Goal: Information Seeking & Learning: Learn about a topic

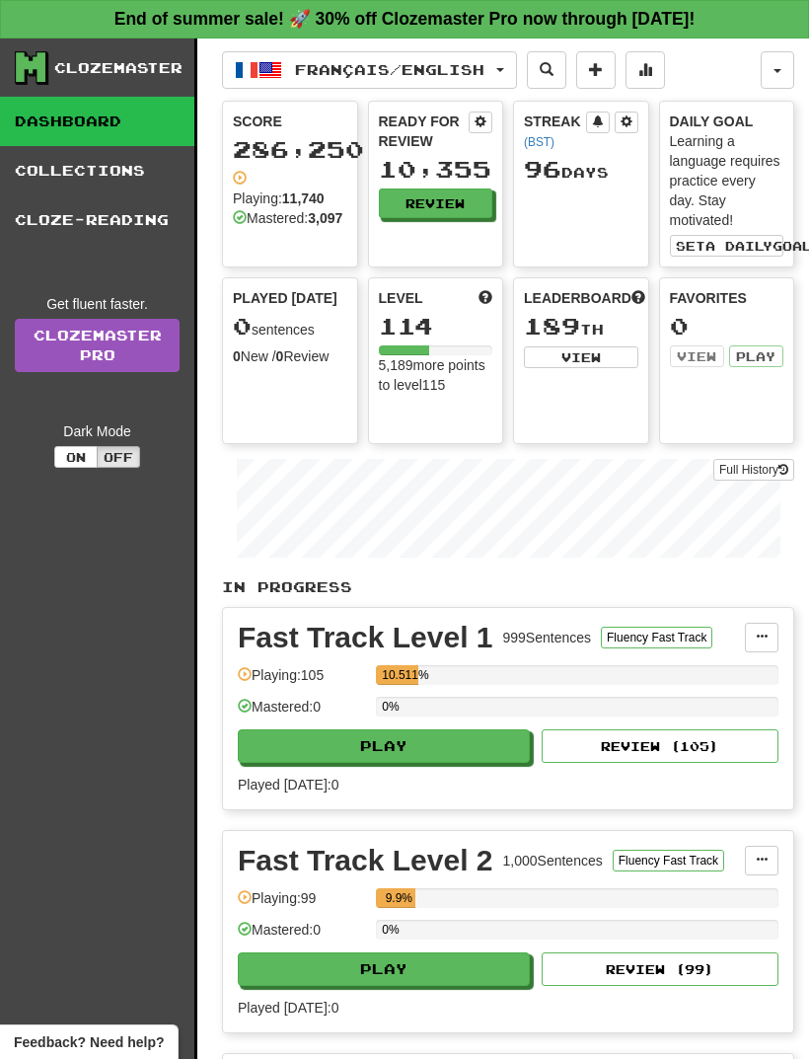
click at [471, 79] on button "Français / English" at bounding box center [369, 69] width 295 height 37
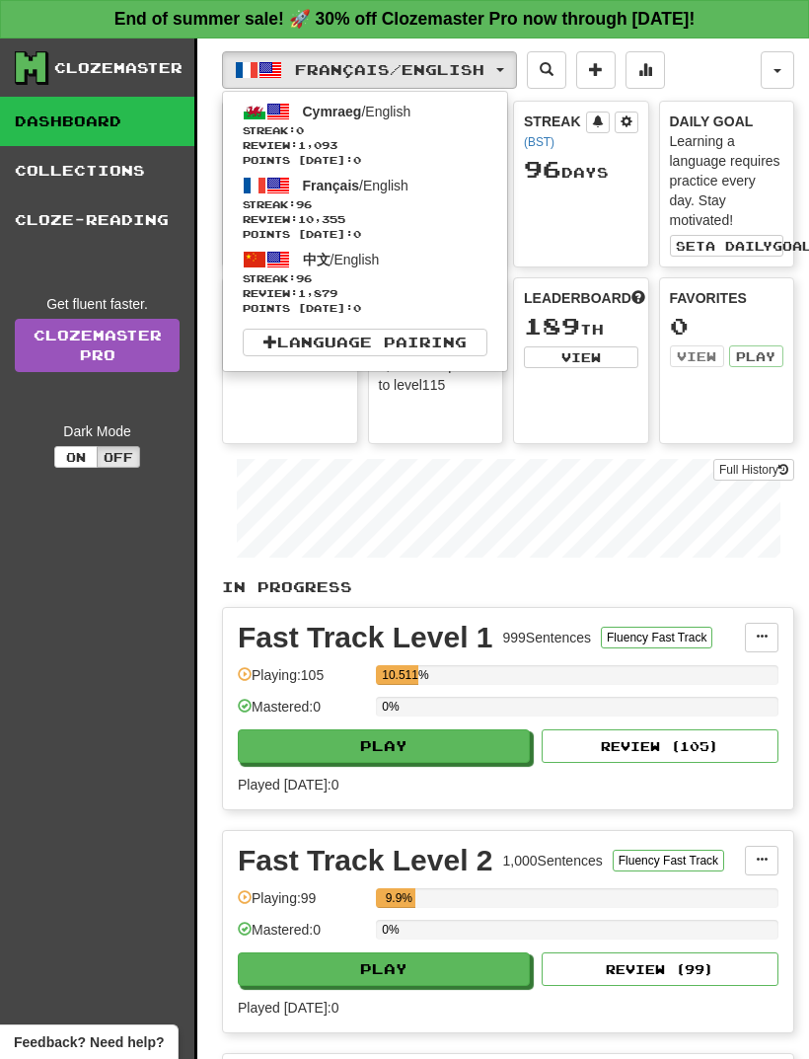
click at [437, 291] on span "Review: 1,879" at bounding box center [365, 293] width 245 height 15
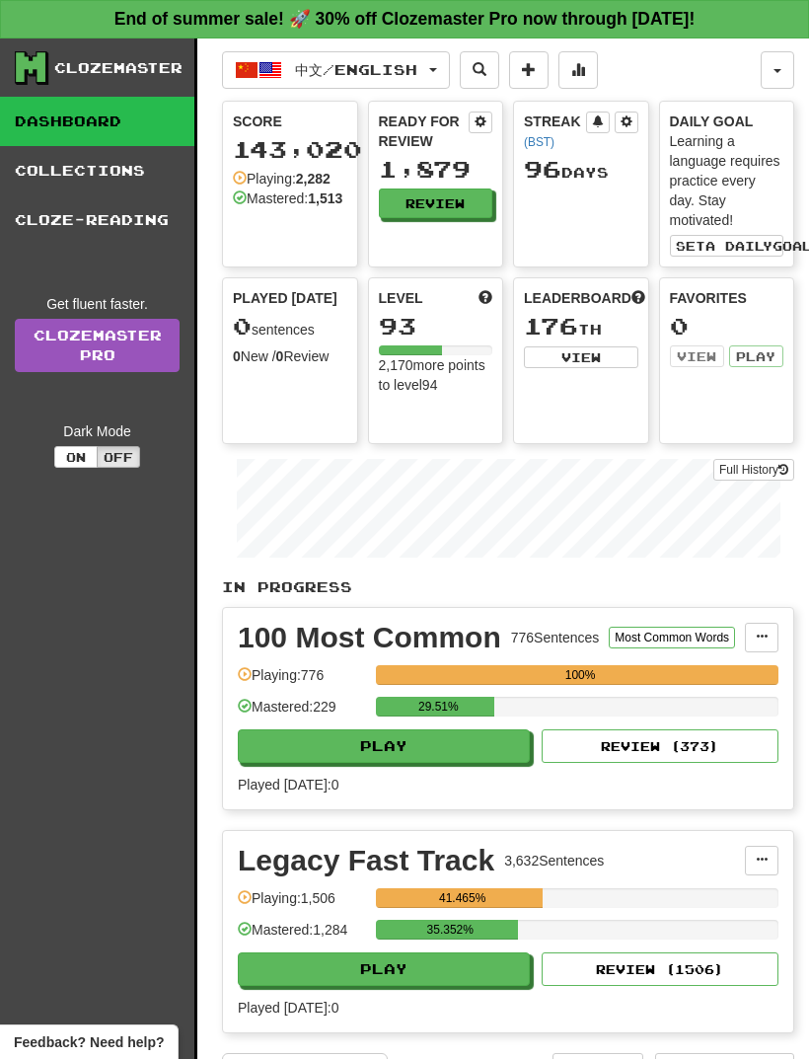
click at [469, 750] on button "Play" at bounding box center [384, 746] width 292 height 34
select select "**"
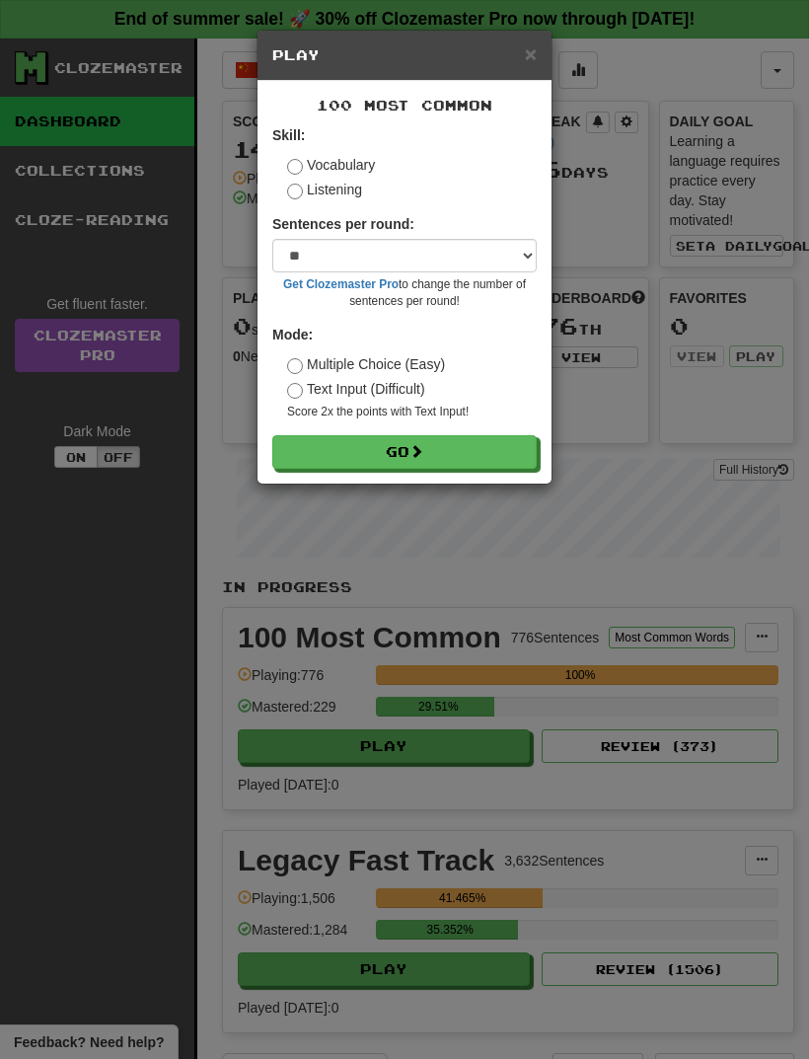
click at [479, 455] on button "Go" at bounding box center [404, 452] width 264 height 34
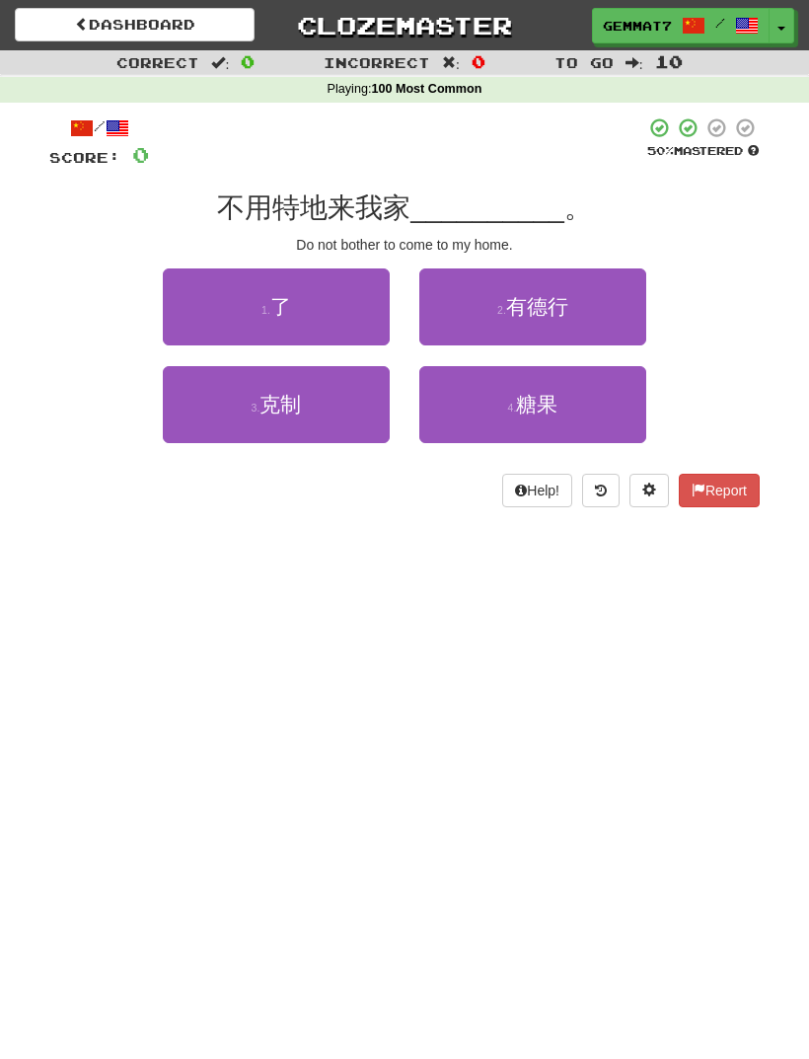
click at [218, 294] on button "1 . 了" at bounding box center [276, 306] width 227 height 77
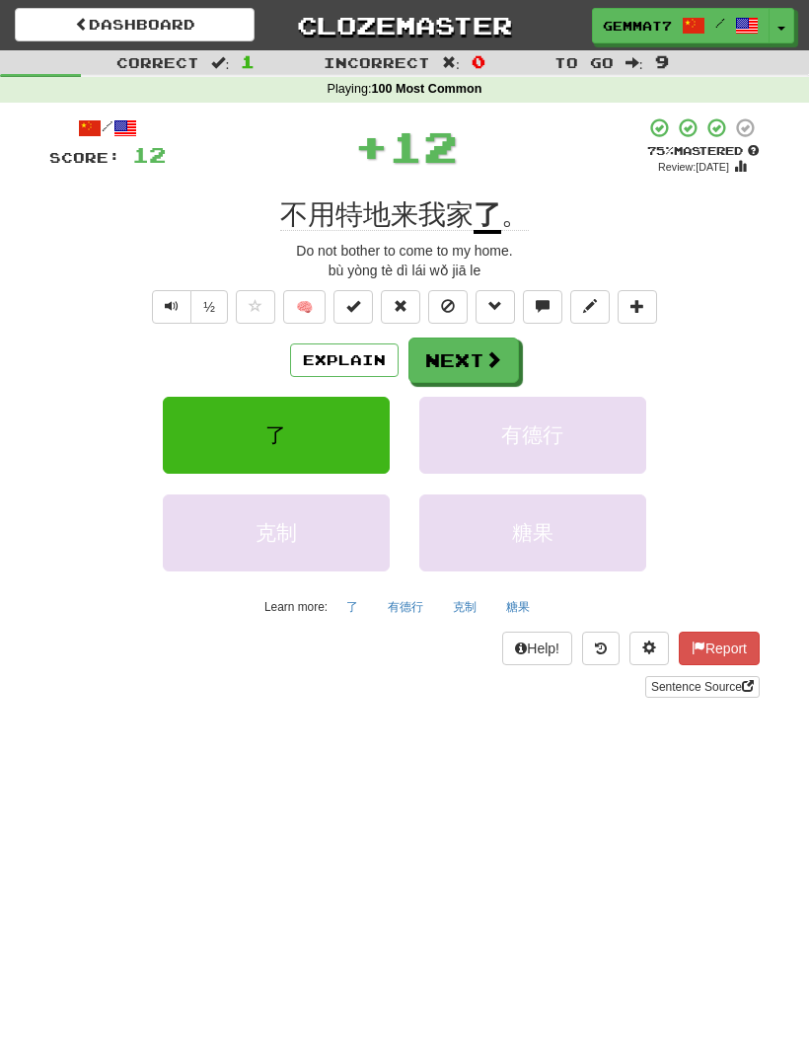
click at [495, 366] on span at bounding box center [493, 359] width 18 height 18
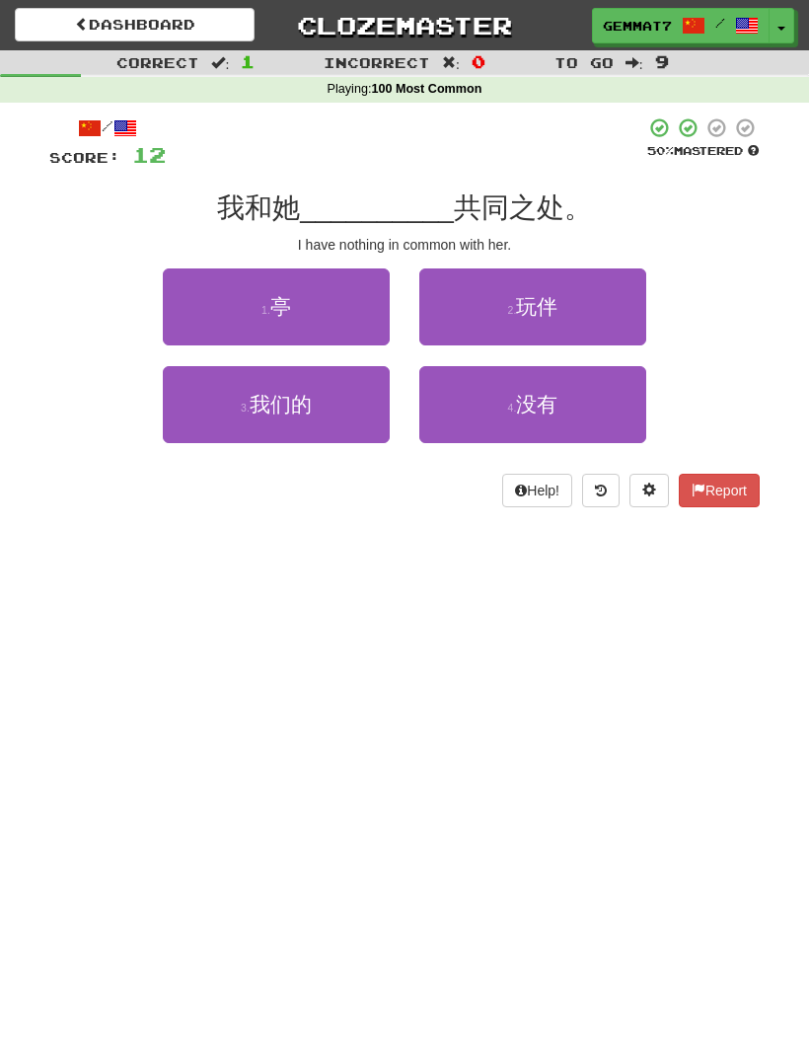
click at [226, 310] on button "1 . 亭" at bounding box center [276, 306] width 227 height 77
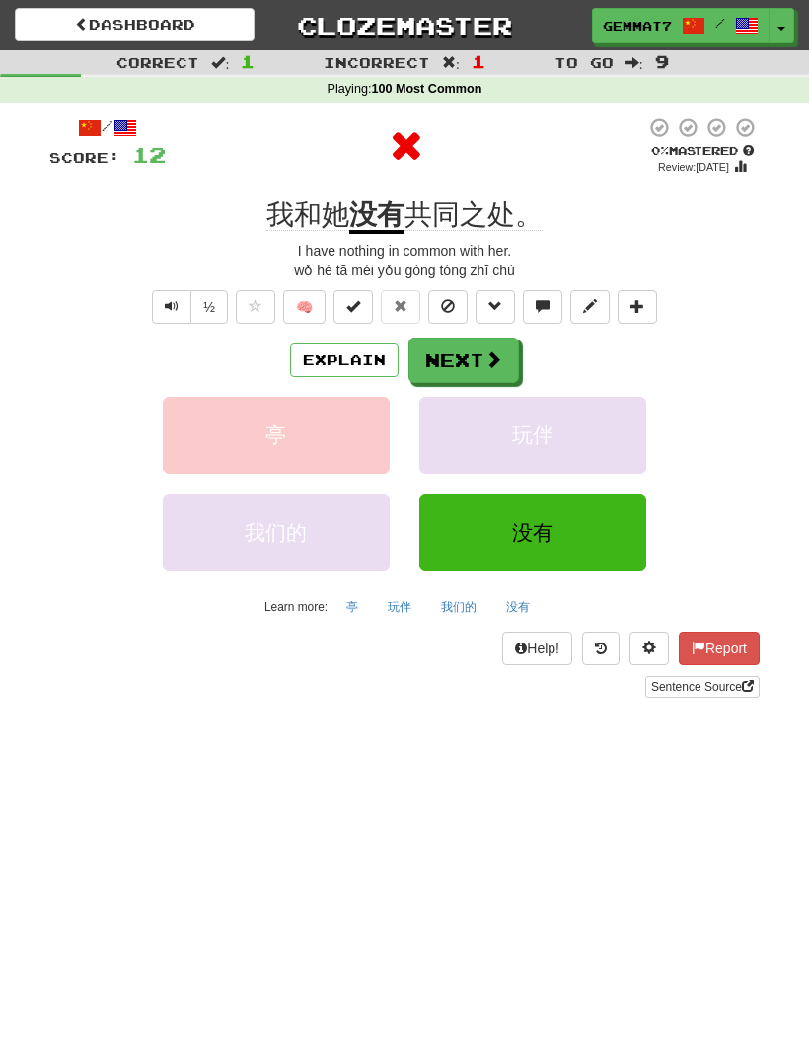
click at [475, 356] on button "Next" at bounding box center [463, 359] width 111 height 45
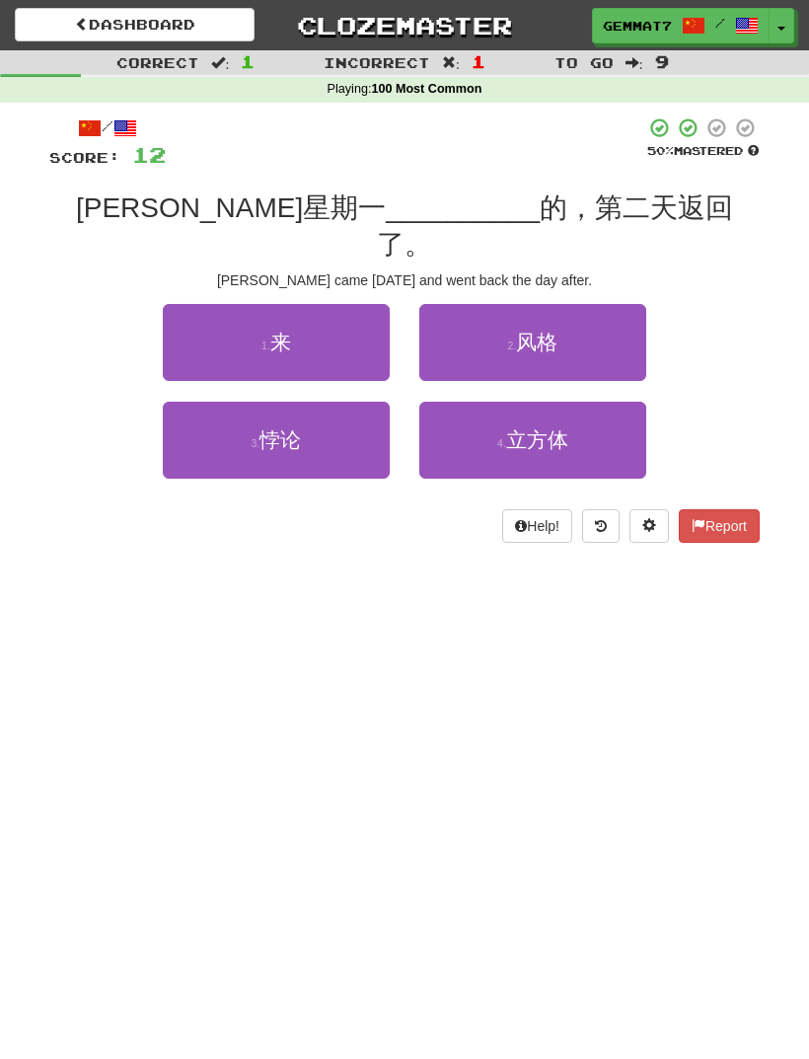
click at [218, 318] on button "1 . 来" at bounding box center [276, 342] width 227 height 77
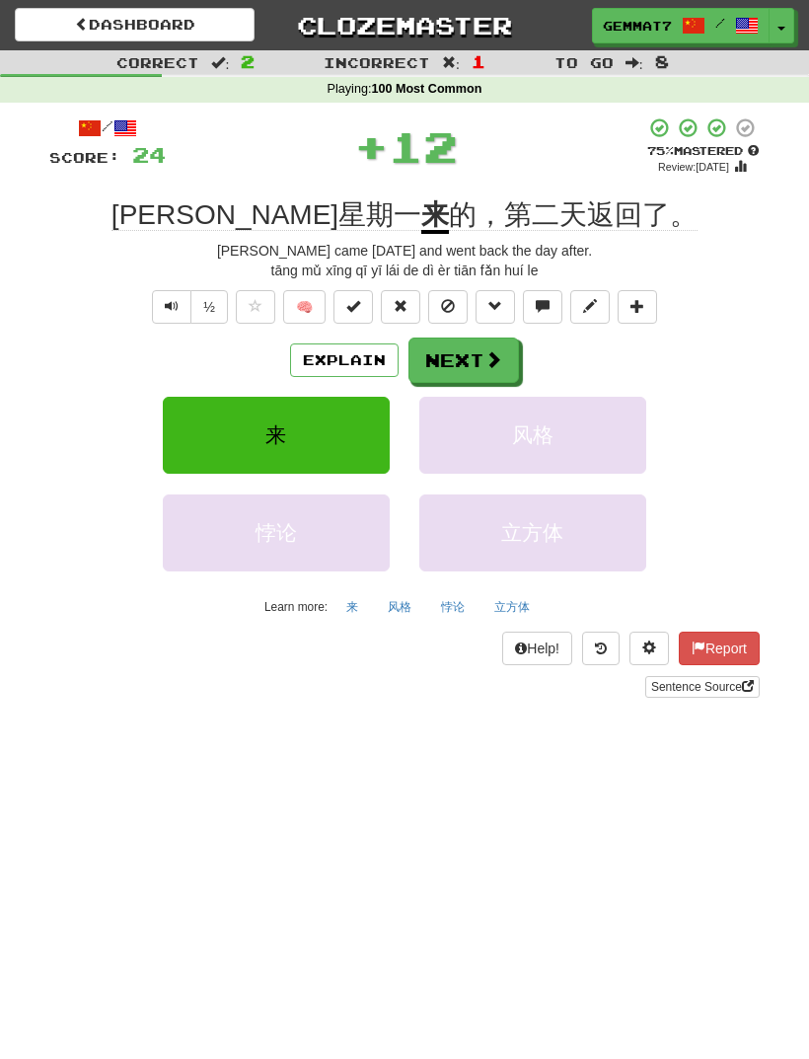
click at [490, 365] on span at bounding box center [493, 359] width 18 height 18
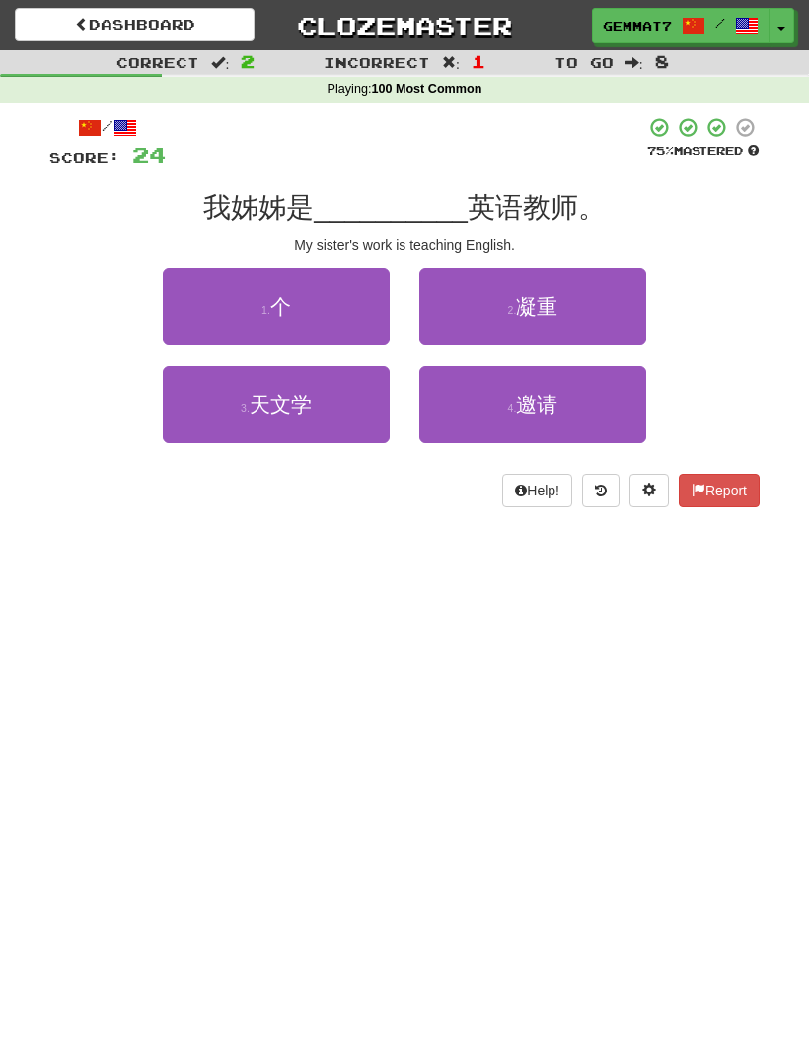
click at [210, 316] on button "1 . 个" at bounding box center [276, 306] width 227 height 77
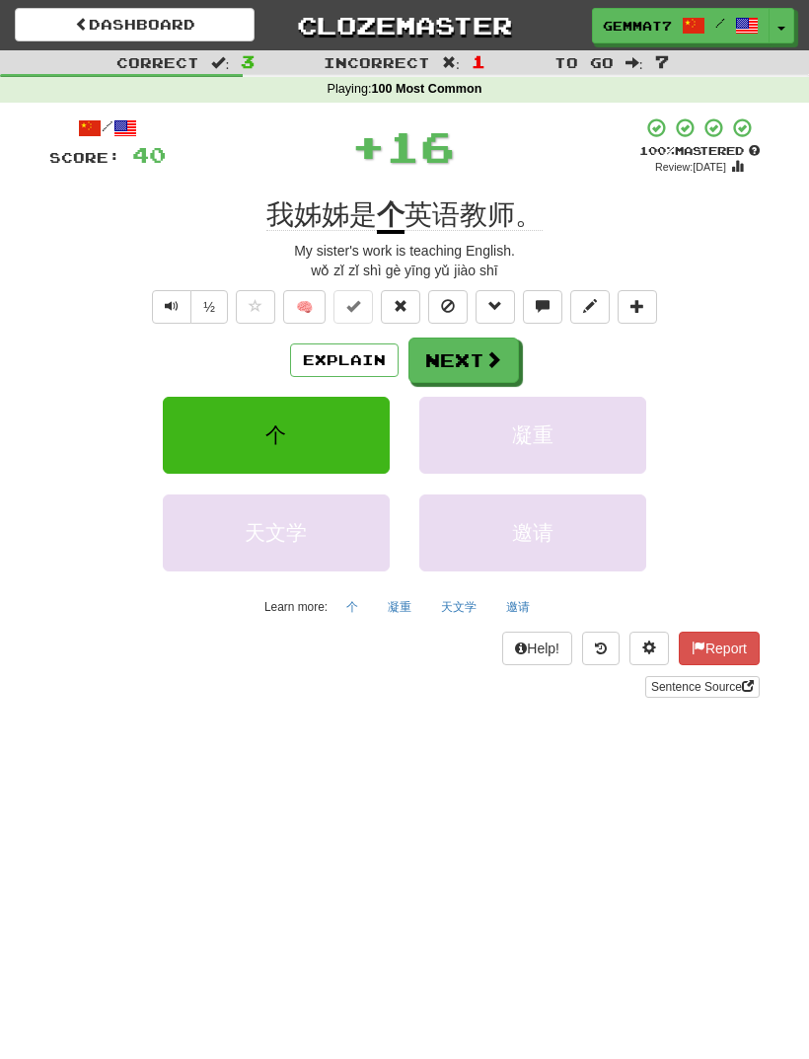
click at [494, 356] on span at bounding box center [493, 359] width 18 height 18
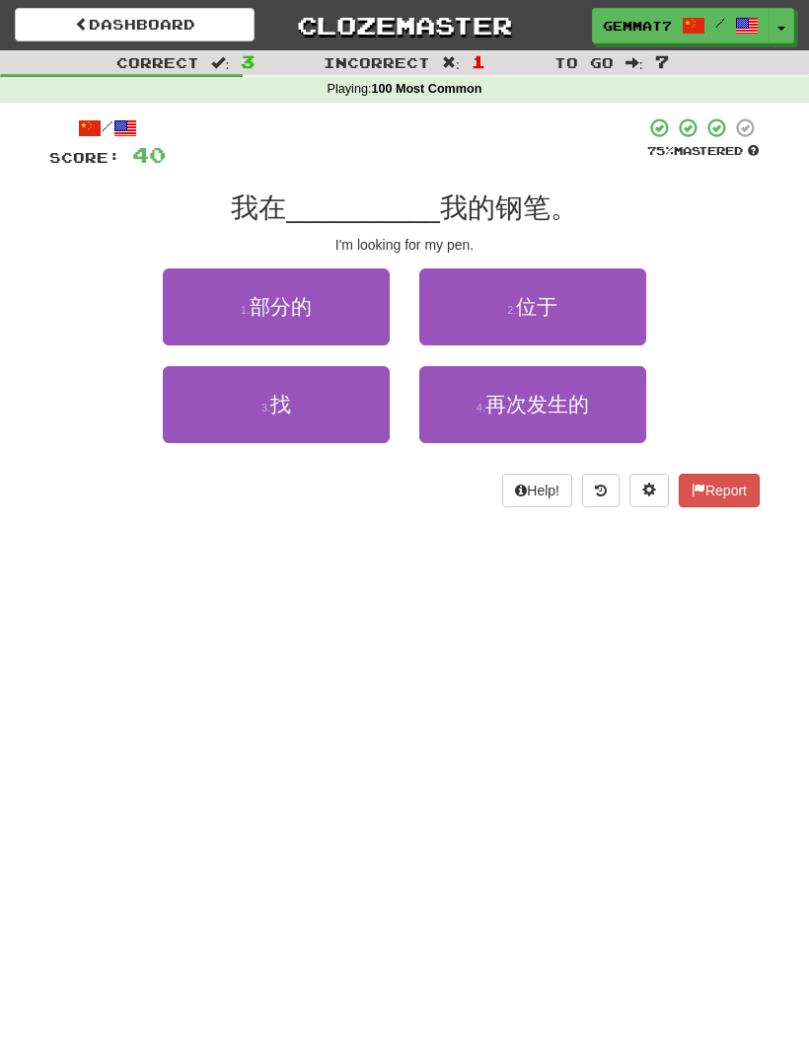
click at [248, 408] on button "3 . 找" at bounding box center [276, 404] width 227 height 77
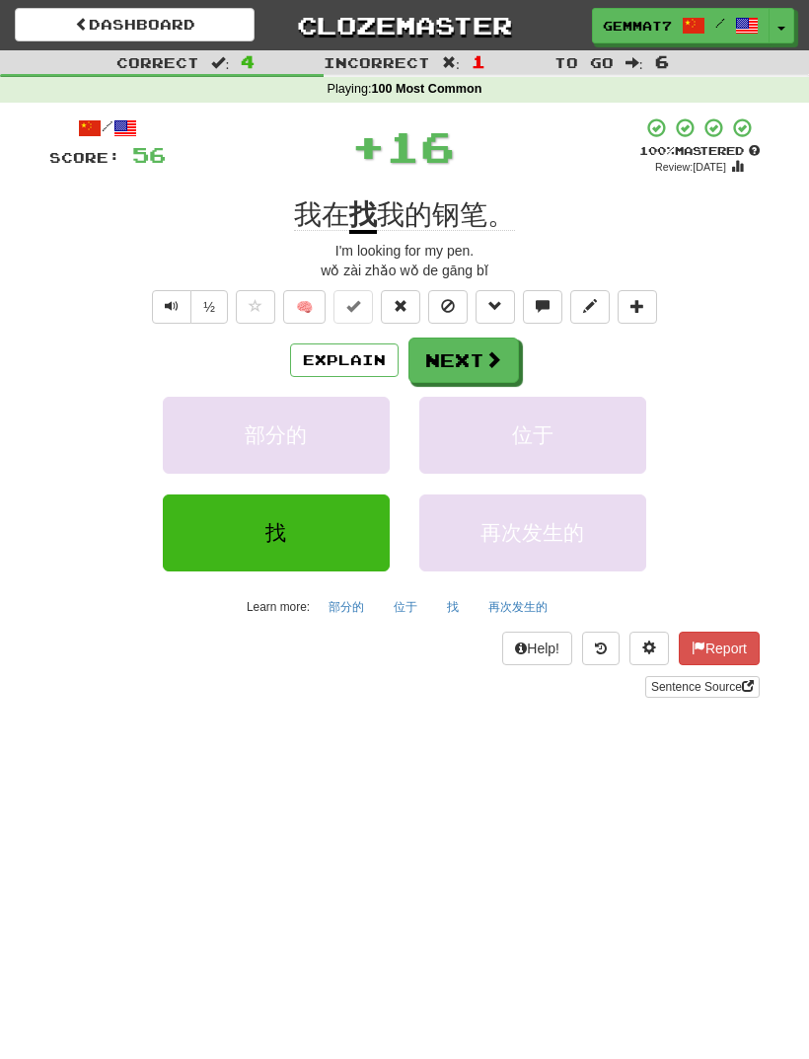
click at [476, 355] on button "Next" at bounding box center [463, 359] width 111 height 45
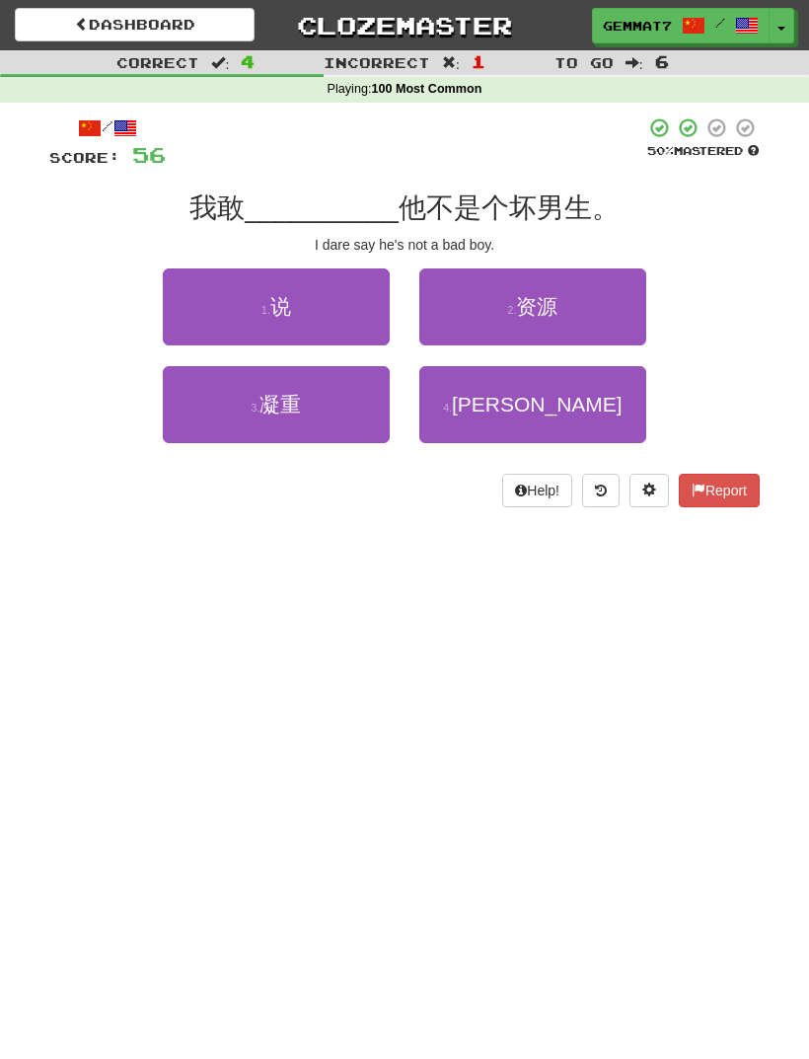
click at [206, 308] on button "1 . 说" at bounding box center [276, 306] width 227 height 77
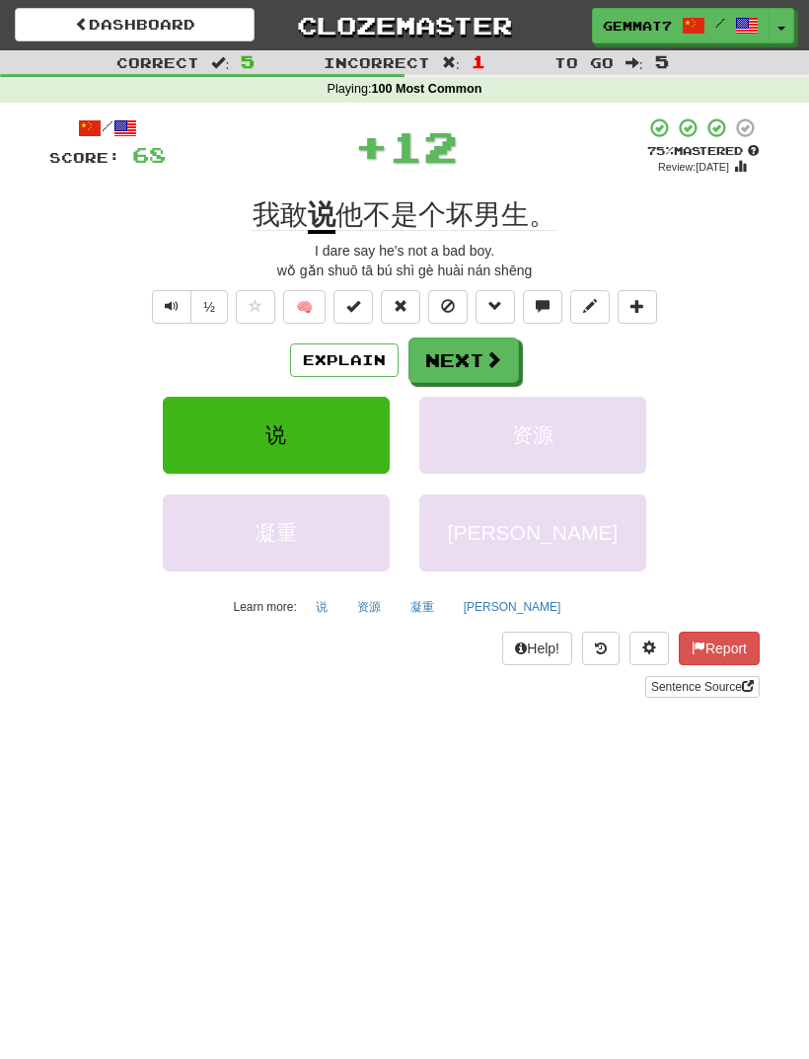
click at [487, 370] on button "Next" at bounding box center [463, 359] width 111 height 45
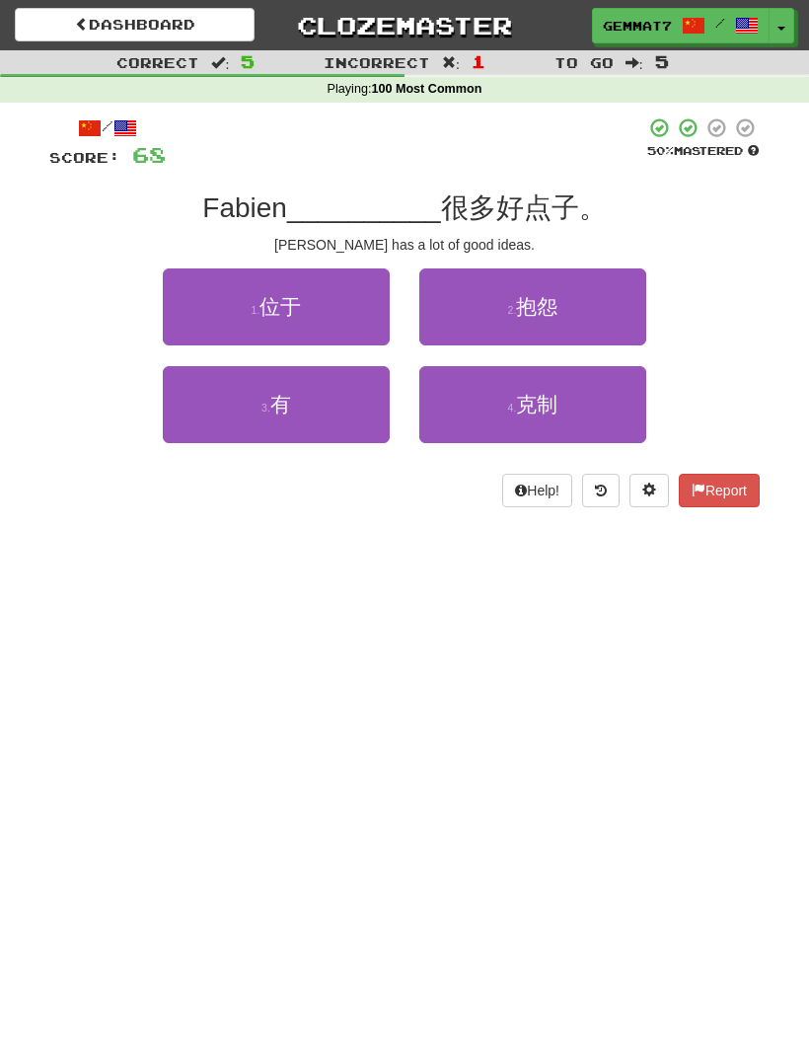
click at [238, 396] on button "3 . 有" at bounding box center [276, 404] width 227 height 77
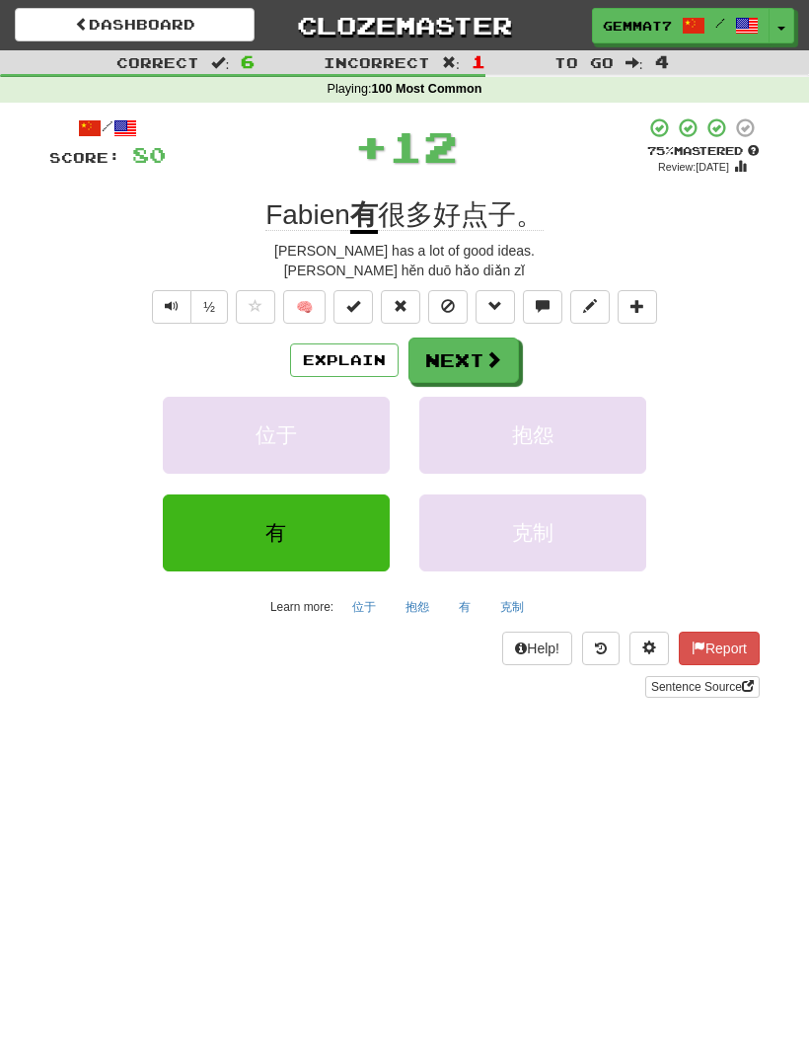
click at [478, 352] on button "Next" at bounding box center [463, 359] width 111 height 45
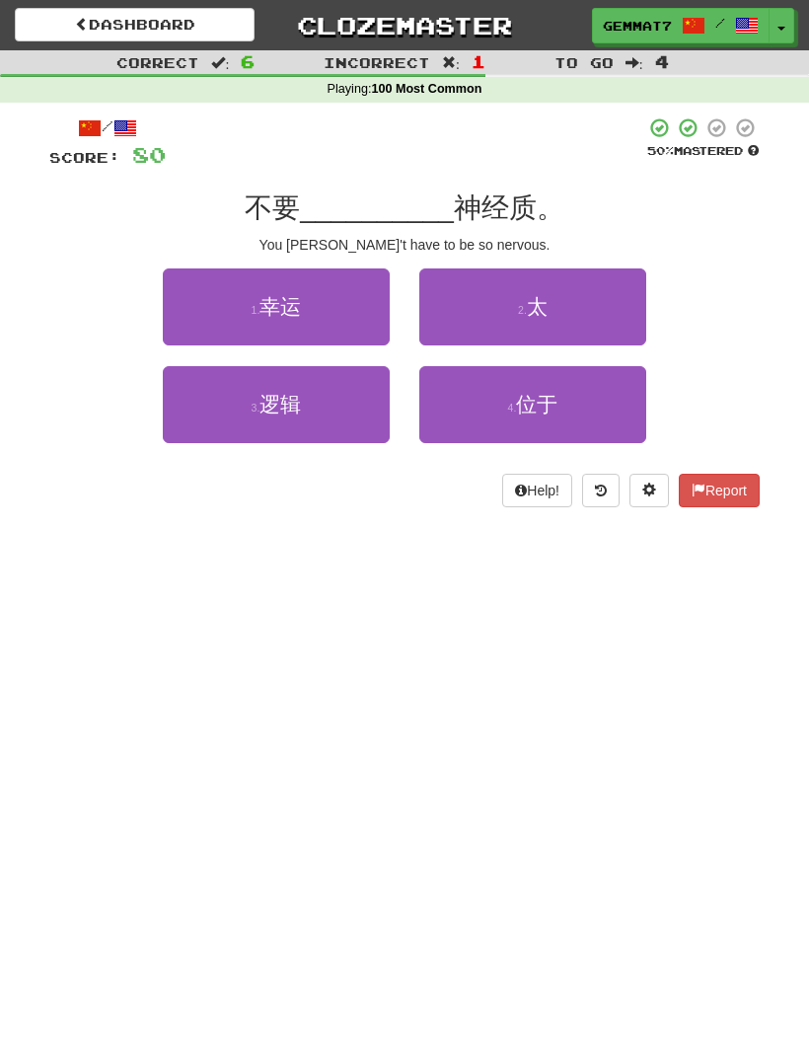
click at [538, 334] on button "2 . 太" at bounding box center [532, 306] width 227 height 77
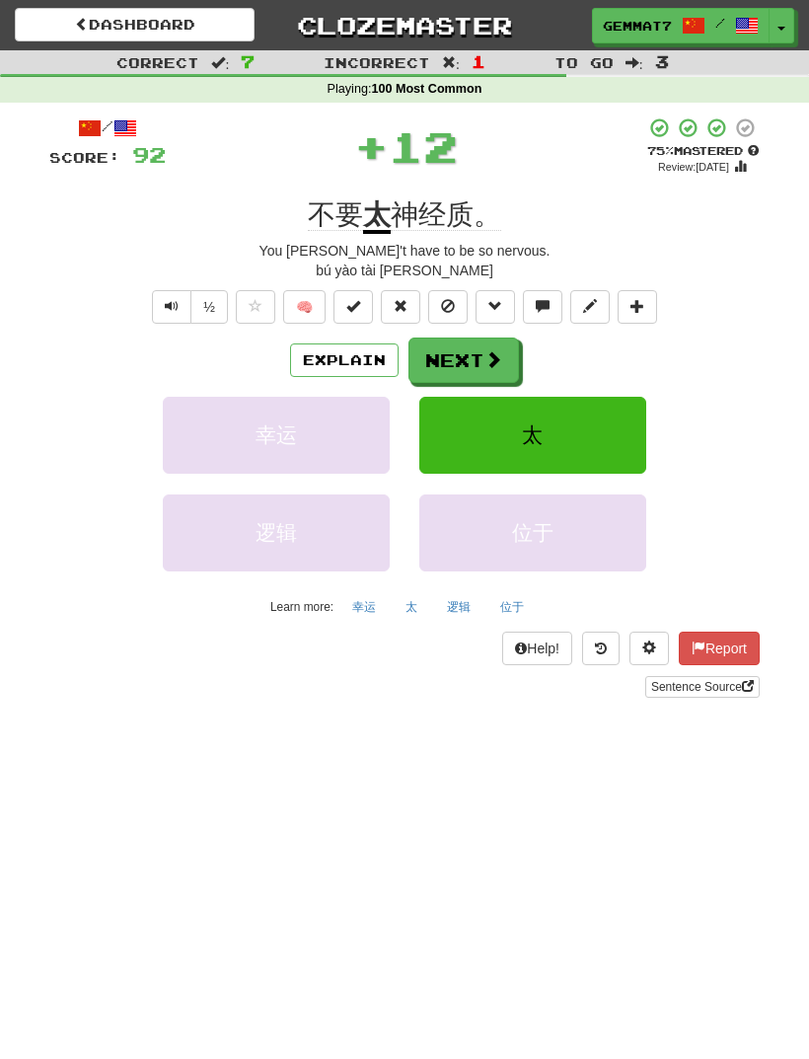
click at [471, 351] on button "Next" at bounding box center [463, 359] width 111 height 45
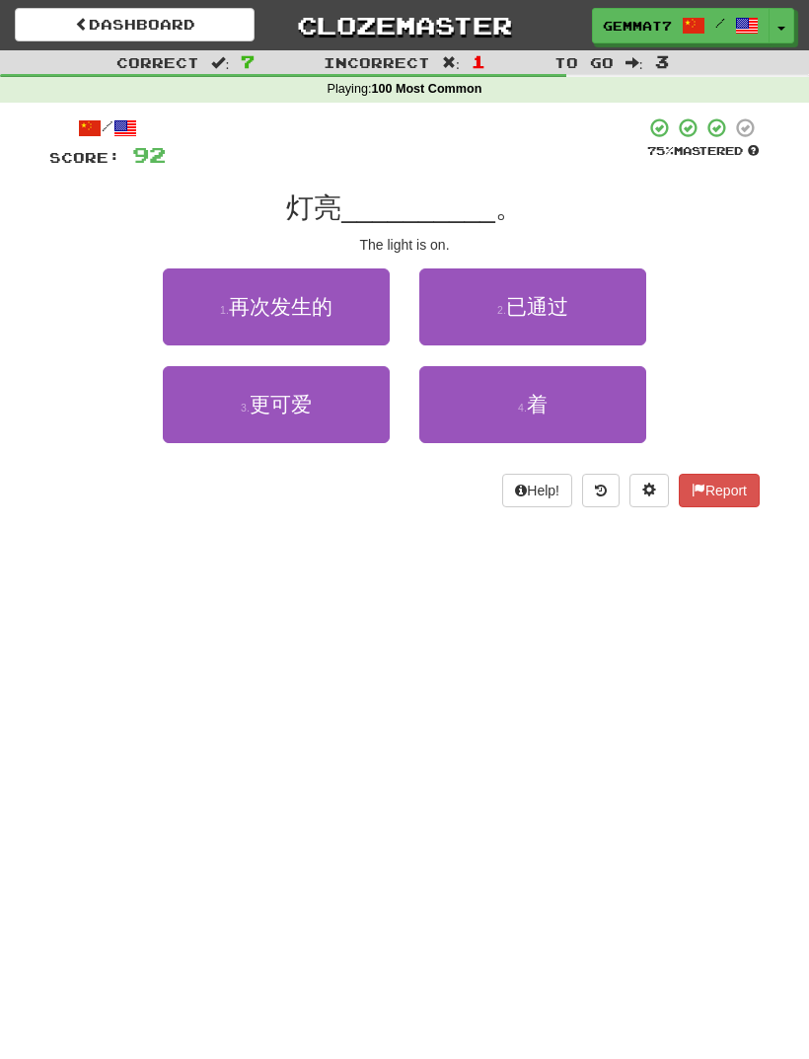
click at [575, 408] on button "4 . 着" at bounding box center [532, 404] width 227 height 77
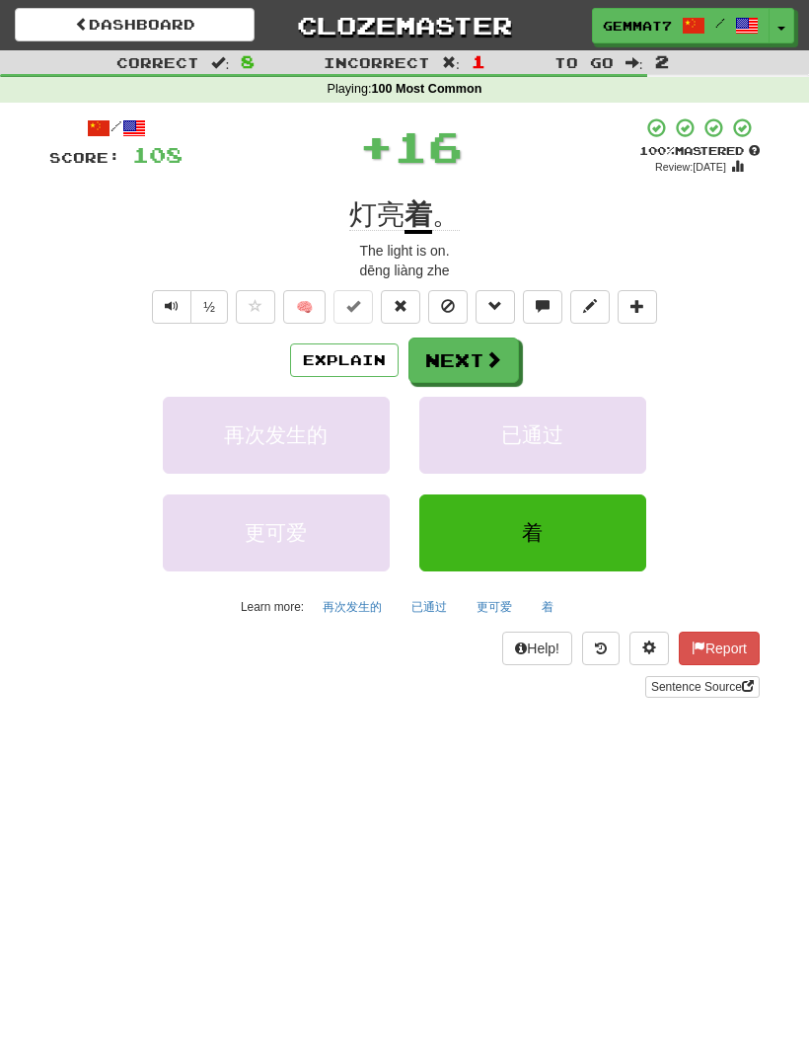
click at [478, 361] on button "Next" at bounding box center [463, 359] width 111 height 45
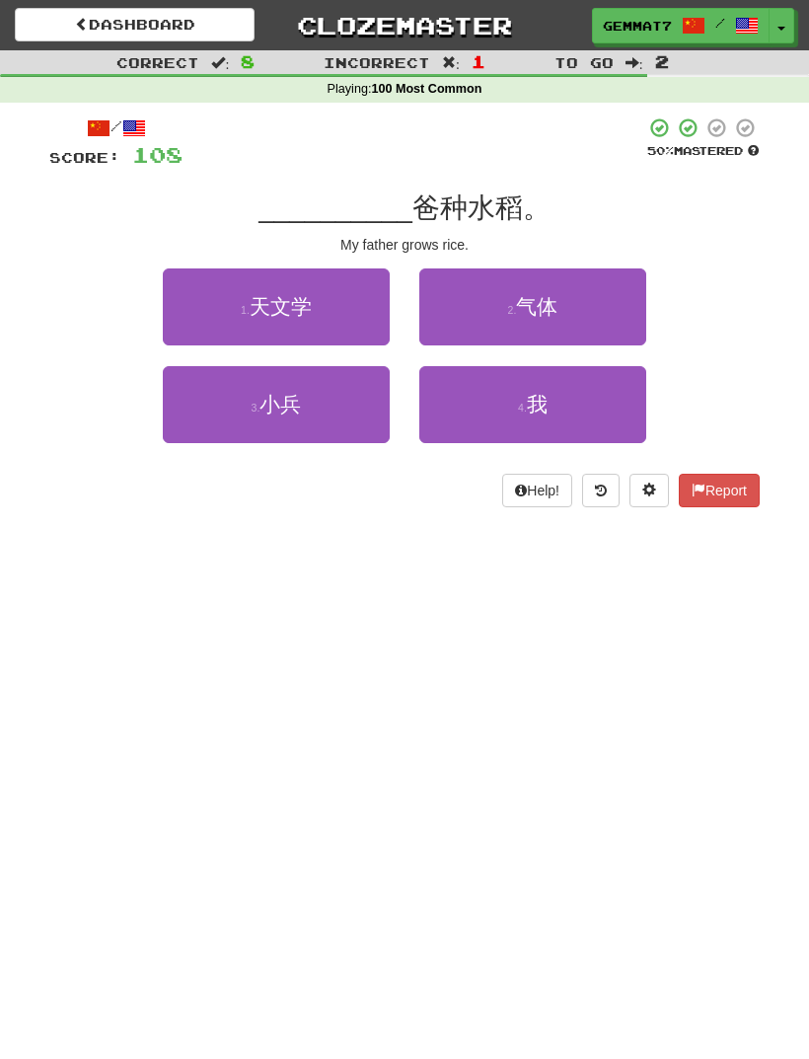
click at [580, 408] on button "4 . 我" at bounding box center [532, 404] width 227 height 77
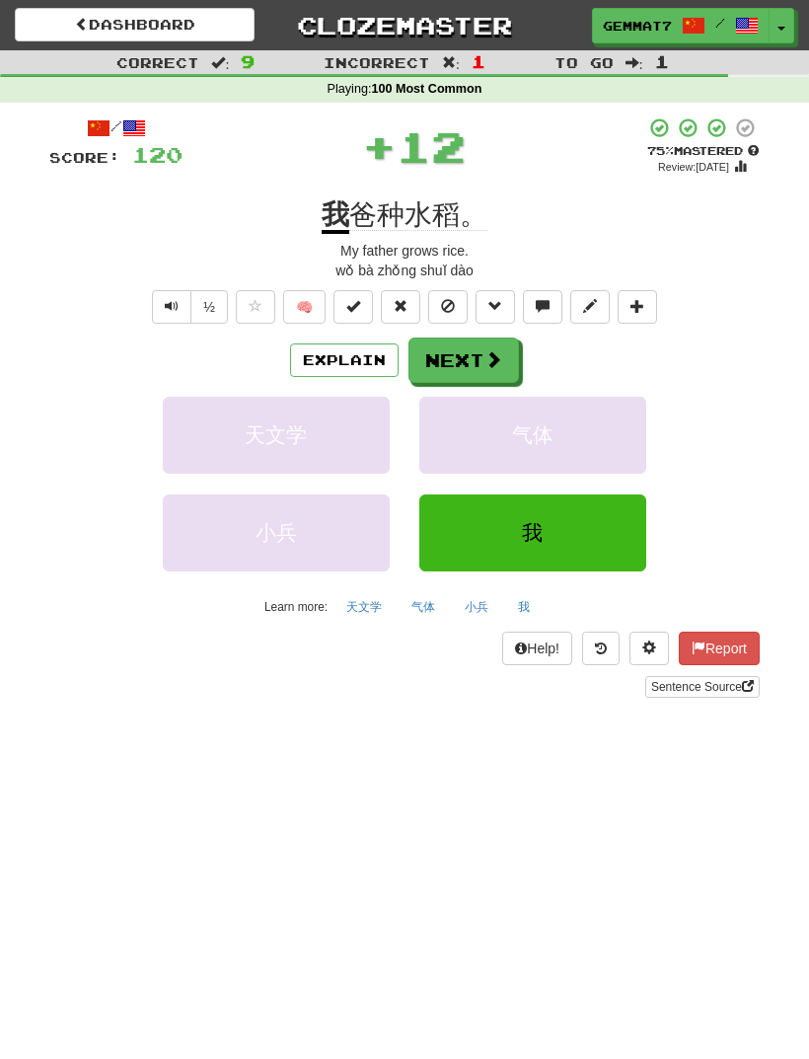
click at [500, 354] on span at bounding box center [493, 359] width 18 height 18
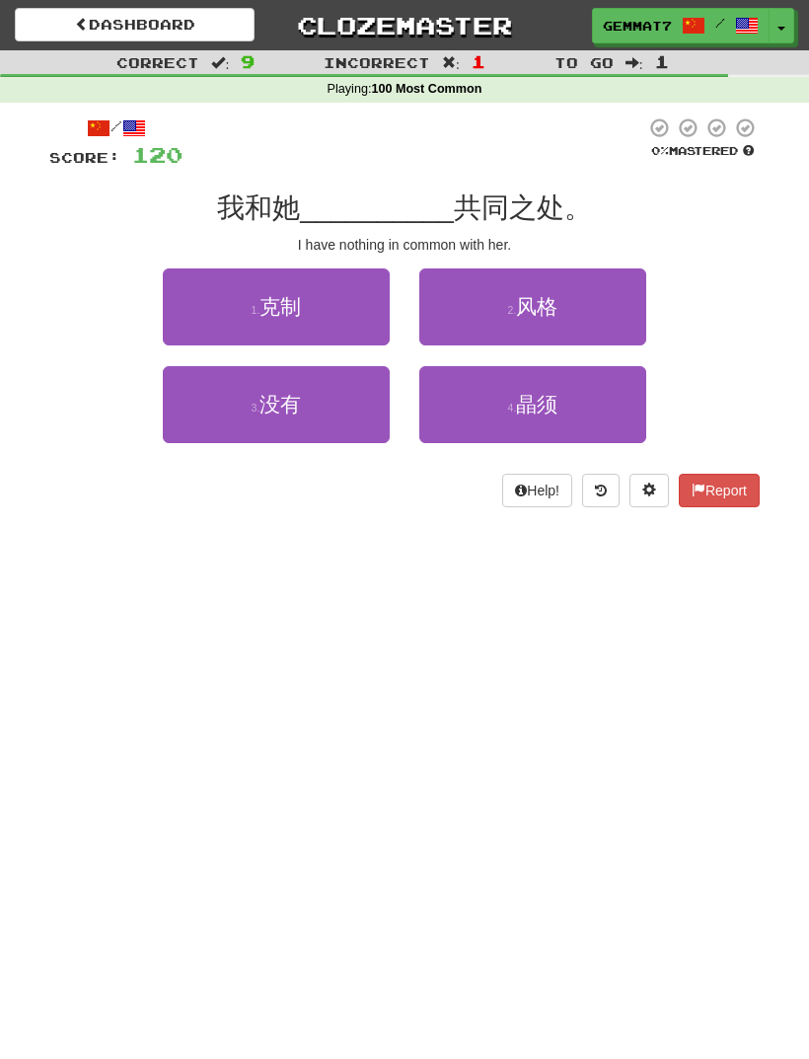
click at [240, 394] on button "3 . 没有" at bounding box center [276, 404] width 227 height 77
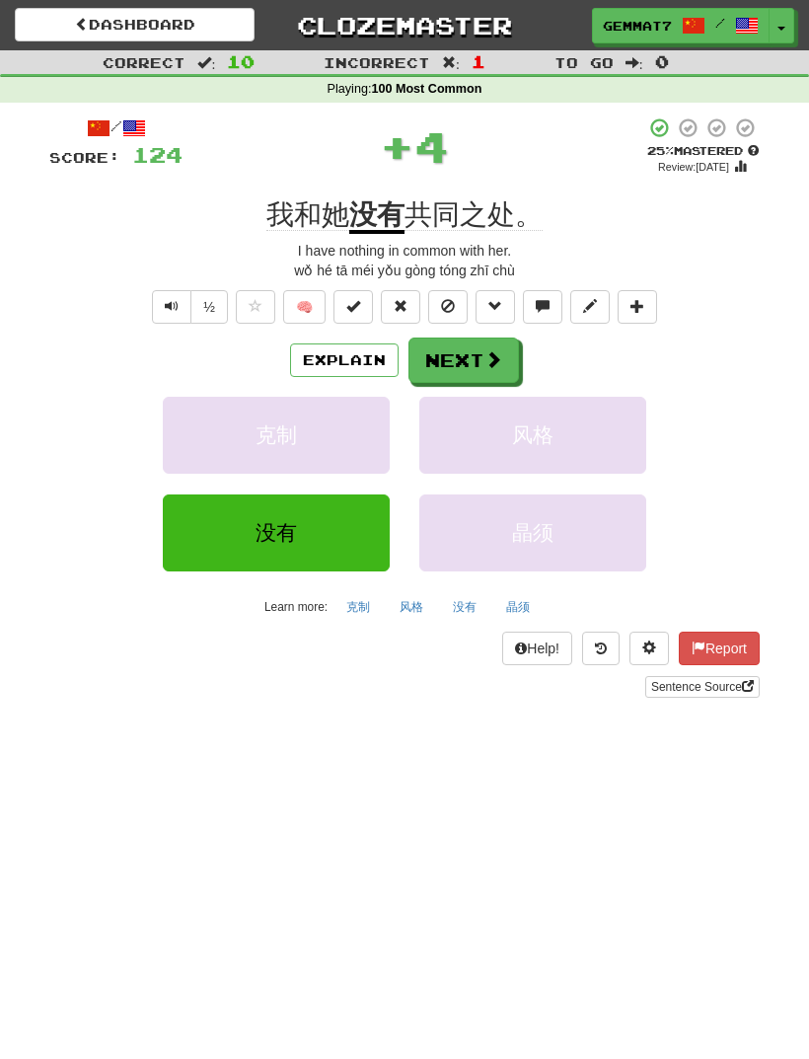
click at [485, 366] on span at bounding box center [493, 359] width 18 height 18
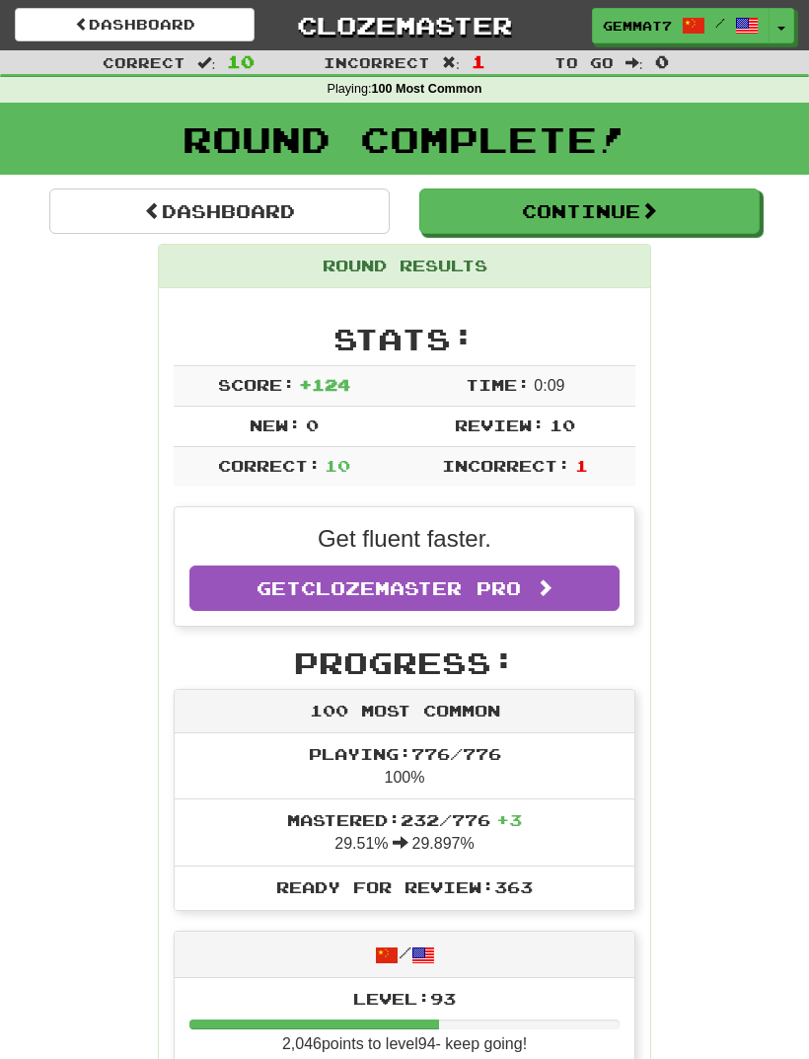
click at [163, 207] on link "Dashboard" at bounding box center [219, 210] width 340 height 45
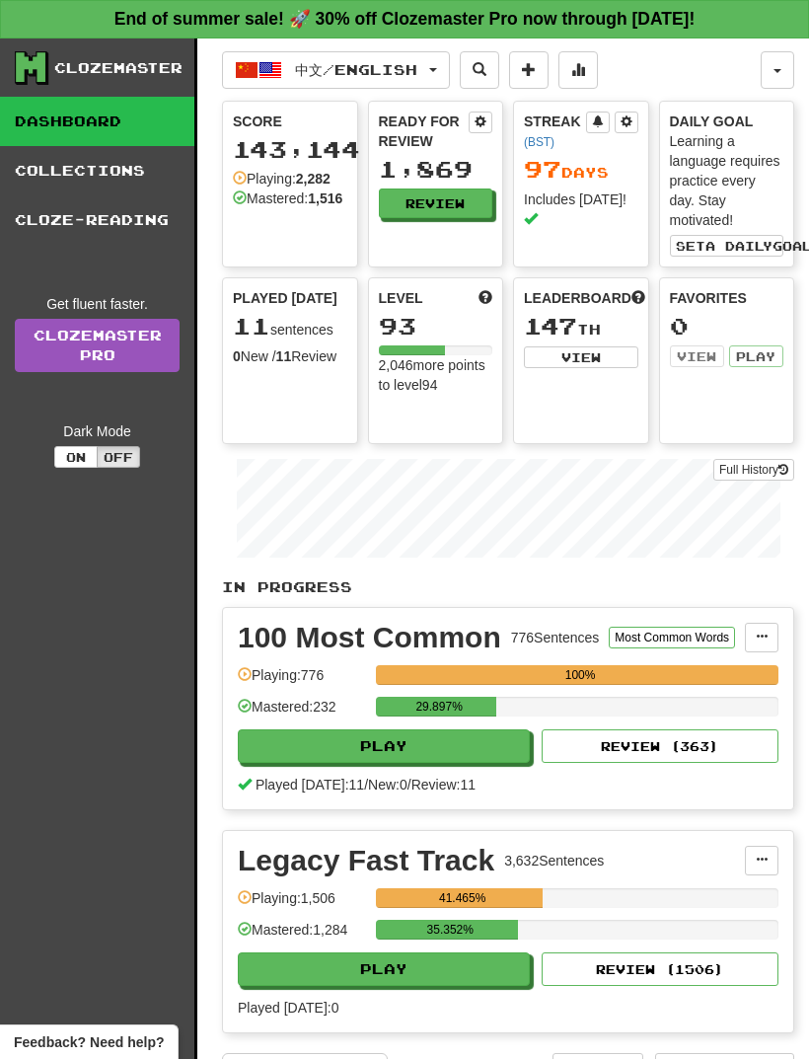
click at [315, 64] on span "中文 / English" at bounding box center [356, 69] width 122 height 17
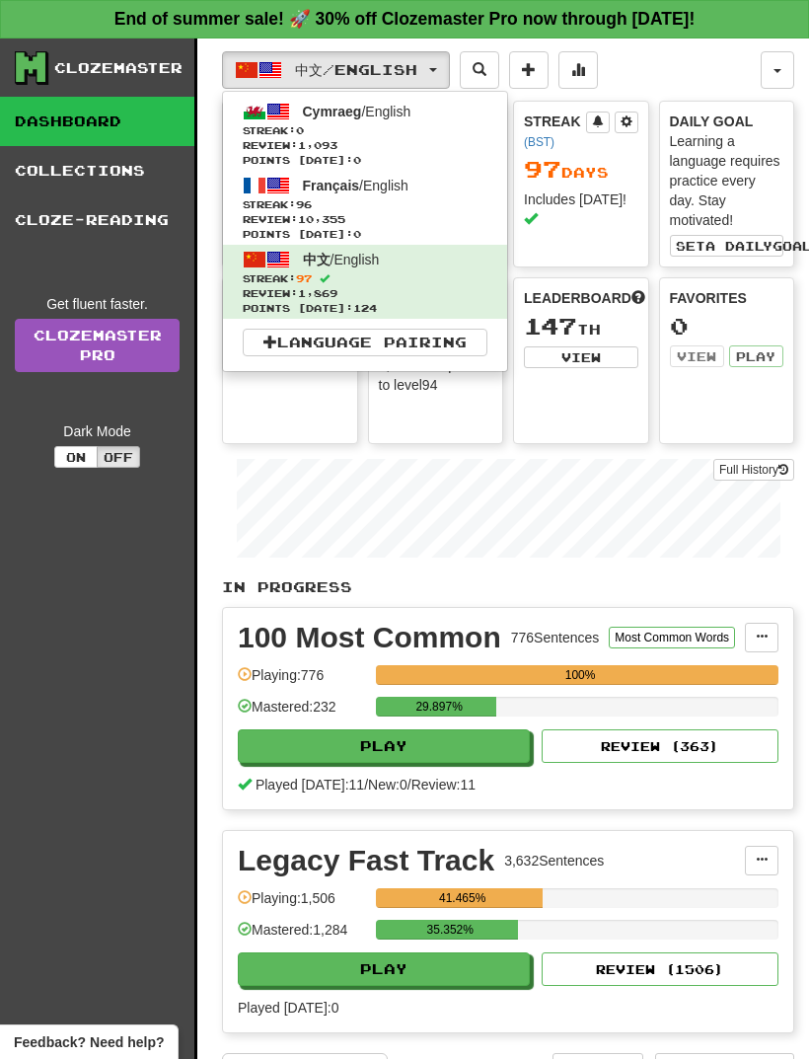
click at [268, 209] on span "Streak: 96" at bounding box center [365, 204] width 245 height 15
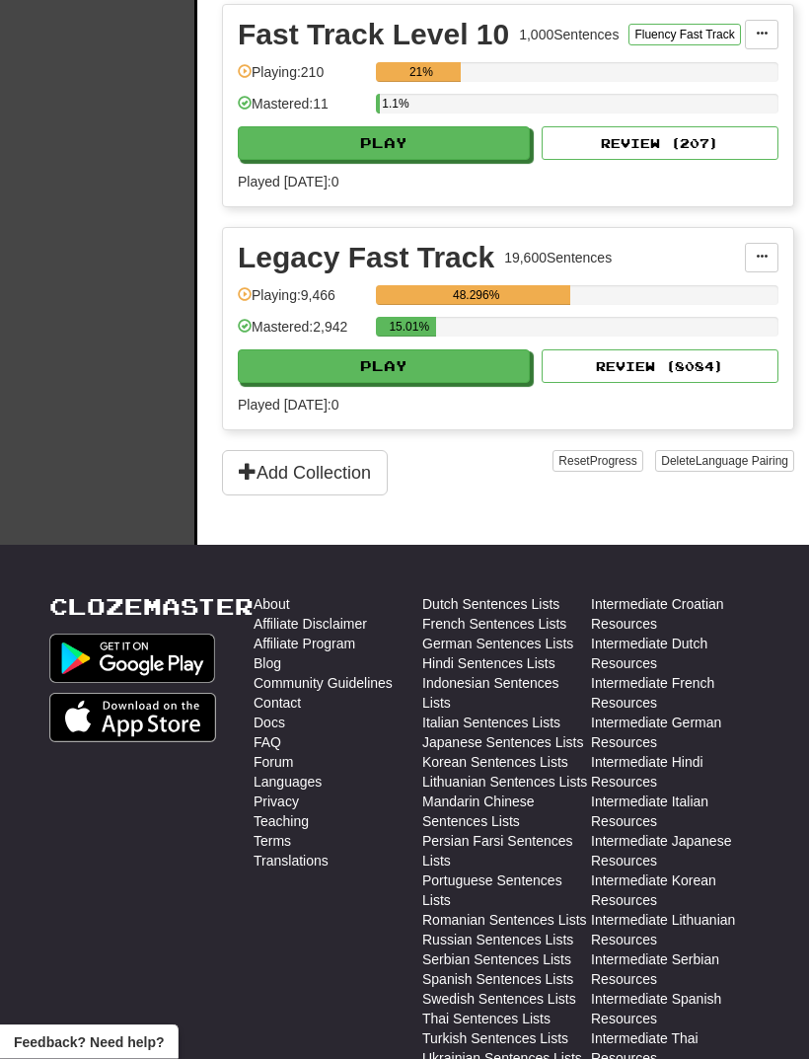
scroll to position [2610, 0]
click at [286, 371] on button "Play" at bounding box center [384, 366] width 292 height 34
select select "**"
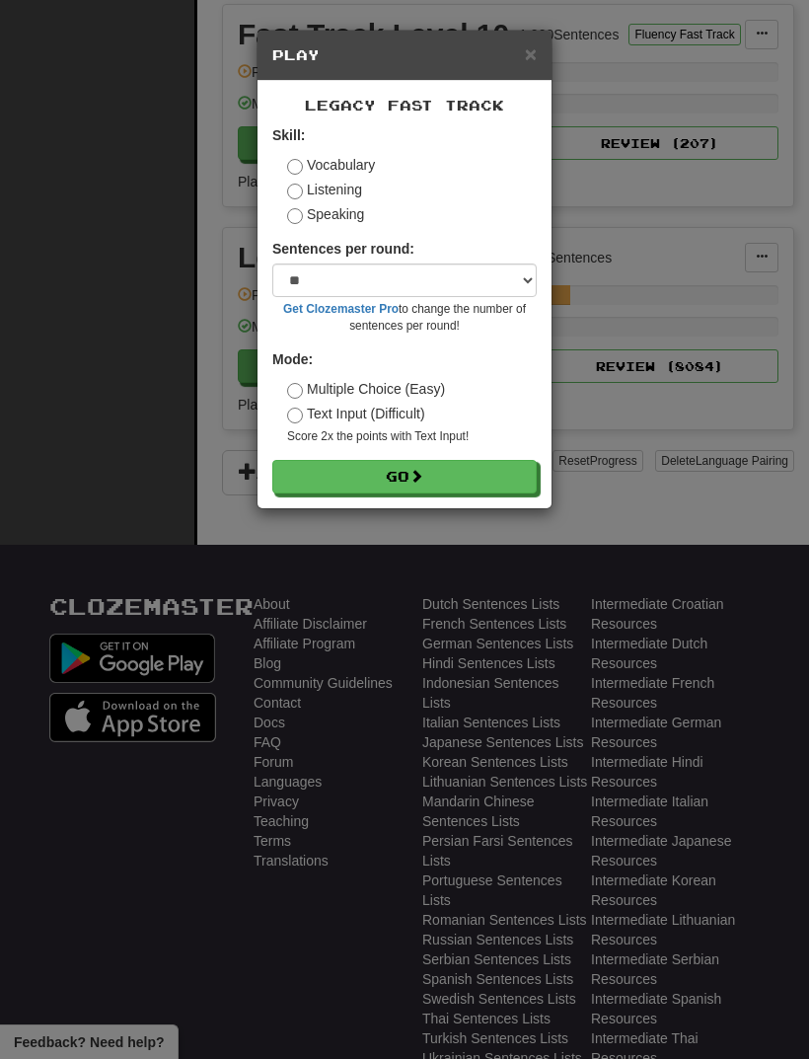
click at [313, 198] on label "Listening" at bounding box center [324, 190] width 75 height 20
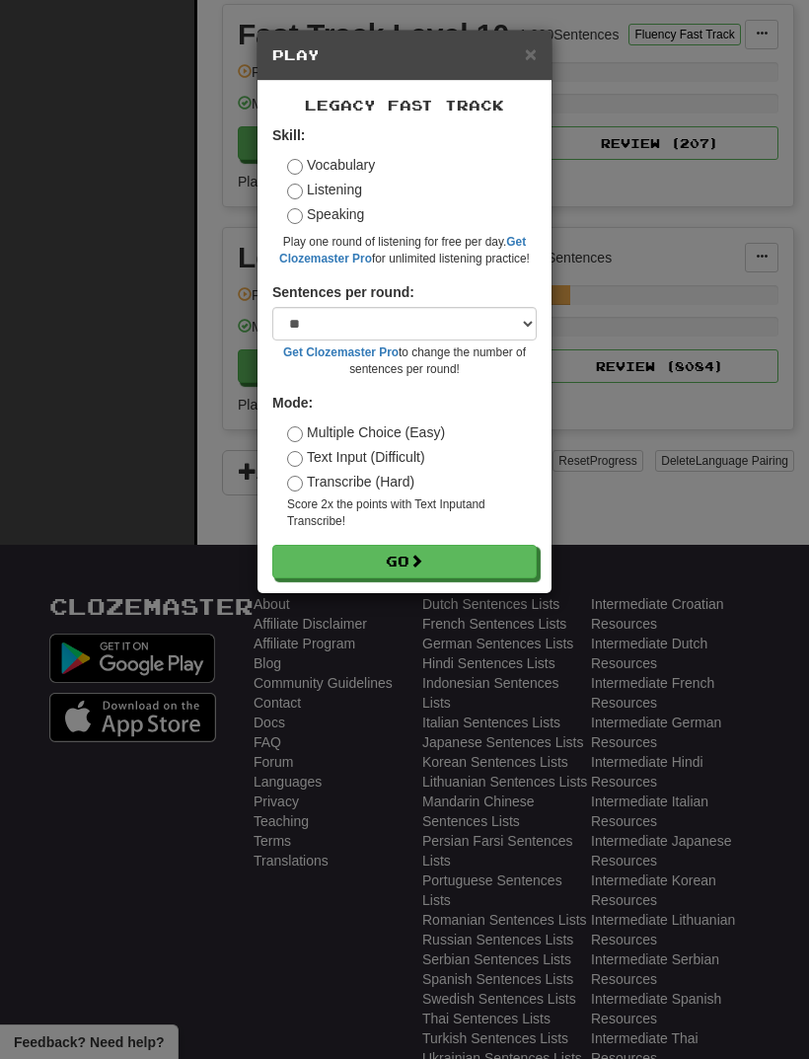
click at [323, 561] on button "Go" at bounding box center [404, 562] width 264 height 34
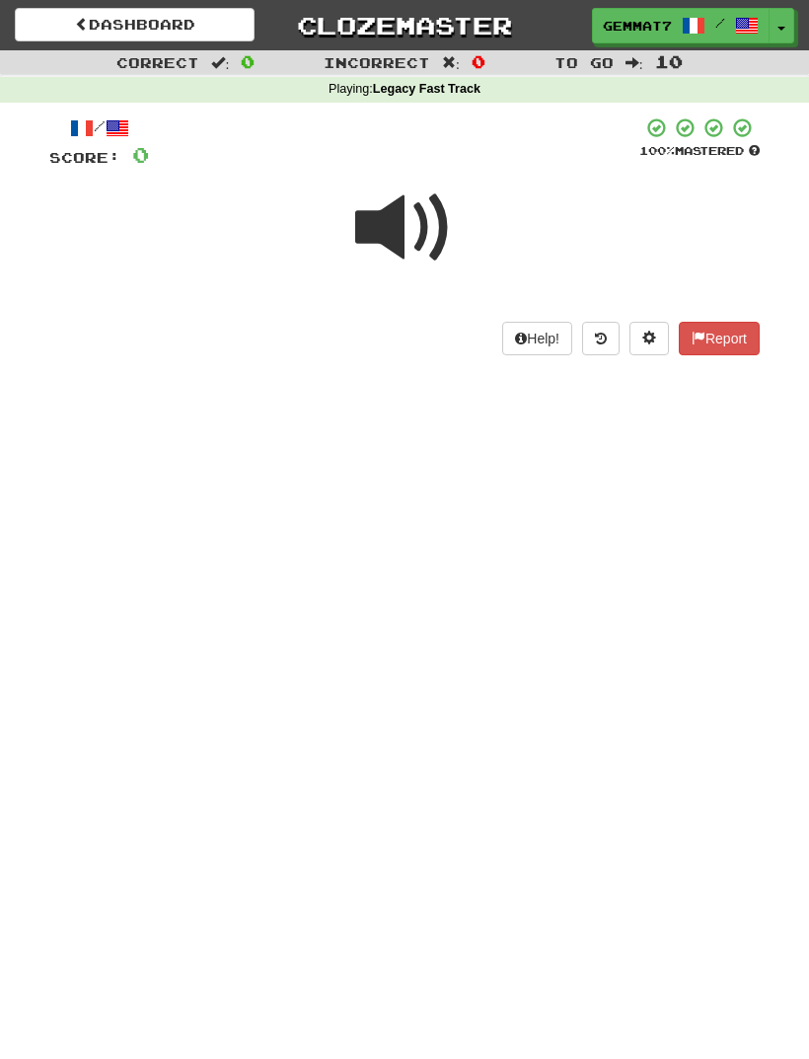
click at [430, 231] on span at bounding box center [404, 228] width 99 height 99
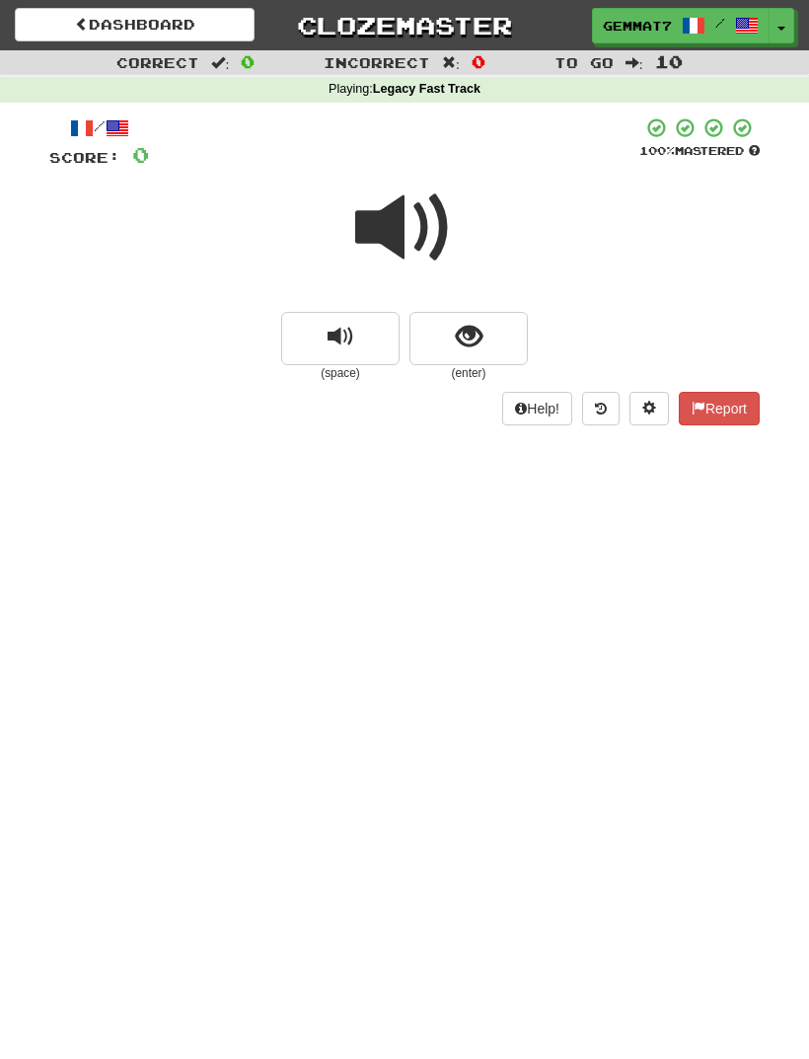
click at [474, 315] on button "show sentence" at bounding box center [468, 338] width 118 height 53
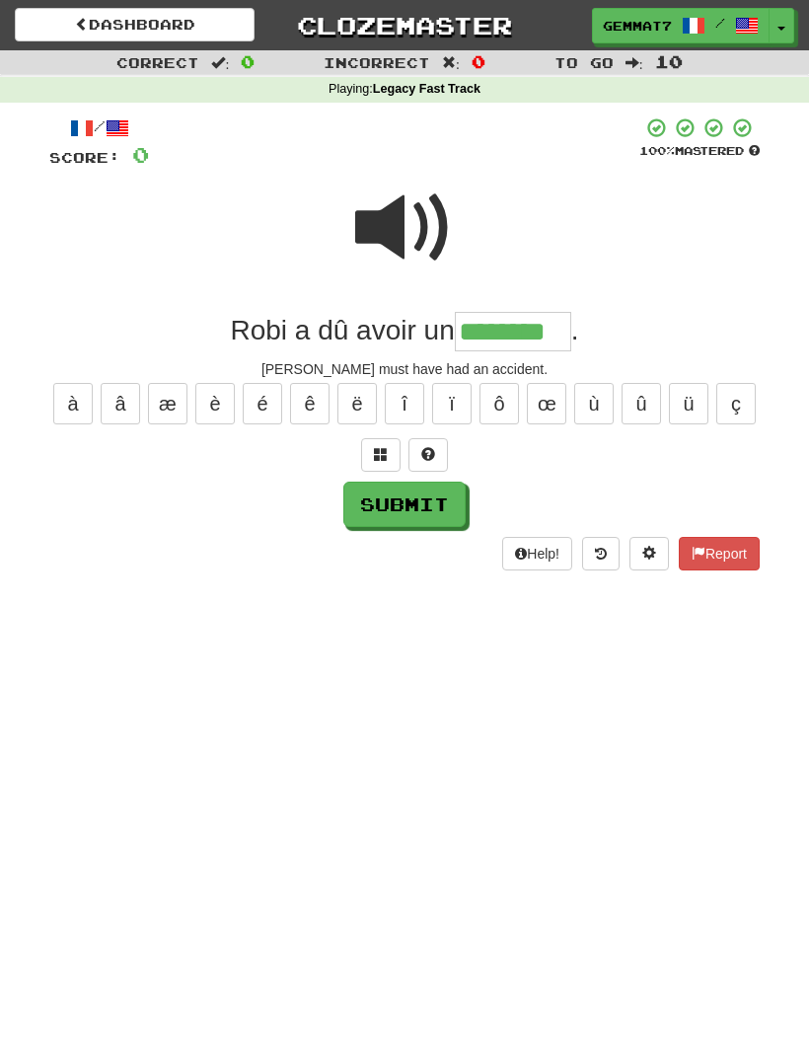
type input "********"
click at [435, 498] on button "Submit" at bounding box center [404, 504] width 122 height 45
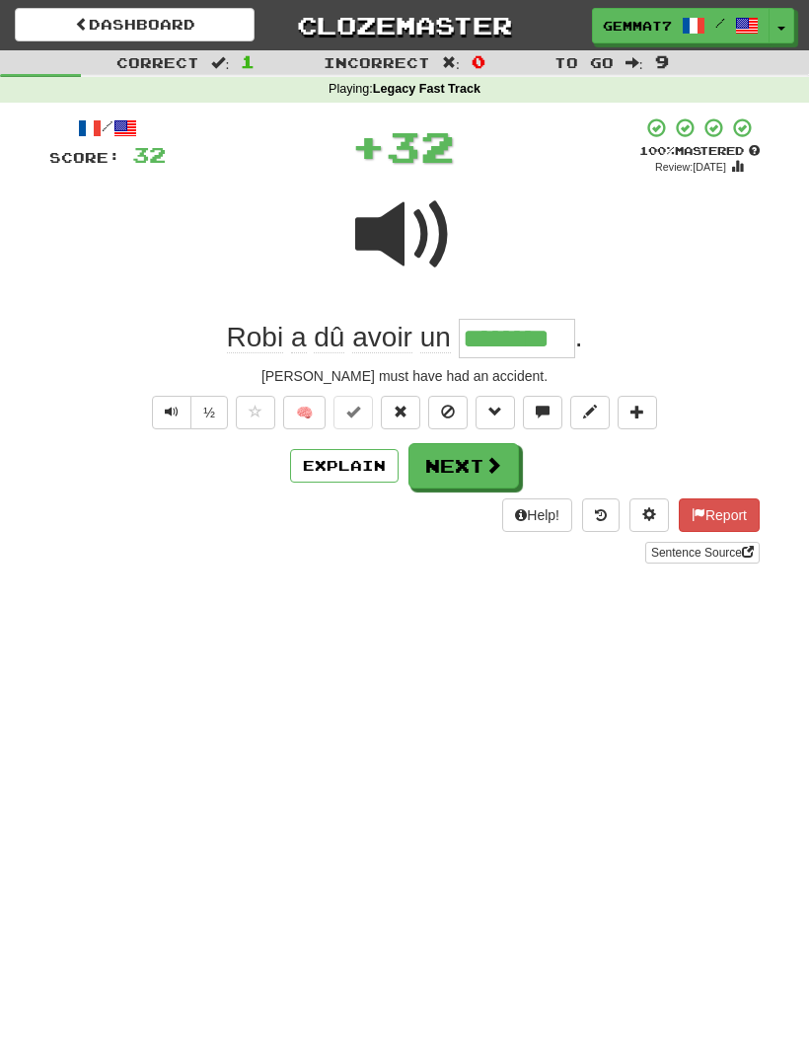
click at [465, 484] on button "Next" at bounding box center [463, 465] width 111 height 45
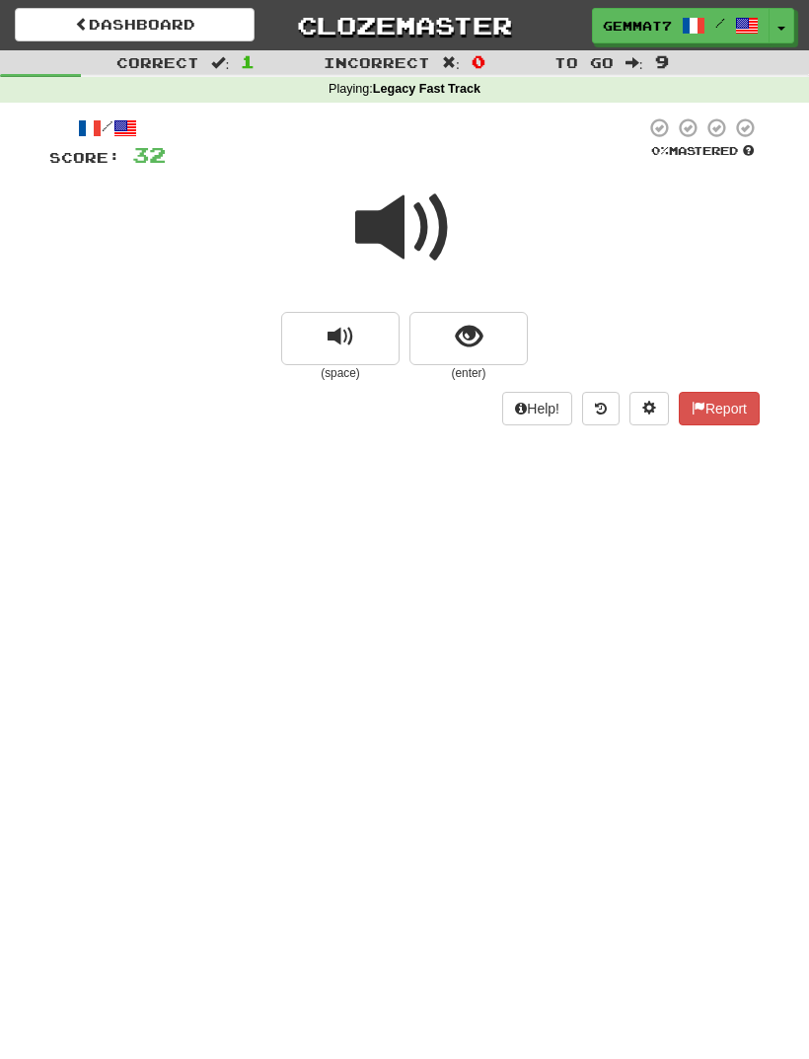
click at [479, 330] on span "show sentence" at bounding box center [469, 337] width 27 height 27
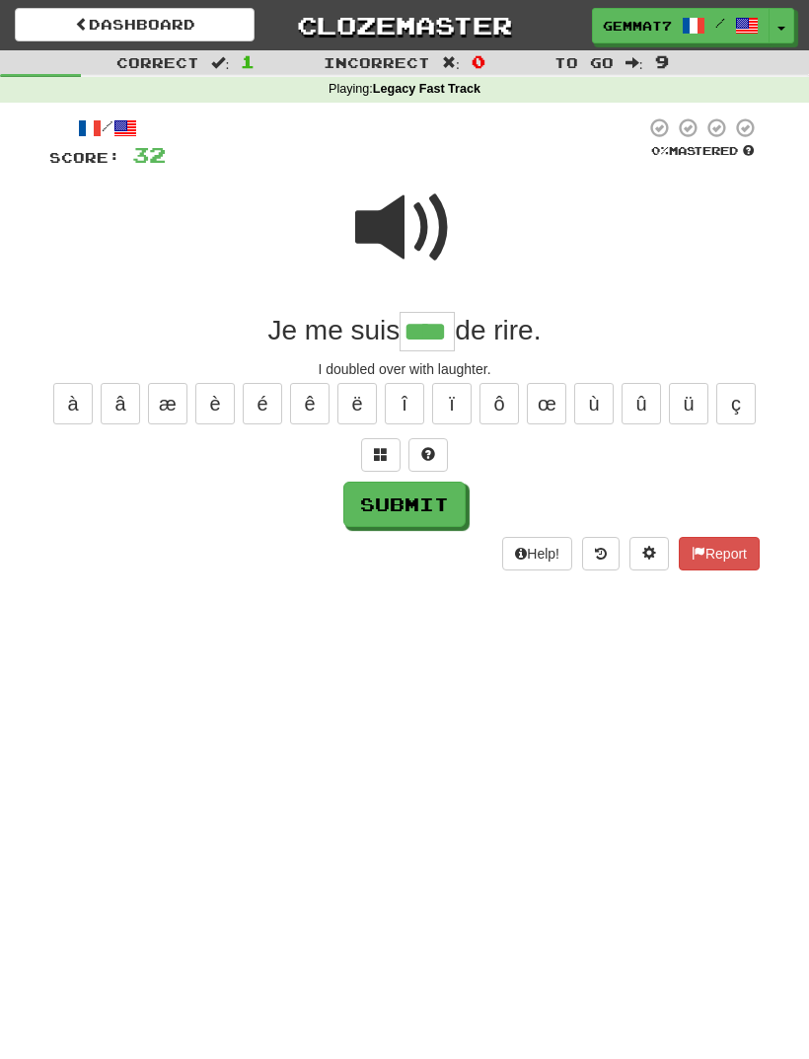
type input "****"
click at [441, 523] on button "Submit" at bounding box center [404, 504] width 122 height 45
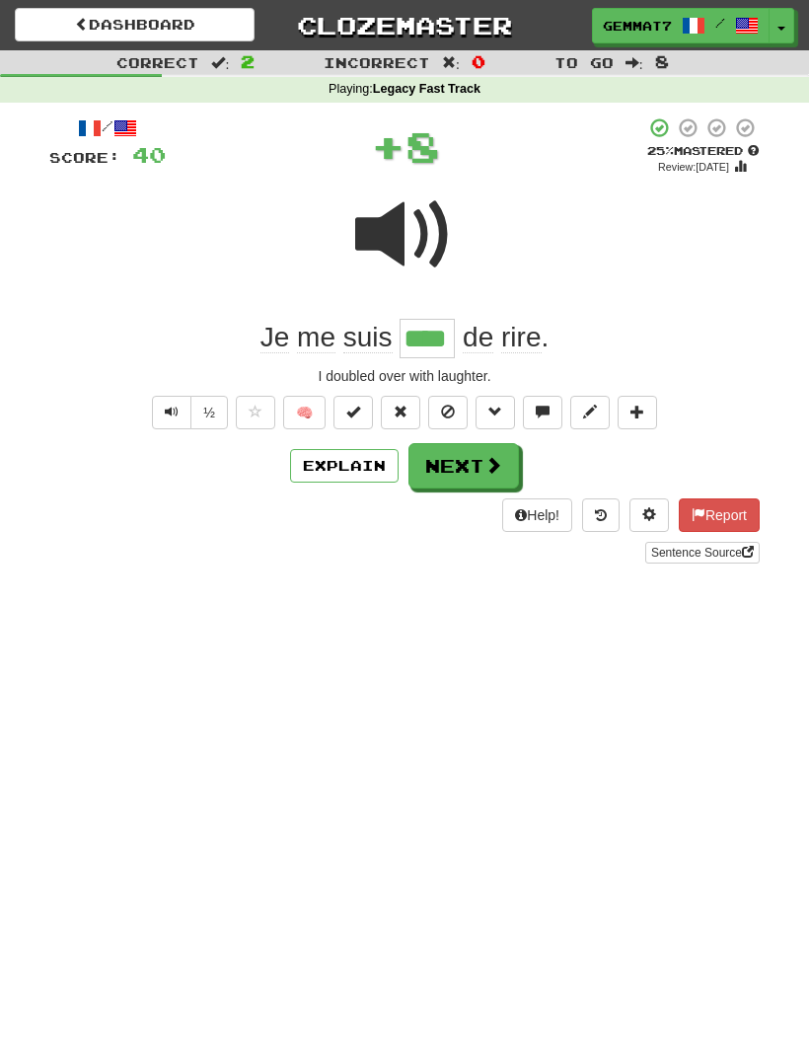
click at [456, 466] on button "Next" at bounding box center [463, 465] width 111 height 45
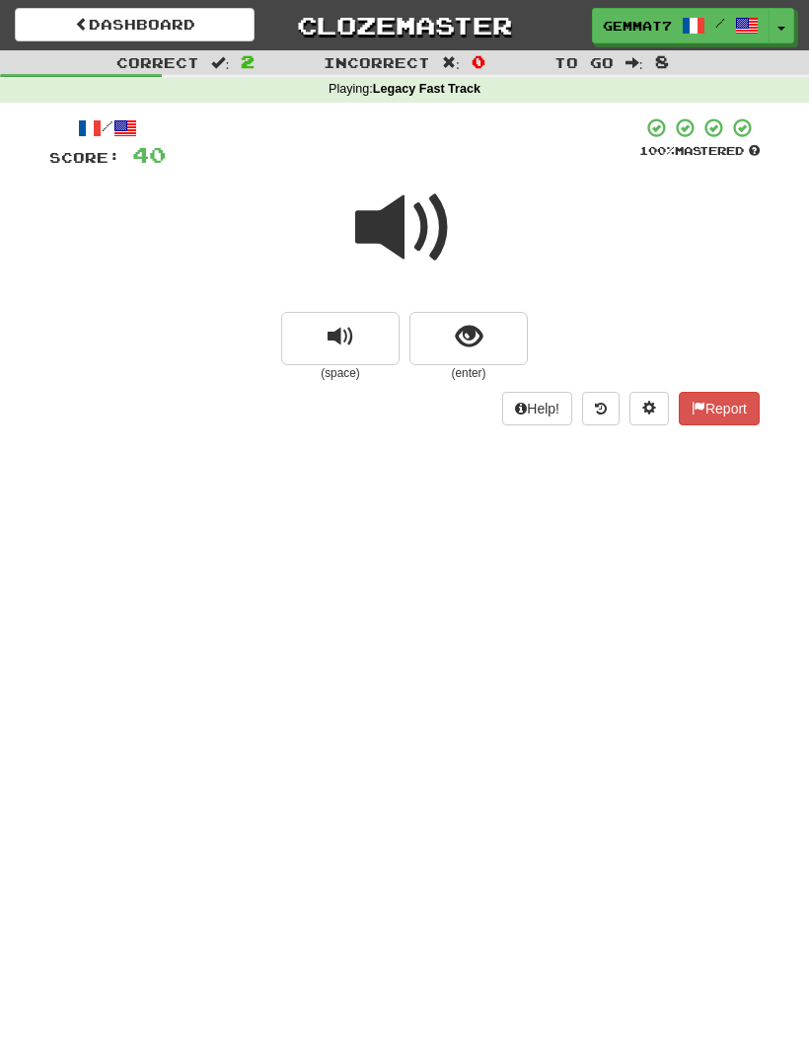
click at [500, 337] on button "show sentence" at bounding box center [468, 338] width 118 height 53
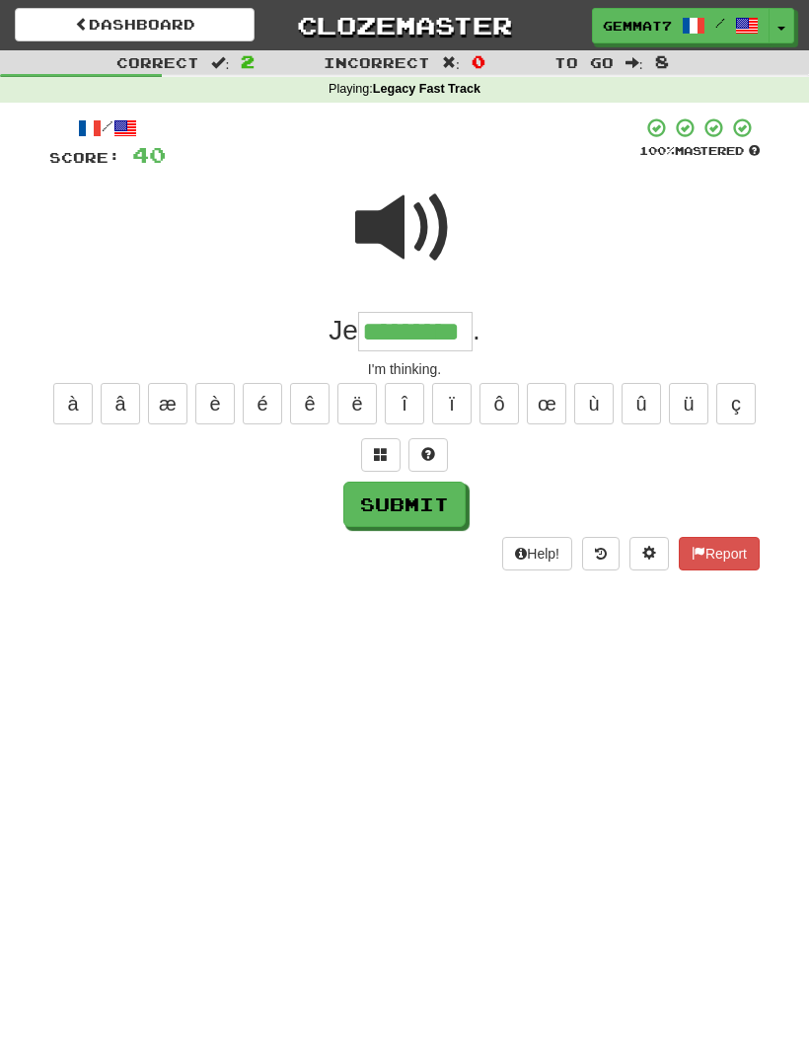
type input "*********"
click at [423, 495] on button "Submit" at bounding box center [404, 504] width 122 height 45
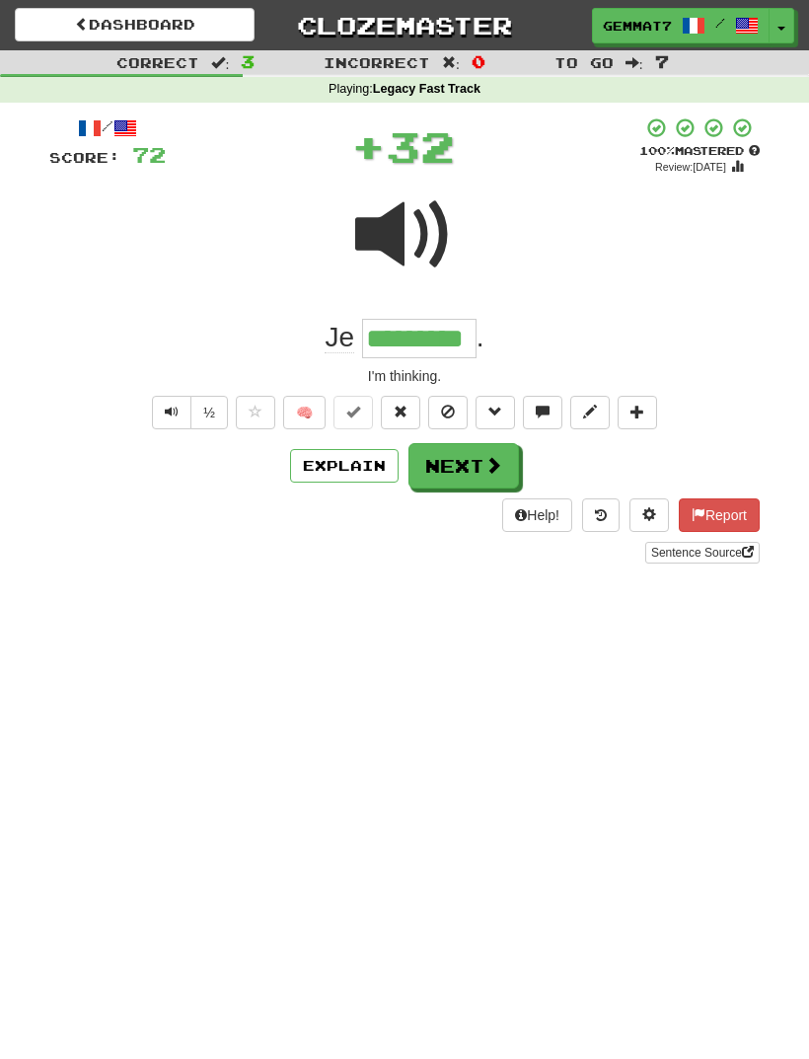
click at [476, 469] on button "Next" at bounding box center [463, 465] width 111 height 45
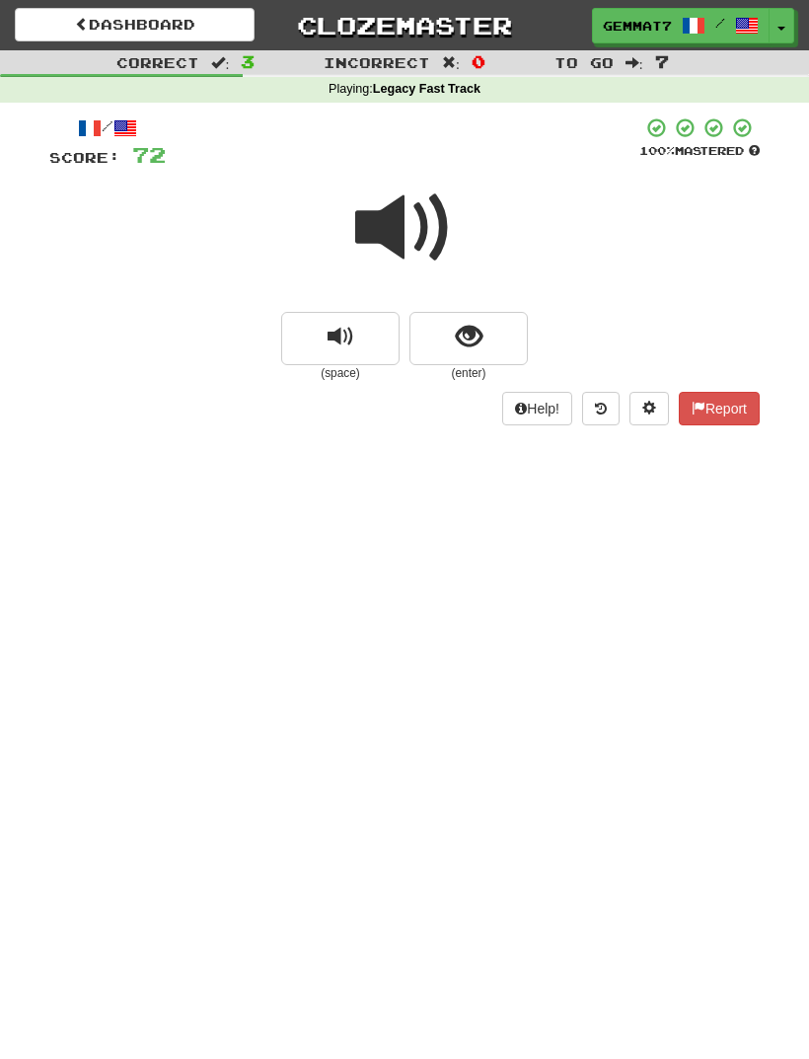
click at [493, 342] on button "show sentence" at bounding box center [468, 338] width 118 height 53
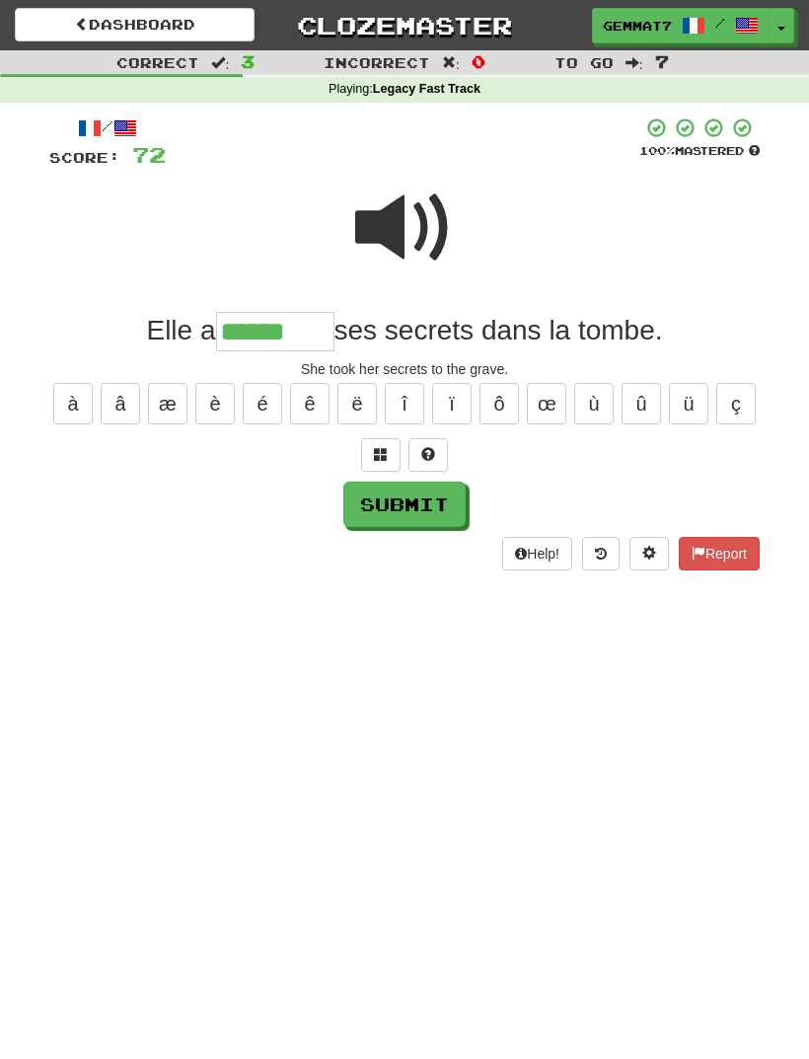
type input "******"
click at [434, 492] on button "Submit" at bounding box center [404, 504] width 122 height 45
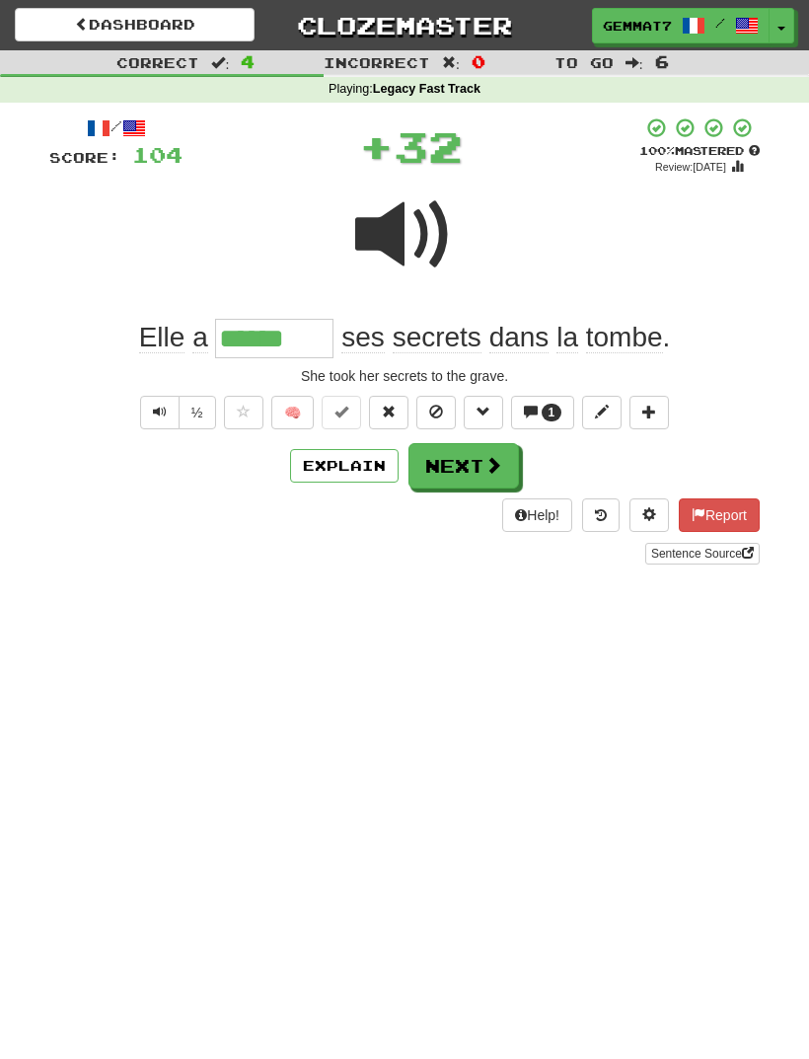
click at [473, 463] on button "Next" at bounding box center [463, 465] width 111 height 45
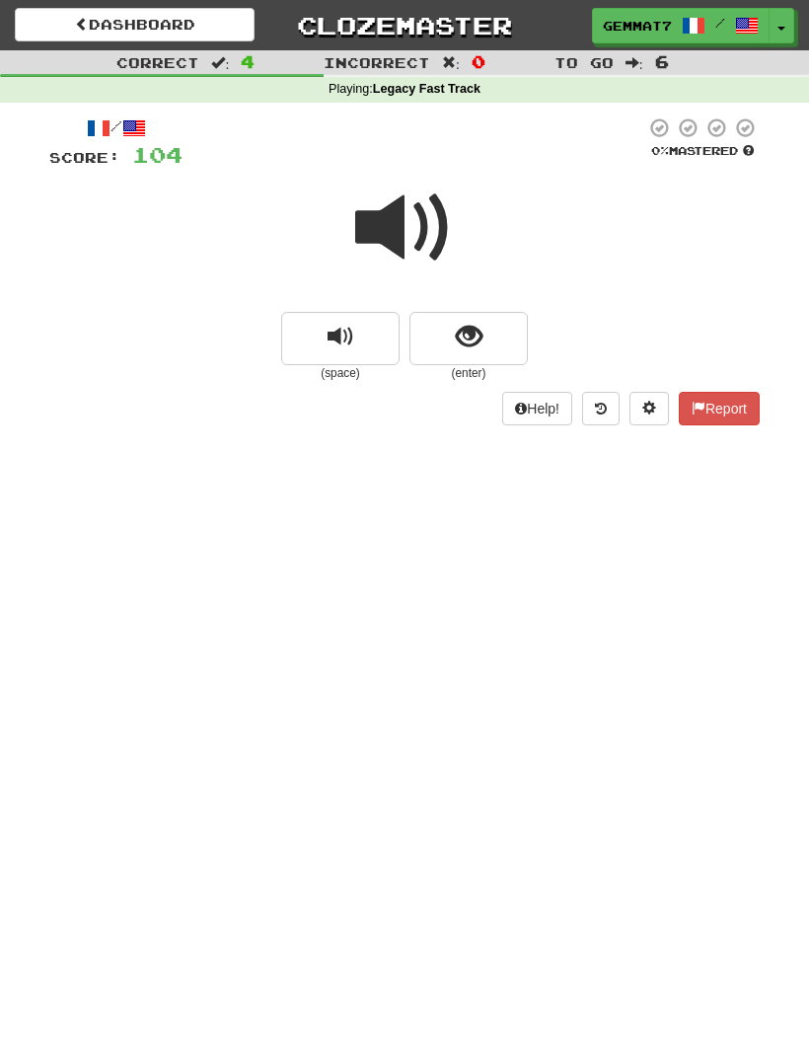
click at [478, 341] on span "show sentence" at bounding box center [469, 337] width 27 height 27
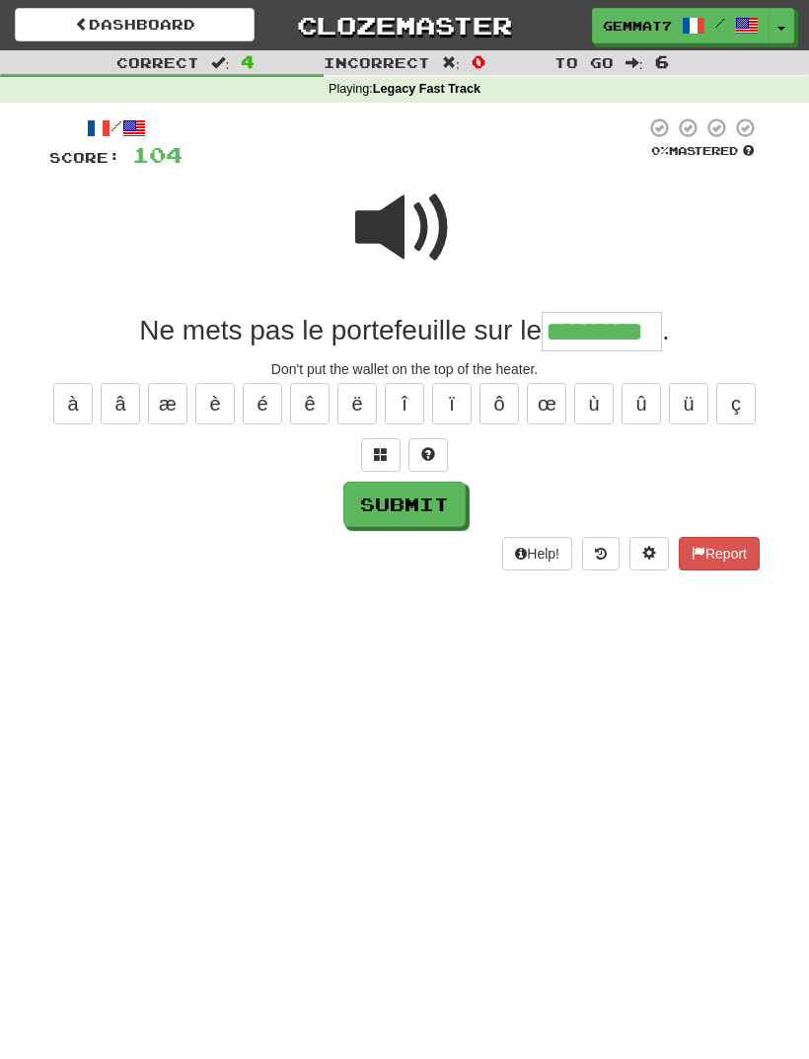
type input "*********"
click at [442, 516] on button "Submit" at bounding box center [404, 504] width 122 height 45
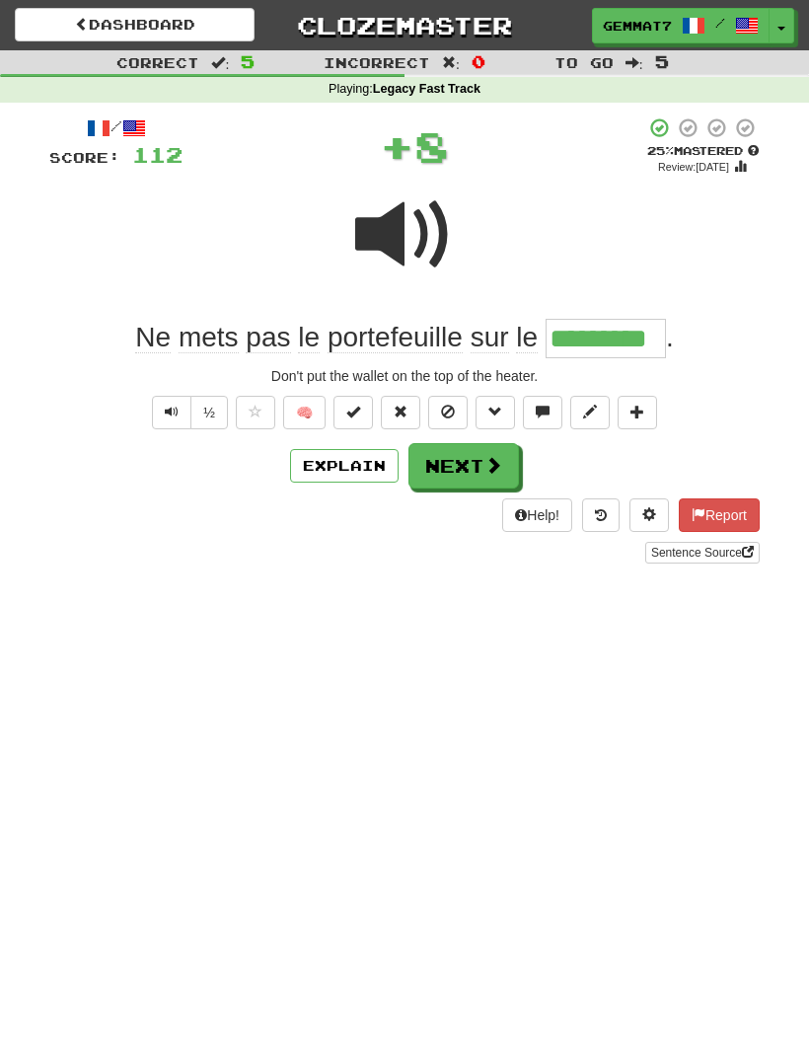
click at [473, 473] on button "Next" at bounding box center [463, 465] width 111 height 45
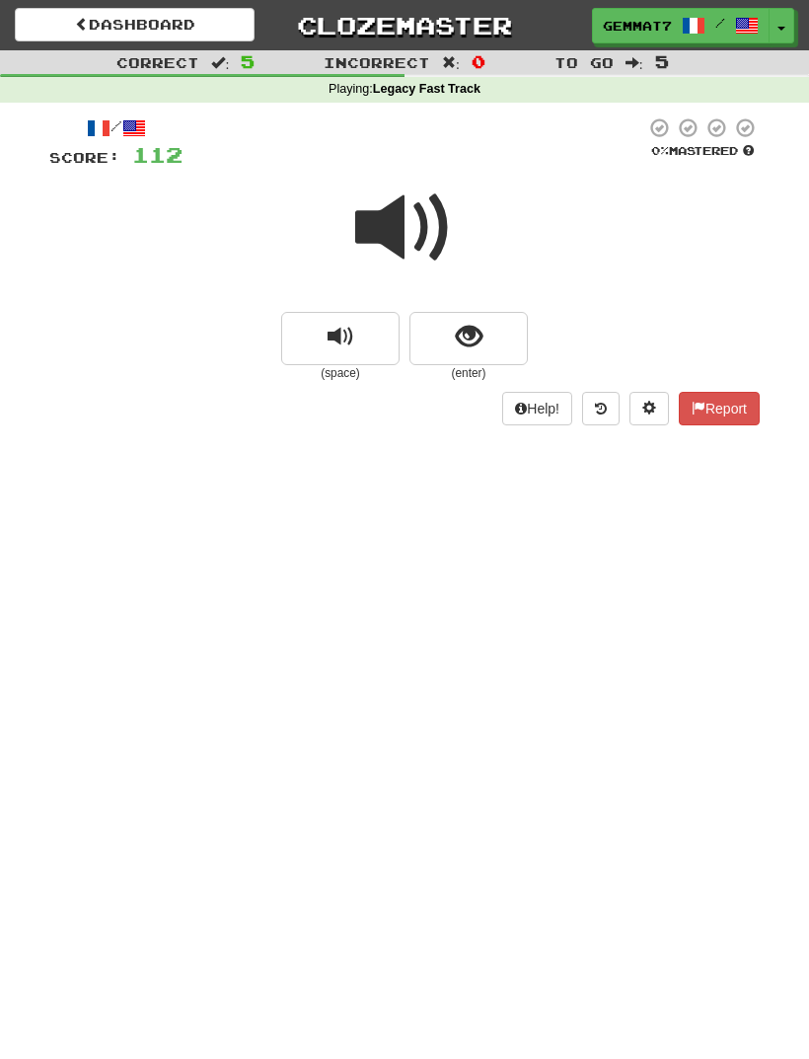
click at [471, 350] on button "show sentence" at bounding box center [468, 338] width 118 height 53
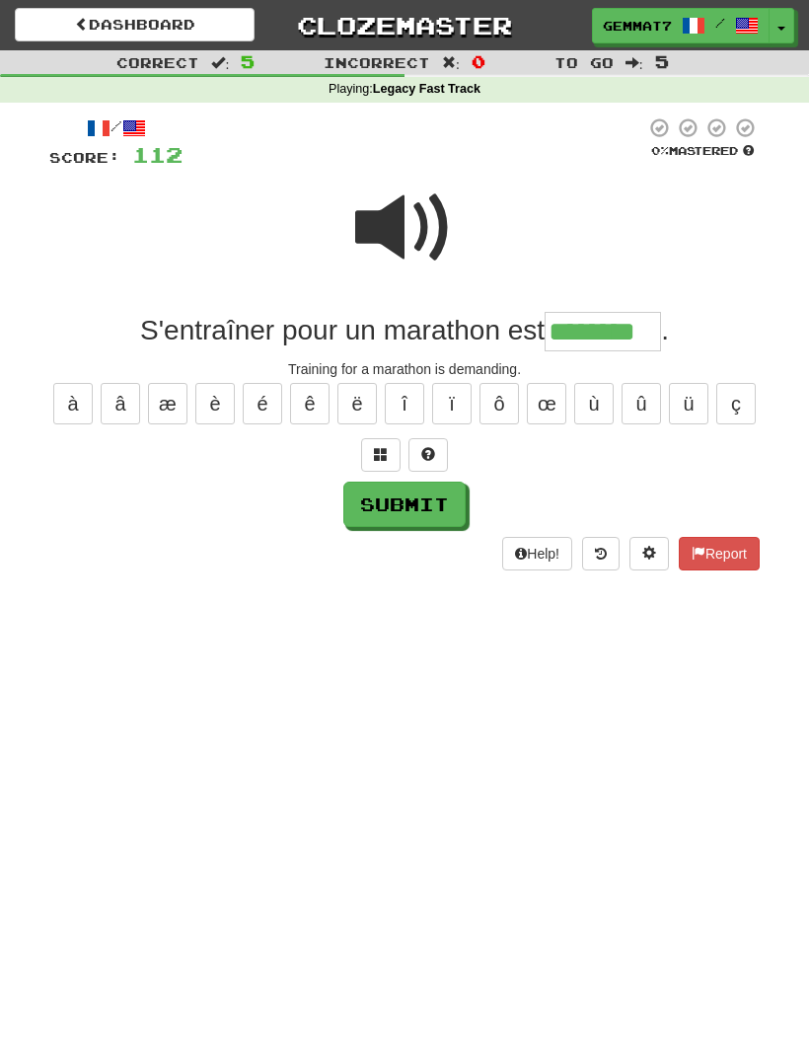
type input "********"
click at [438, 509] on button "Submit" at bounding box center [404, 504] width 122 height 45
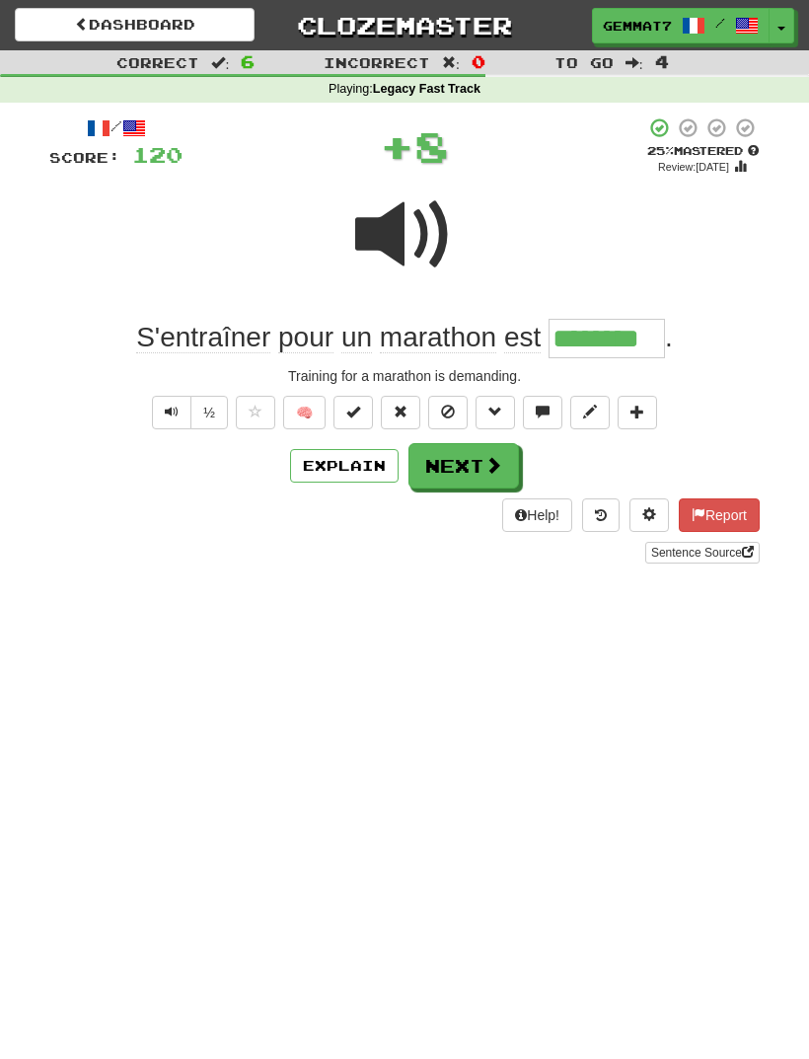
click at [478, 468] on button "Next" at bounding box center [463, 465] width 111 height 45
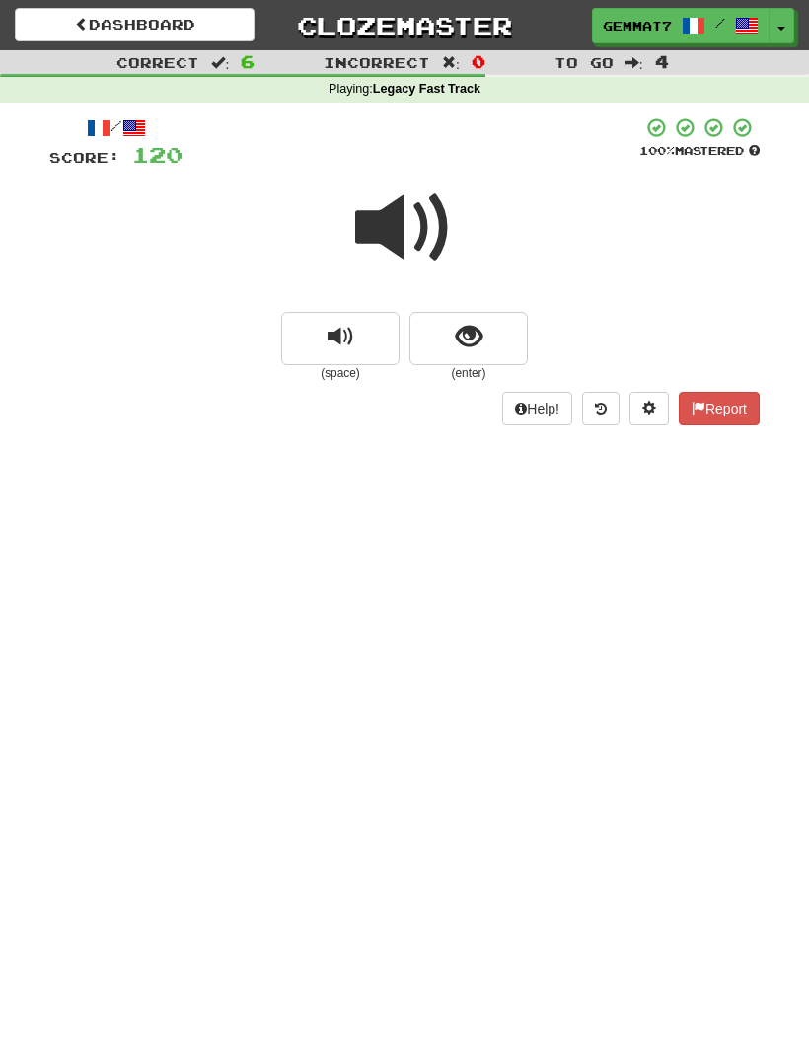
click at [502, 334] on button "show sentence" at bounding box center [468, 338] width 118 height 53
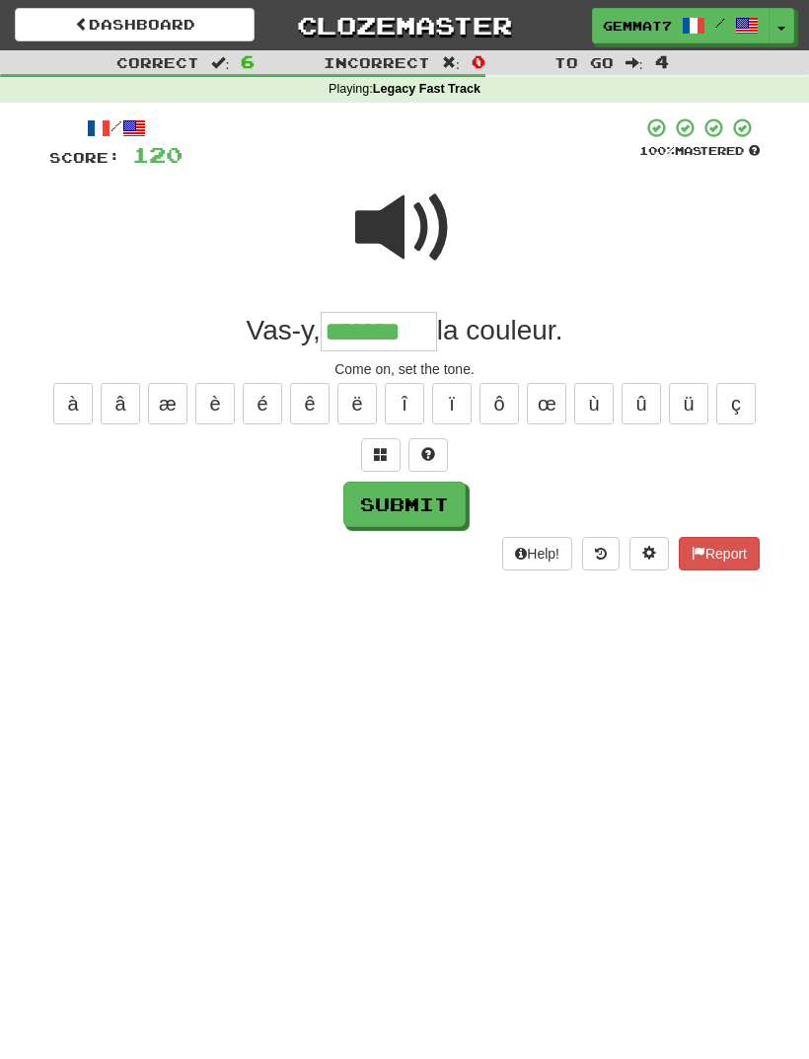
type input "*******"
click at [414, 519] on button "Submit" at bounding box center [404, 504] width 122 height 45
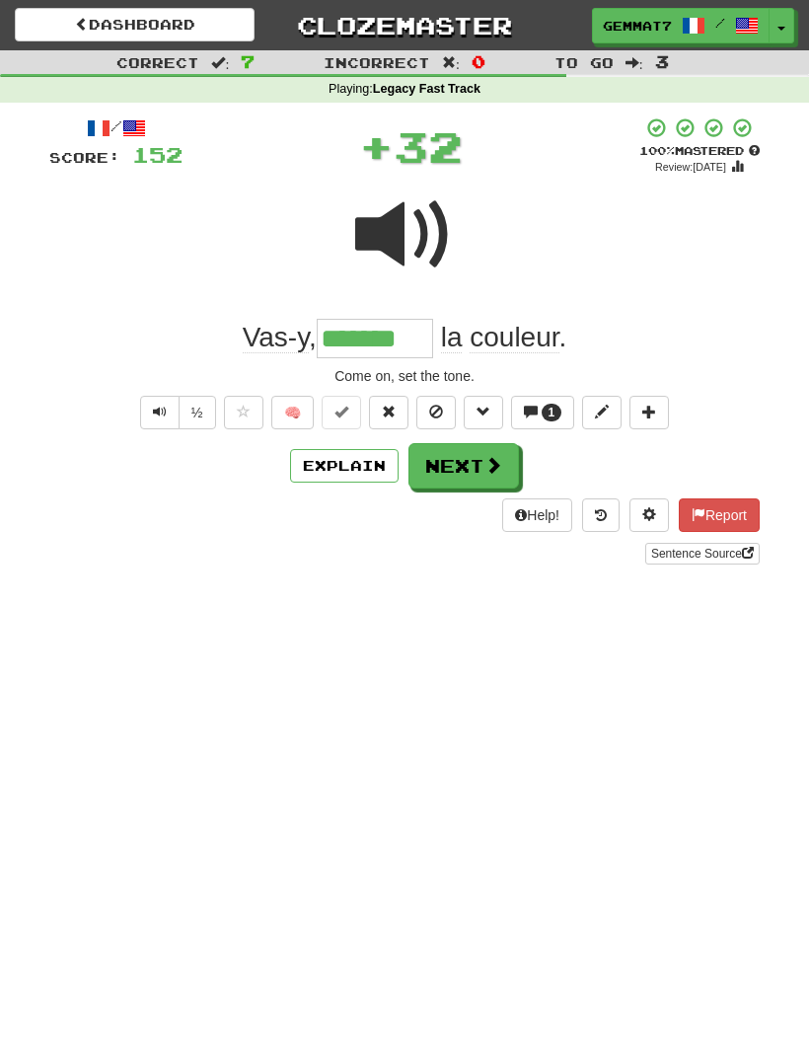
click at [343, 478] on button "Explain" at bounding box center [344, 466] width 109 height 34
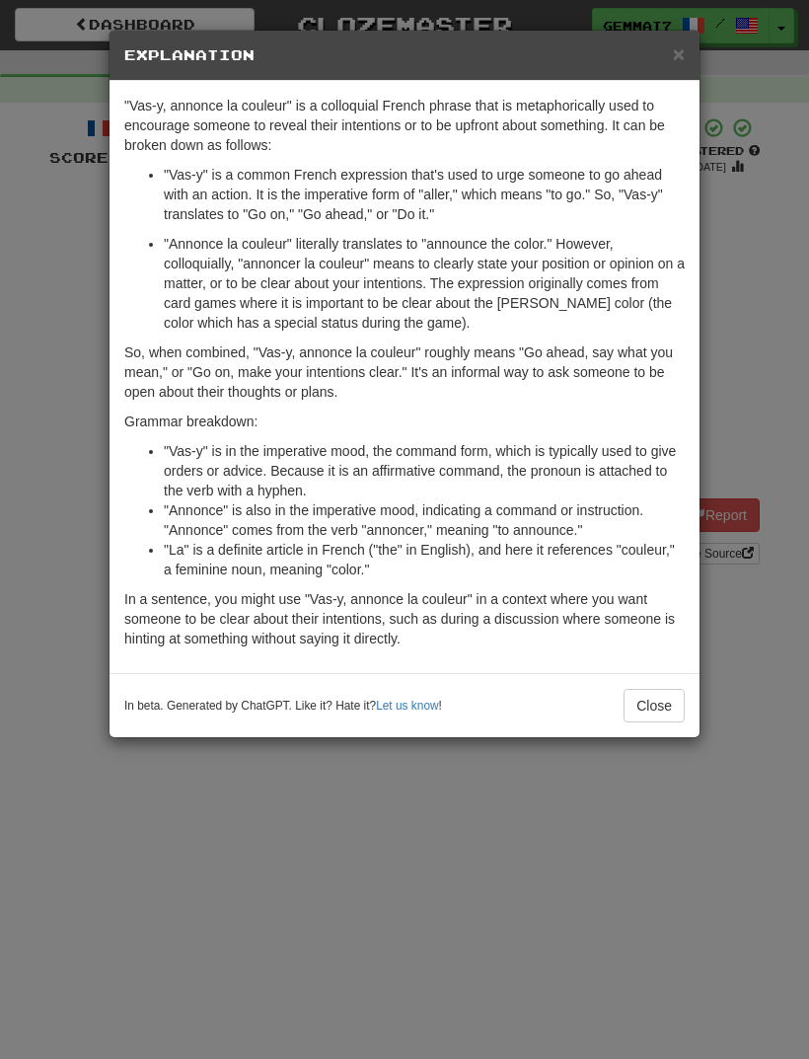
click at [775, 252] on div "× Explanation "Vas-y, annonce la couleur" is a colloquial French phrase that is…" at bounding box center [404, 529] width 809 height 1059
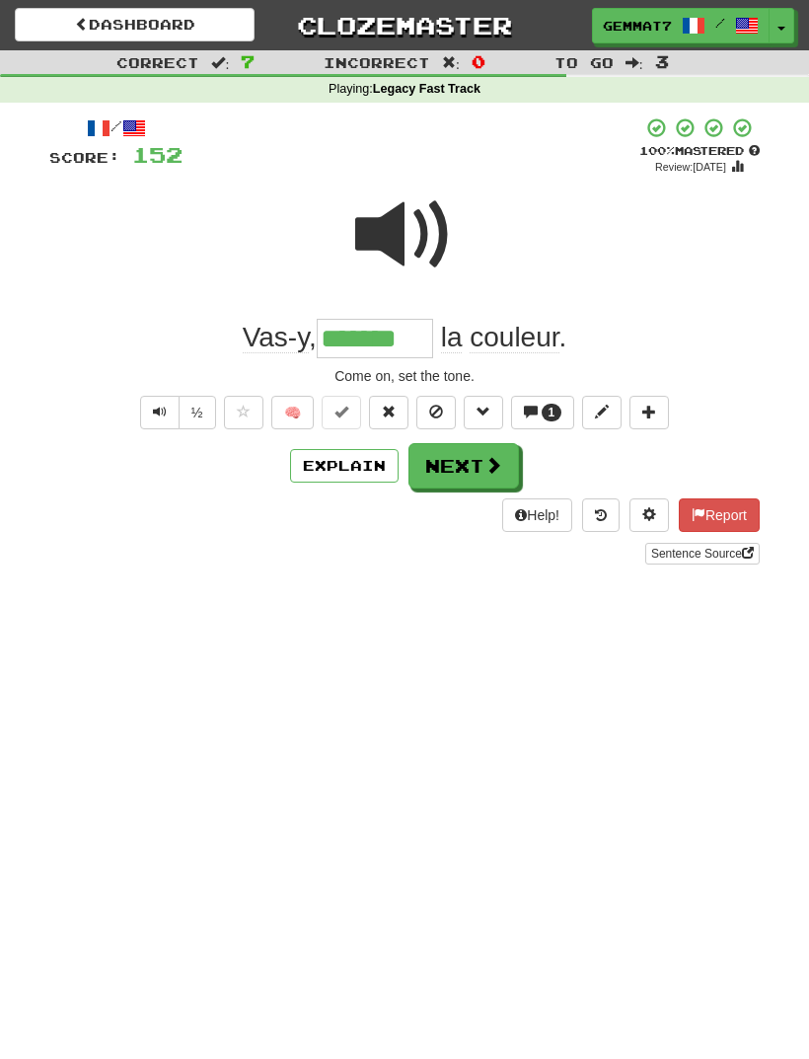
click at [482, 465] on button "Next" at bounding box center [463, 465] width 111 height 45
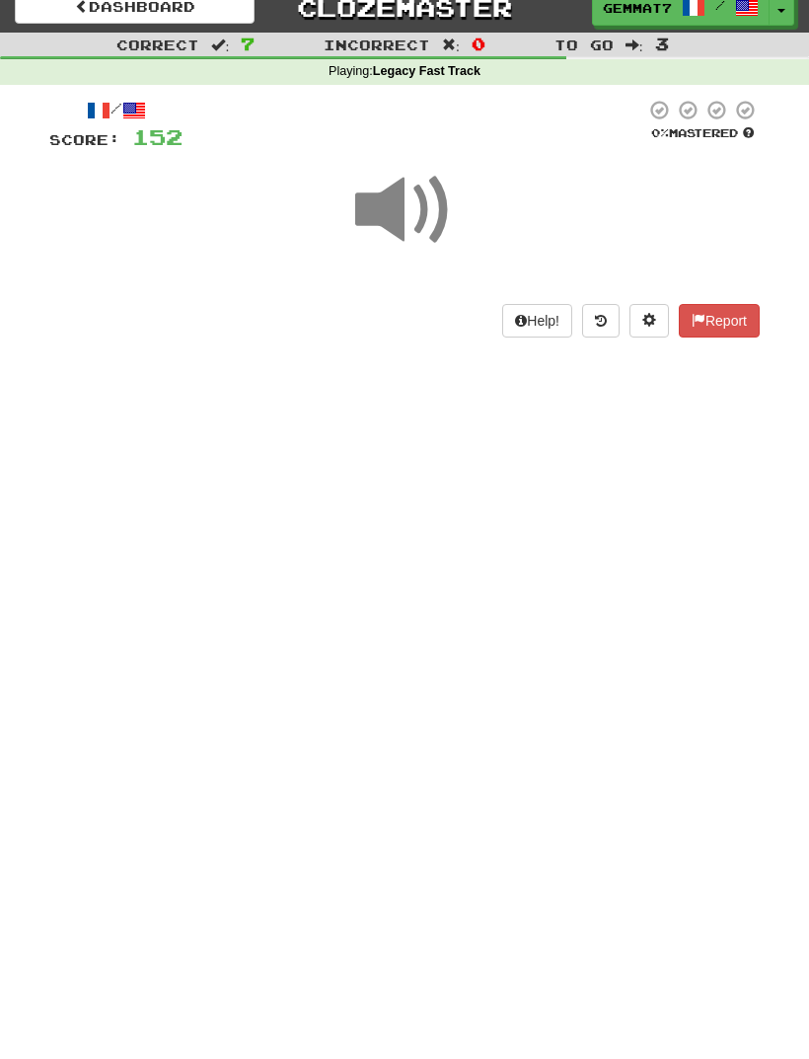
scroll to position [19, 0]
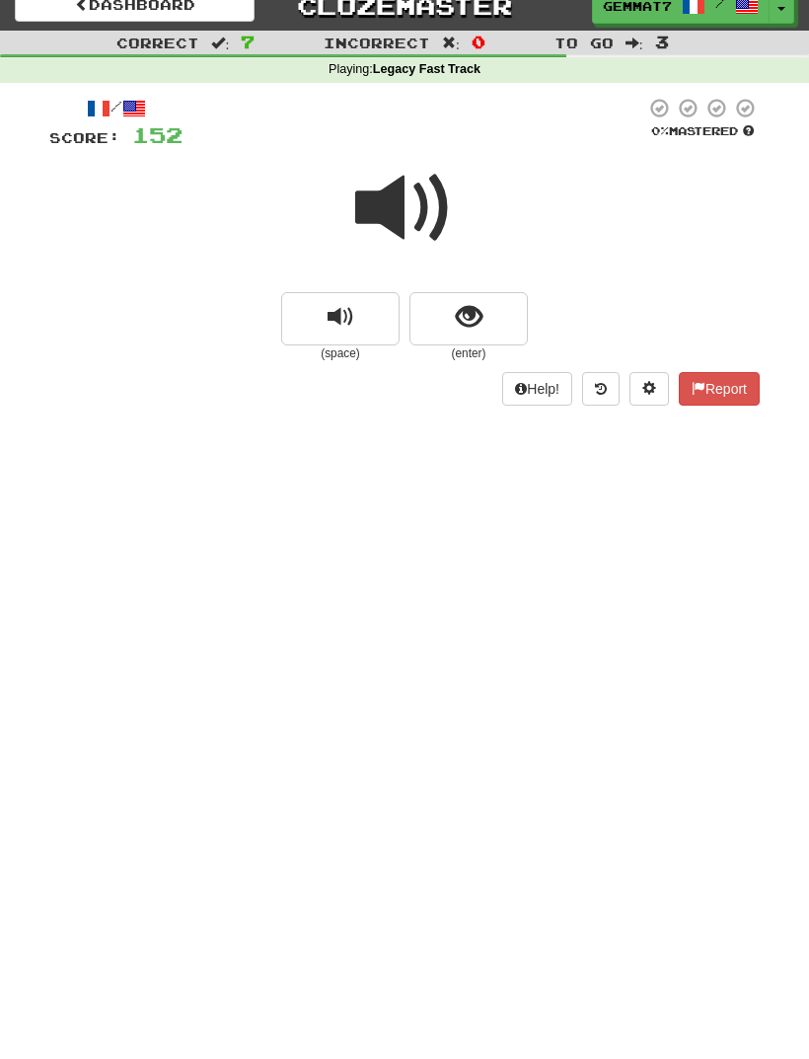
click at [474, 322] on span "show sentence" at bounding box center [469, 317] width 27 height 27
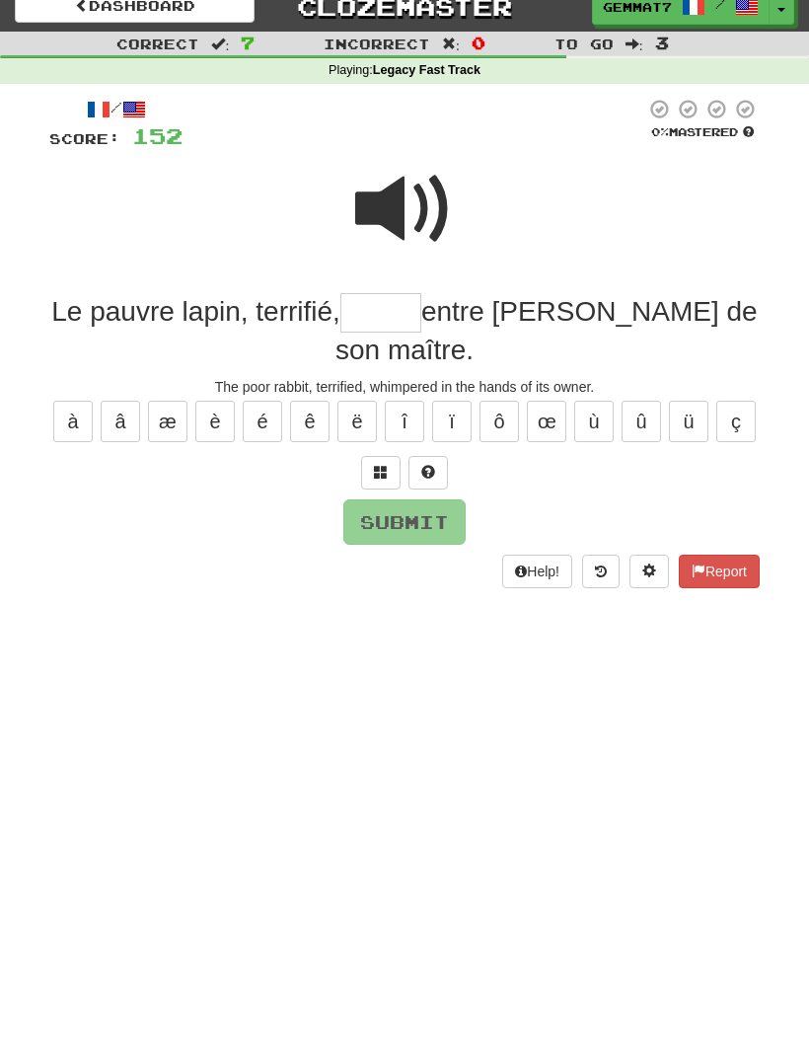
type input "*"
click at [408, 210] on span at bounding box center [404, 209] width 99 height 99
click at [421, 318] on input "text" at bounding box center [380, 312] width 81 height 39
type input "*"
type input "*****"
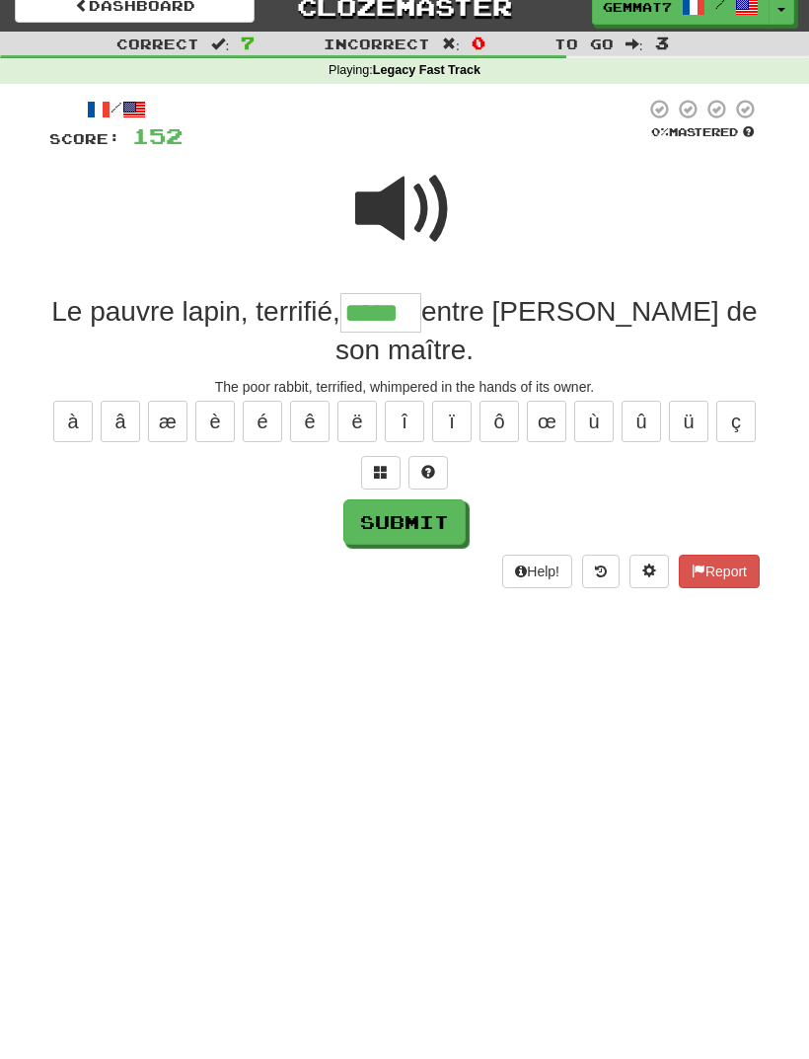
click at [433, 537] on button "Submit" at bounding box center [404, 521] width 122 height 45
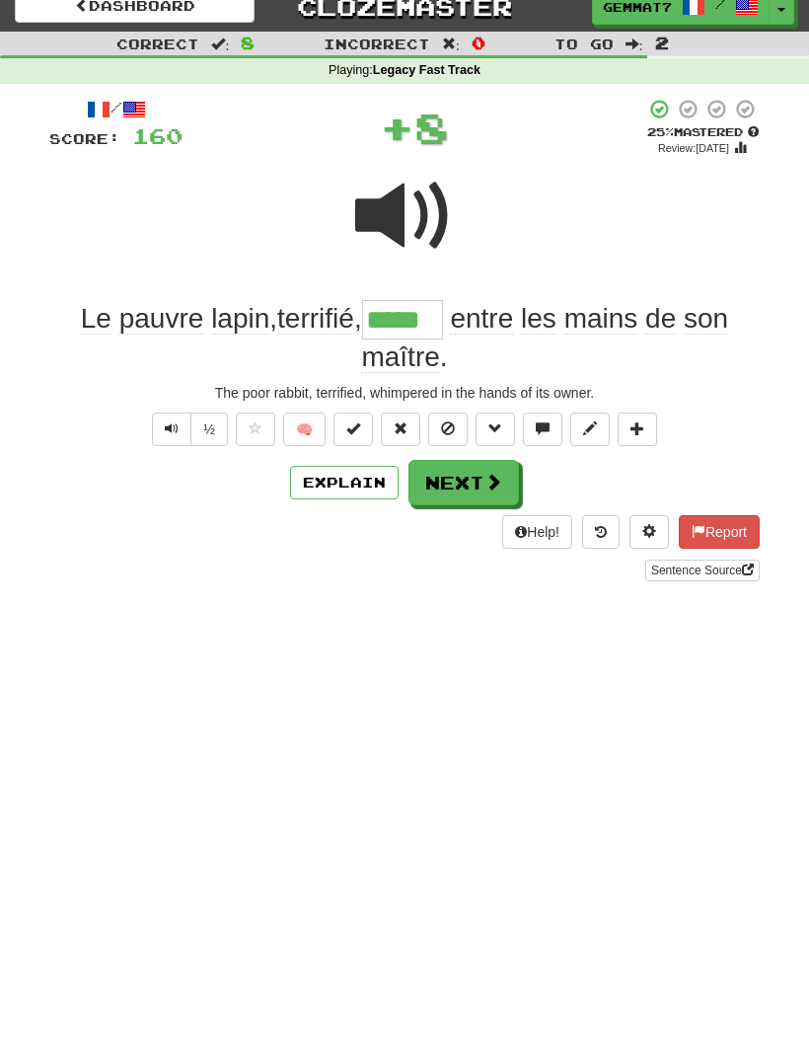
scroll to position [20, 0]
click at [358, 477] on button "Explain" at bounding box center [344, 482] width 109 height 34
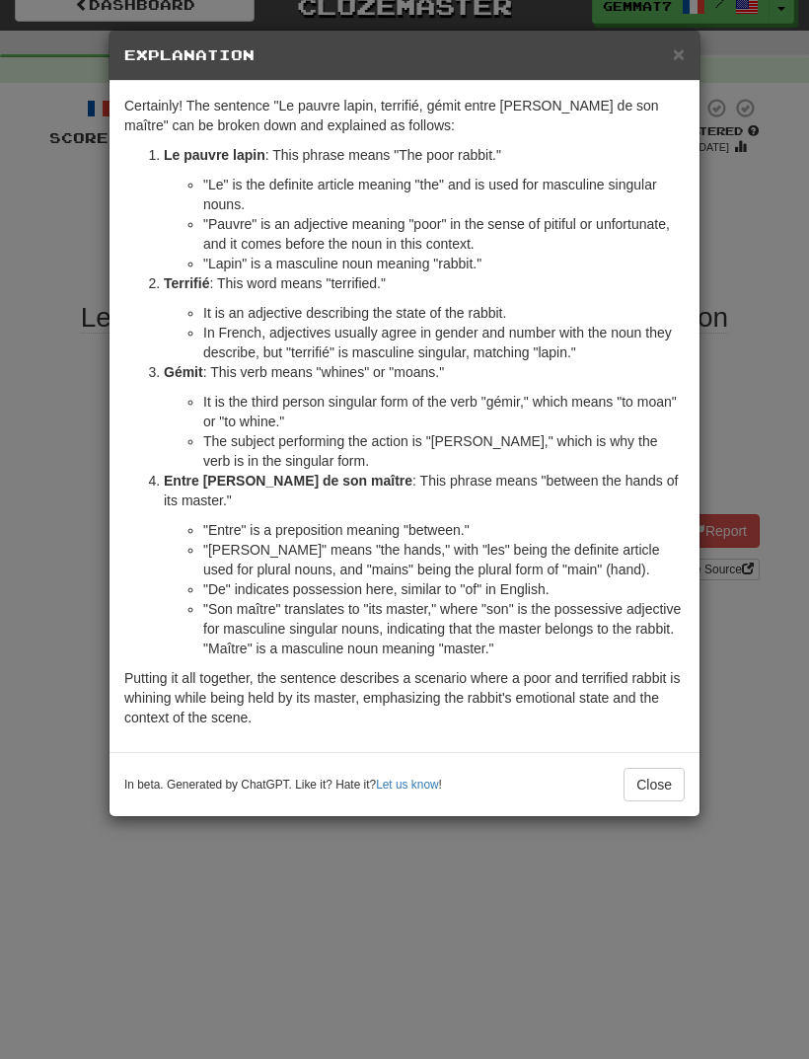
click at [63, 313] on div "× Explanation Certainly! The sentence "Le pauvre lapin, terrifié, gémit entre l…" at bounding box center [404, 529] width 809 height 1059
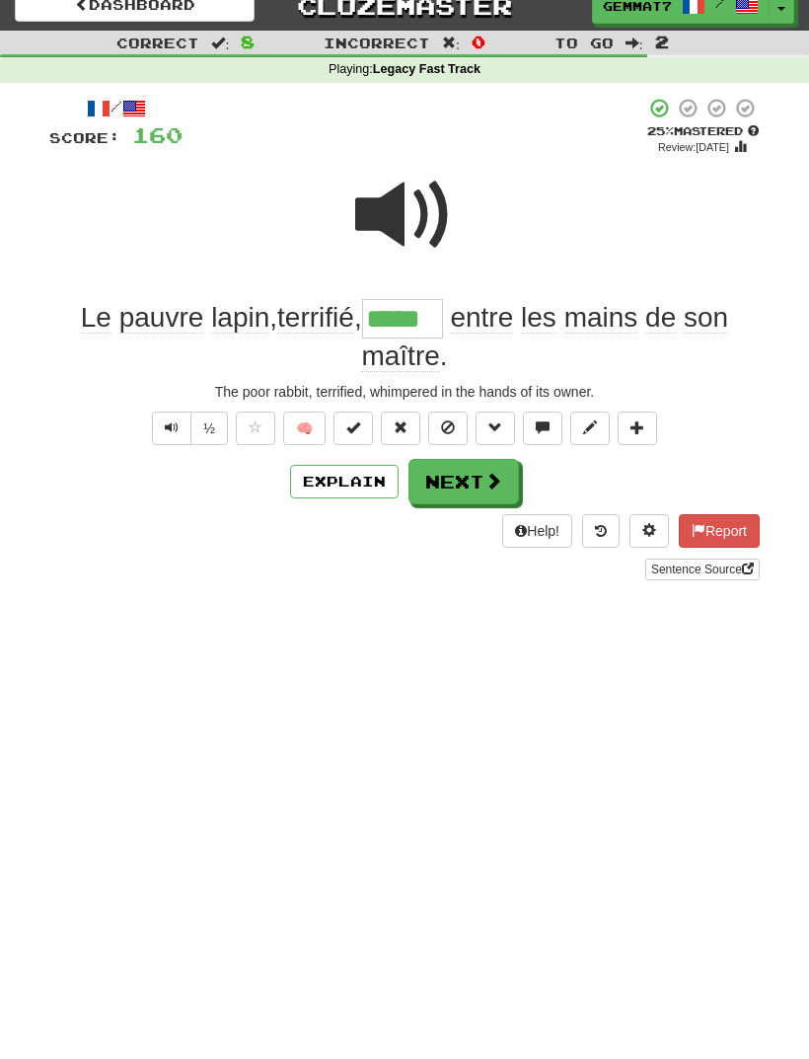
click at [472, 484] on button "Next" at bounding box center [463, 481] width 111 height 45
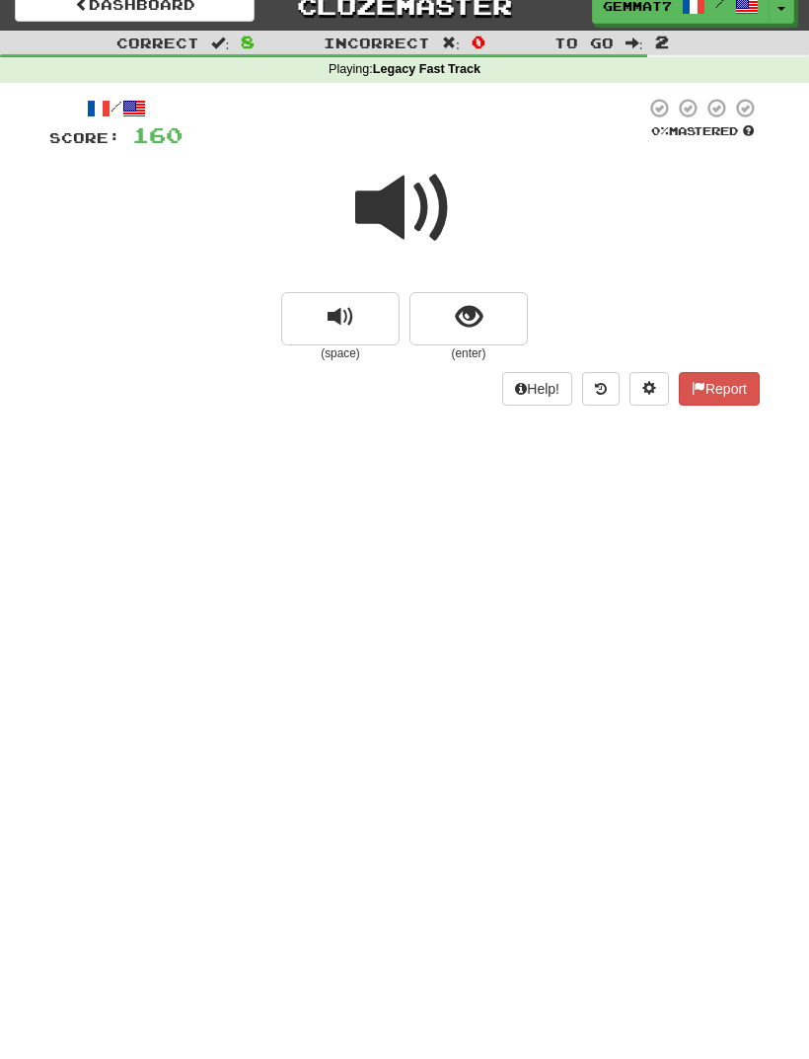
click at [461, 307] on span "show sentence" at bounding box center [469, 317] width 27 height 27
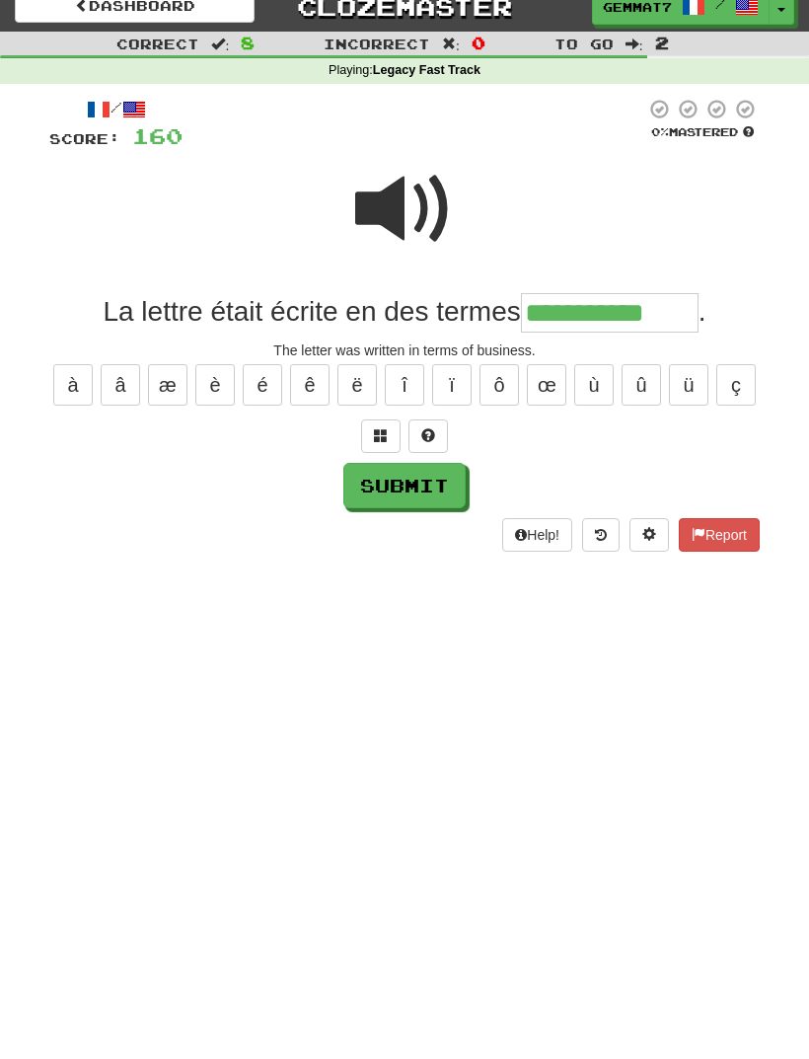
type input "**********"
click at [379, 502] on button "Submit" at bounding box center [404, 485] width 122 height 45
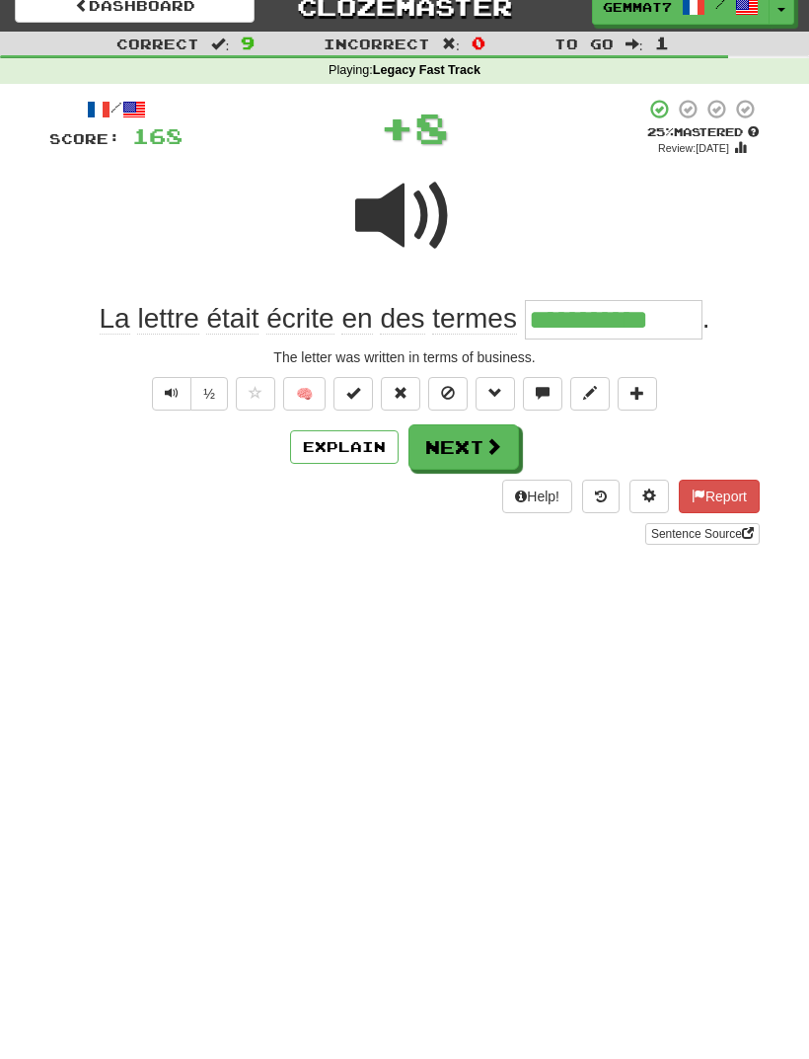
scroll to position [20, 0]
click at [469, 462] on button "Next" at bounding box center [463, 445] width 111 height 45
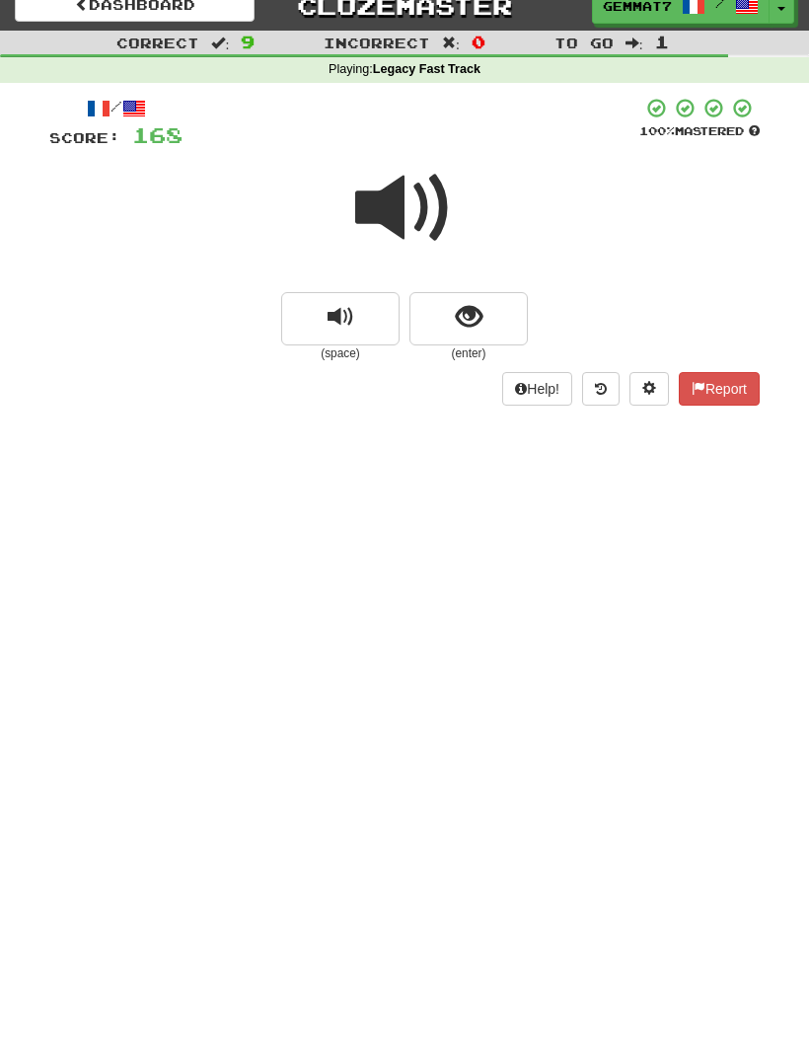
click at [460, 313] on span "show sentence" at bounding box center [469, 317] width 27 height 27
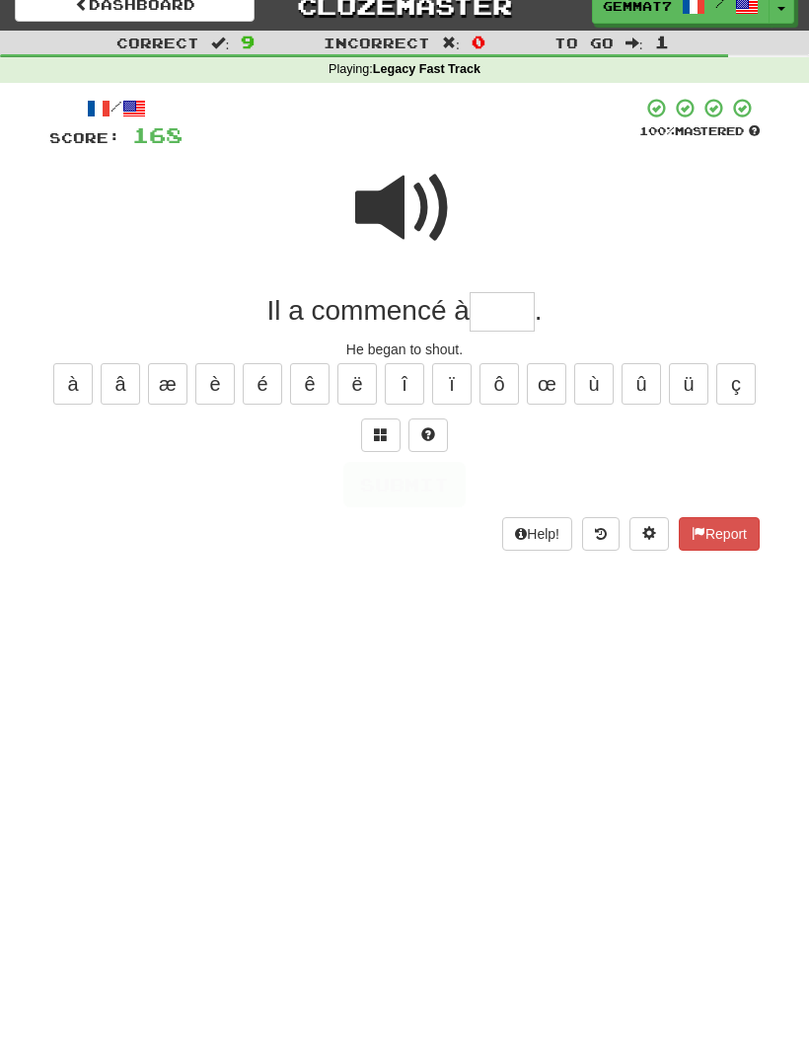
scroll to position [19, 0]
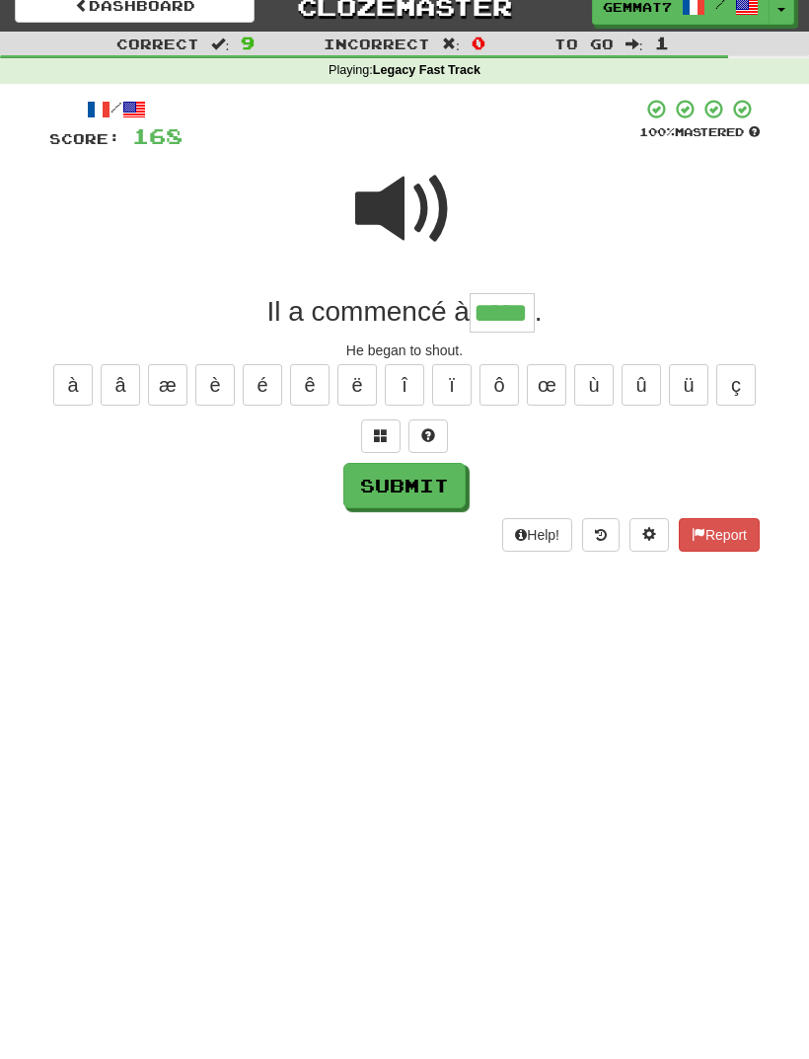
type input "*****"
click at [404, 489] on button "Submit" at bounding box center [404, 485] width 122 height 45
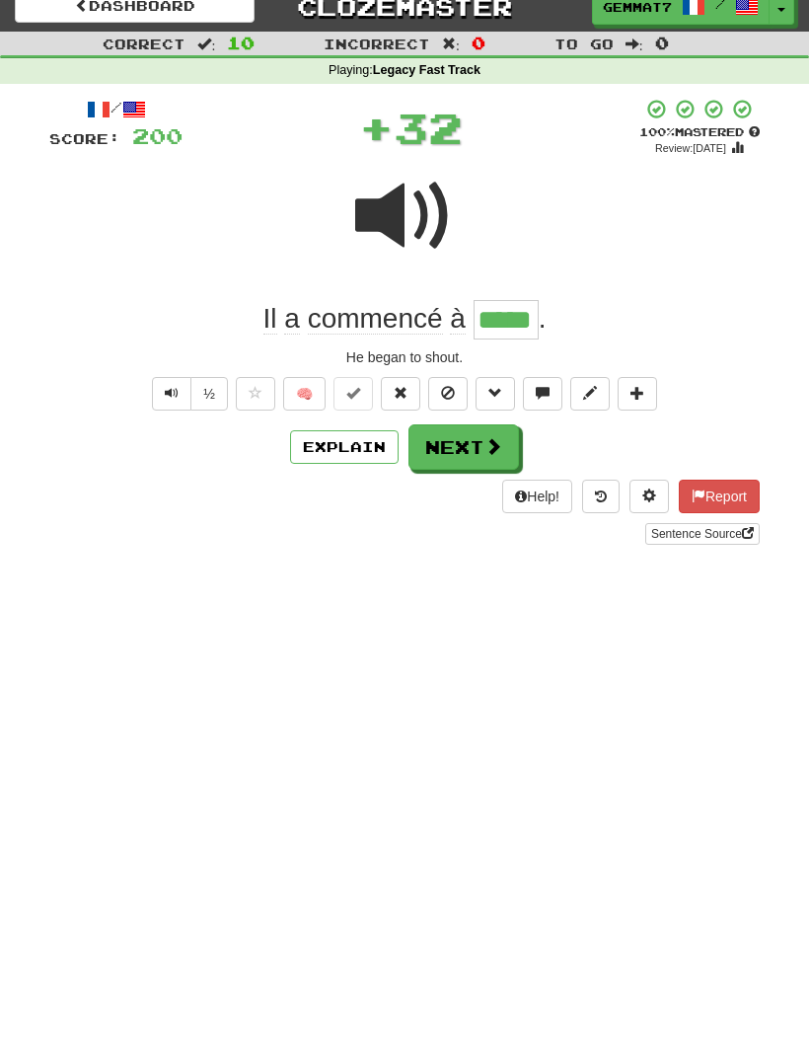
scroll to position [20, 0]
click at [473, 458] on button "Next" at bounding box center [463, 445] width 111 height 45
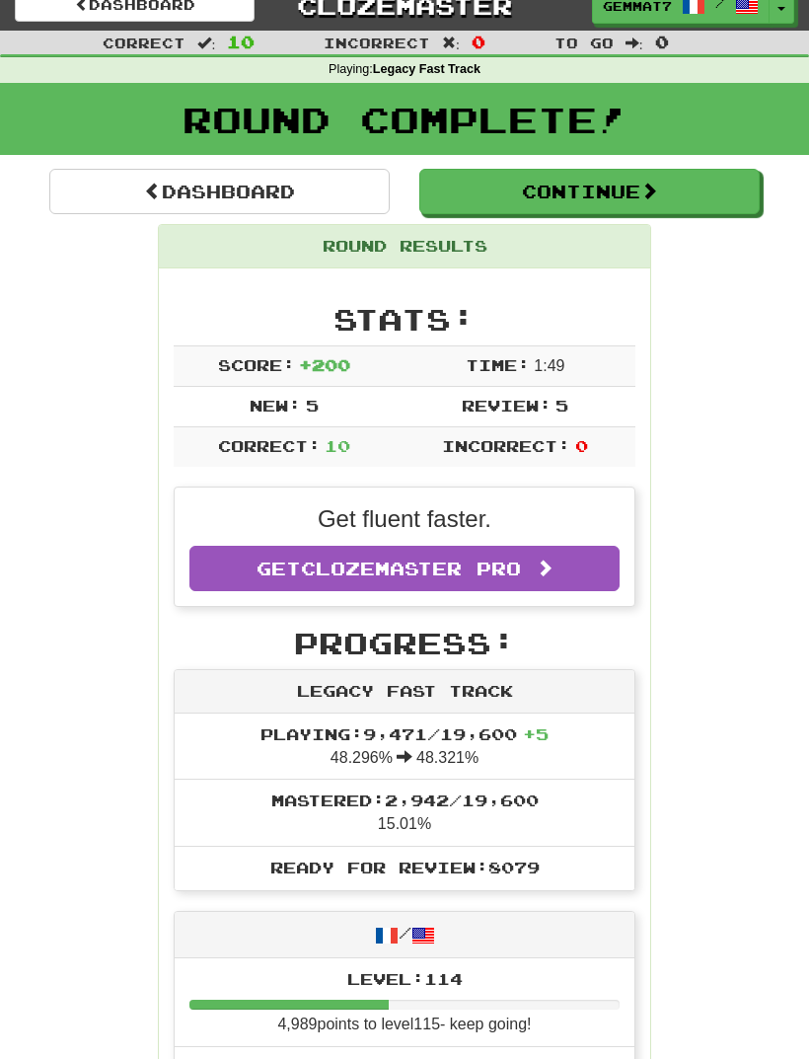
click at [367, 189] on link "Dashboard" at bounding box center [219, 191] width 340 height 45
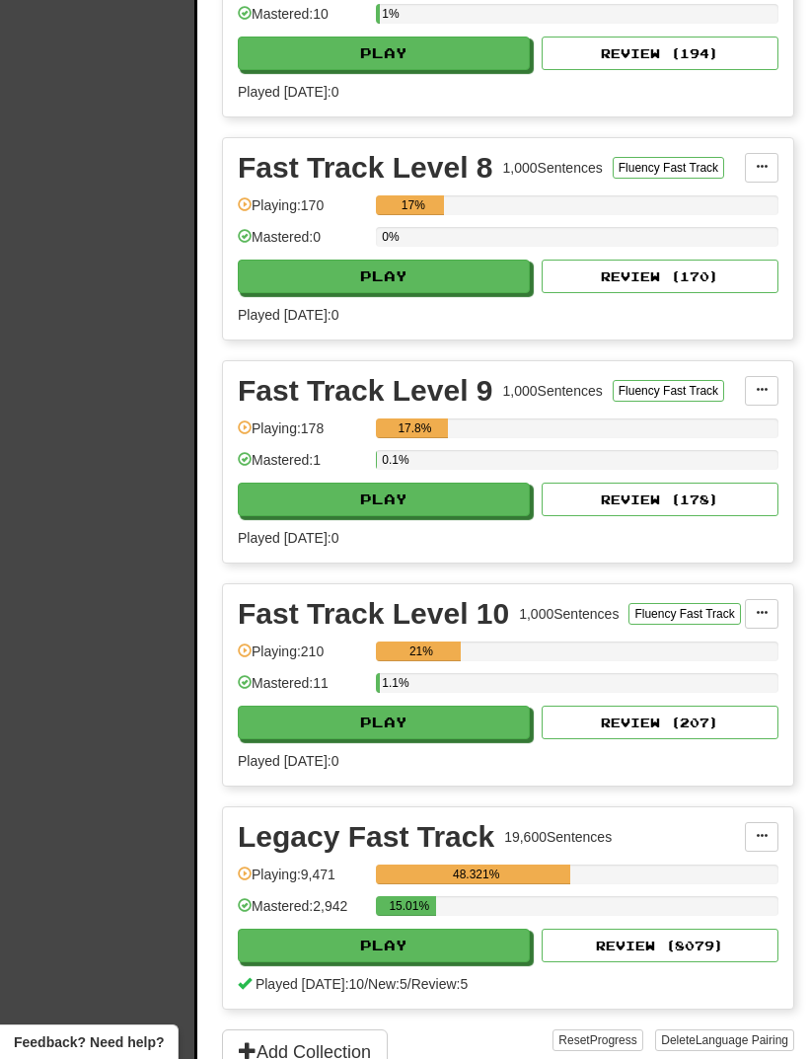
scroll to position [2197, 0]
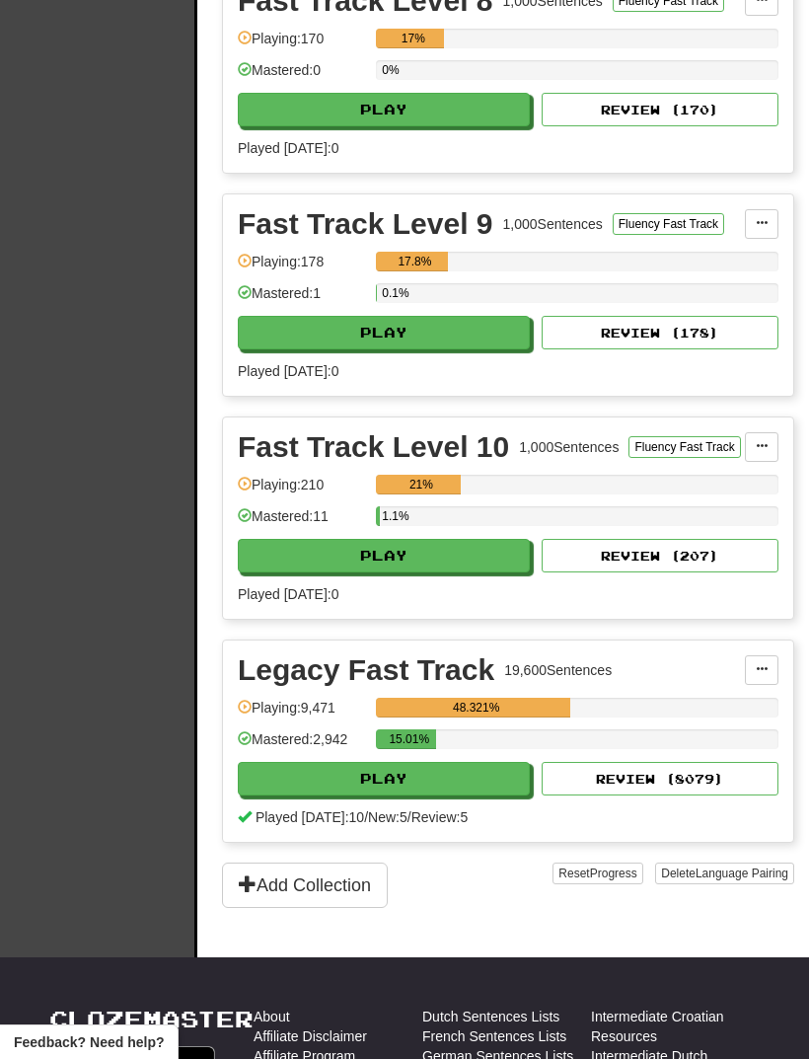
click at [429, 784] on button "Play" at bounding box center [384, 779] width 292 height 34
select select "**"
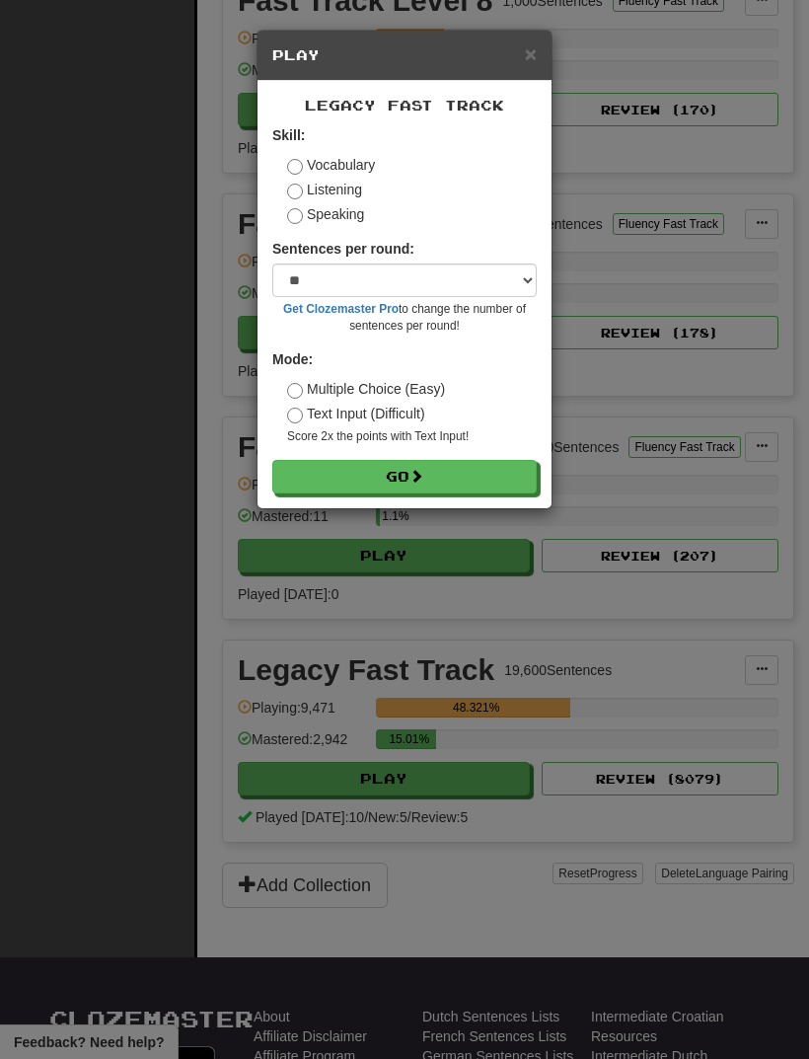
click at [480, 476] on button "Go" at bounding box center [404, 477] width 264 height 34
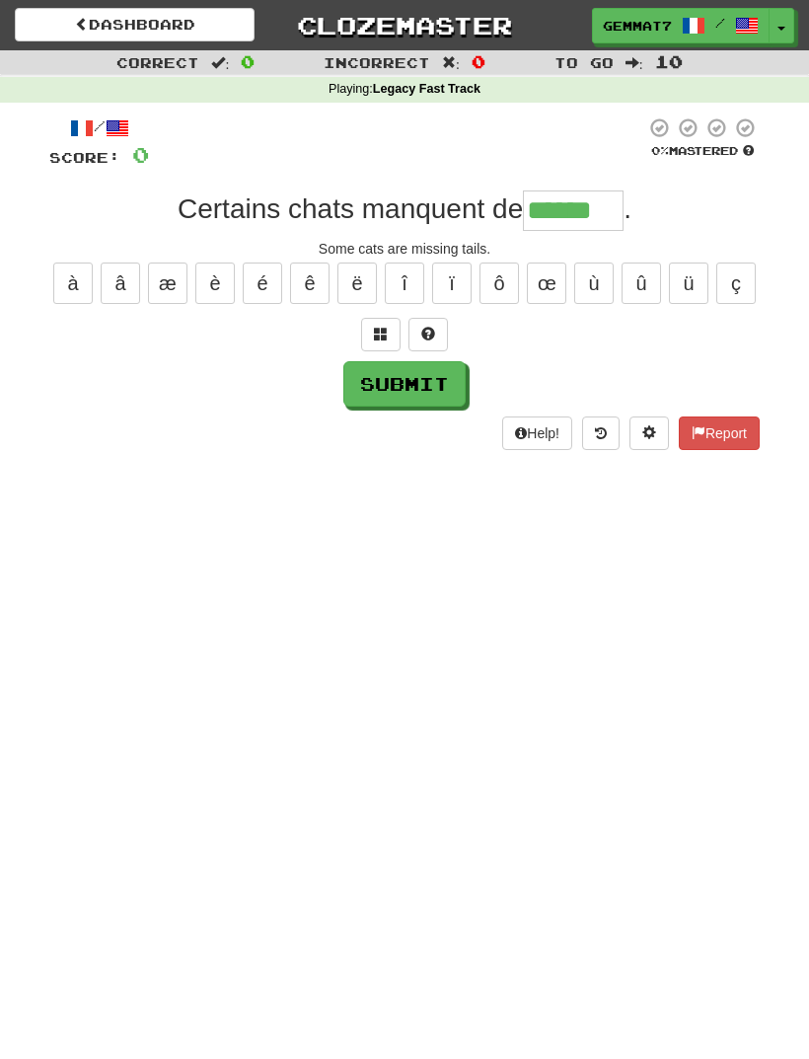
type input "******"
click at [429, 398] on button "Submit" at bounding box center [404, 383] width 122 height 45
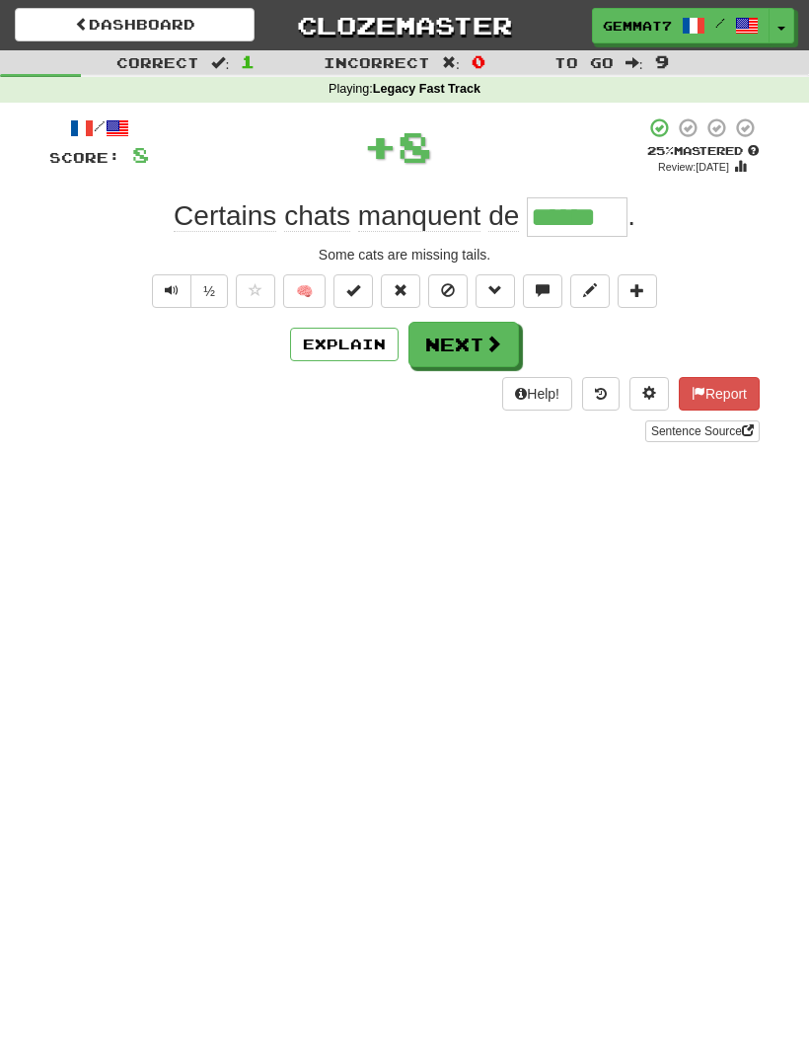
click at [450, 342] on button "Next" at bounding box center [463, 344] width 111 height 45
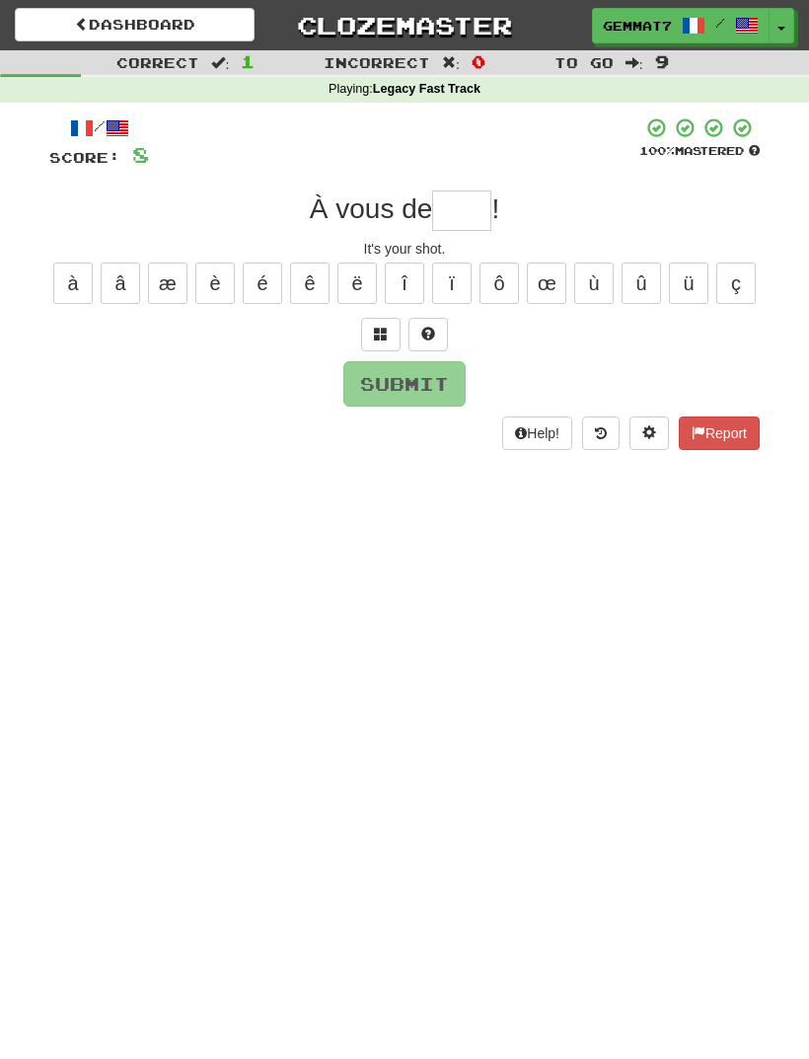
type input "*"
type input "*****"
click at [404, 417] on div "/ Score: 8 100 % Mastered À vous de ***** ! It's your shot. à â æ è é ê ë î ï ô…" at bounding box center [404, 283] width 710 height 334
click at [417, 395] on button "Submit" at bounding box center [404, 383] width 122 height 45
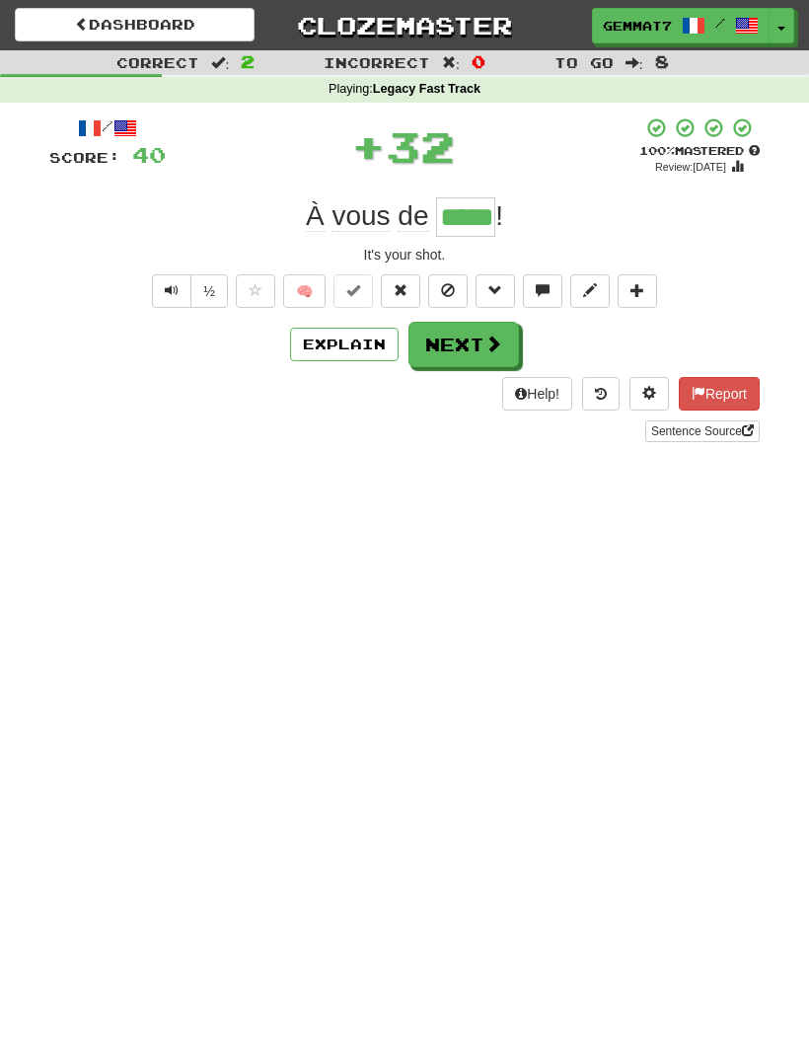
click at [464, 342] on button "Next" at bounding box center [463, 344] width 111 height 45
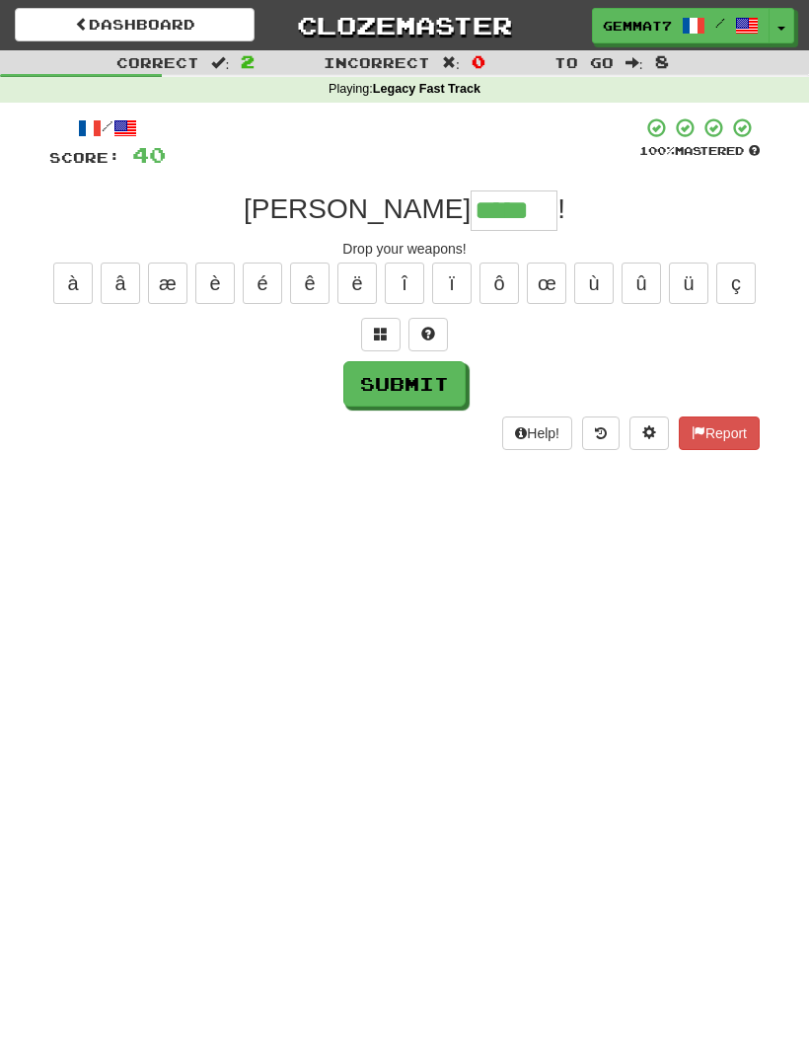
type input "*****"
click at [424, 382] on button "Submit" at bounding box center [404, 383] width 122 height 45
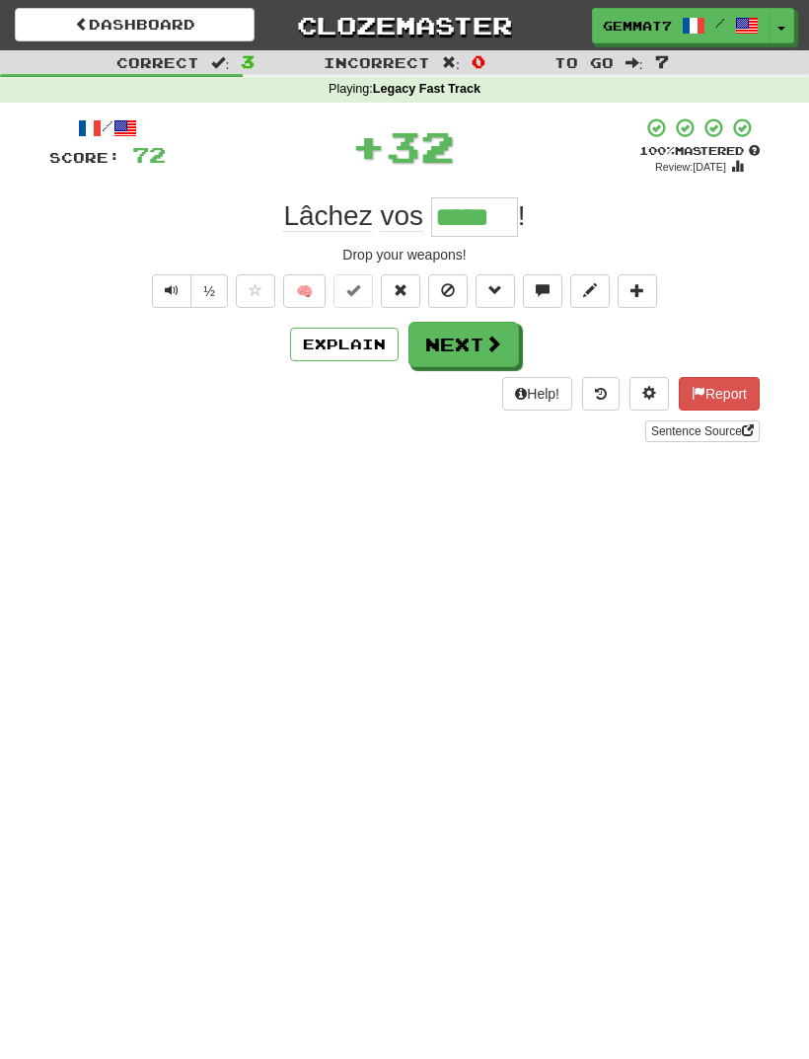
click at [462, 330] on button "Next" at bounding box center [463, 344] width 111 height 45
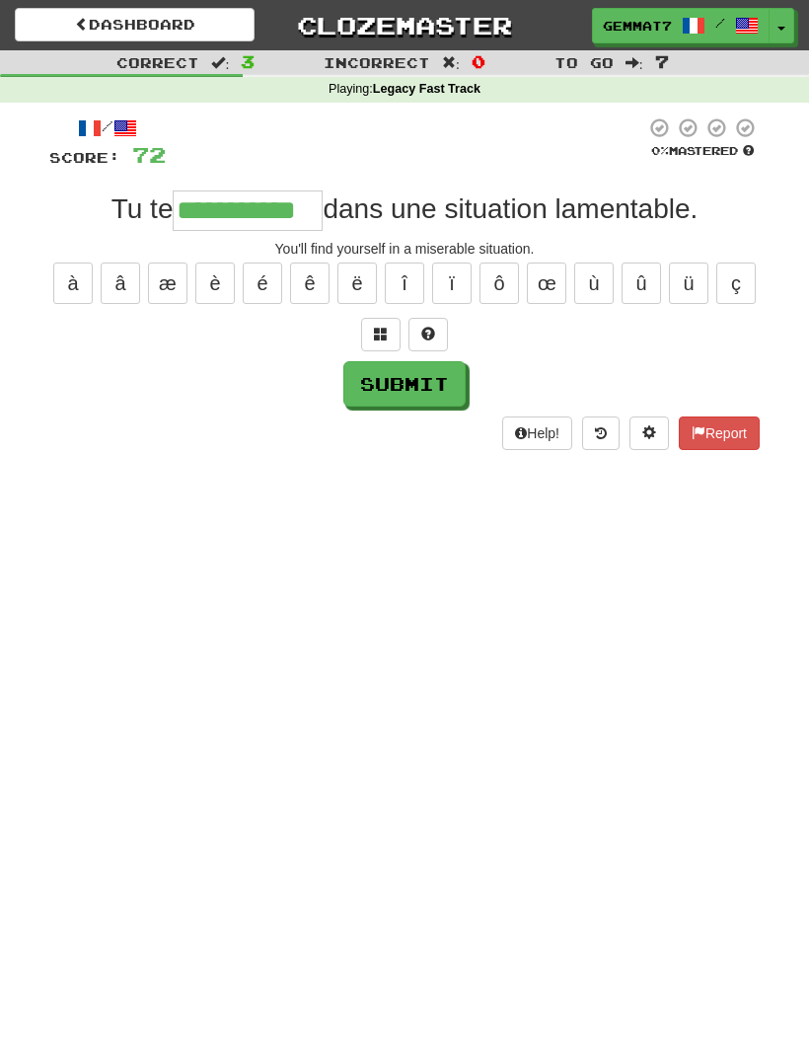
type input "**********"
click at [404, 402] on button "Submit" at bounding box center [404, 383] width 122 height 45
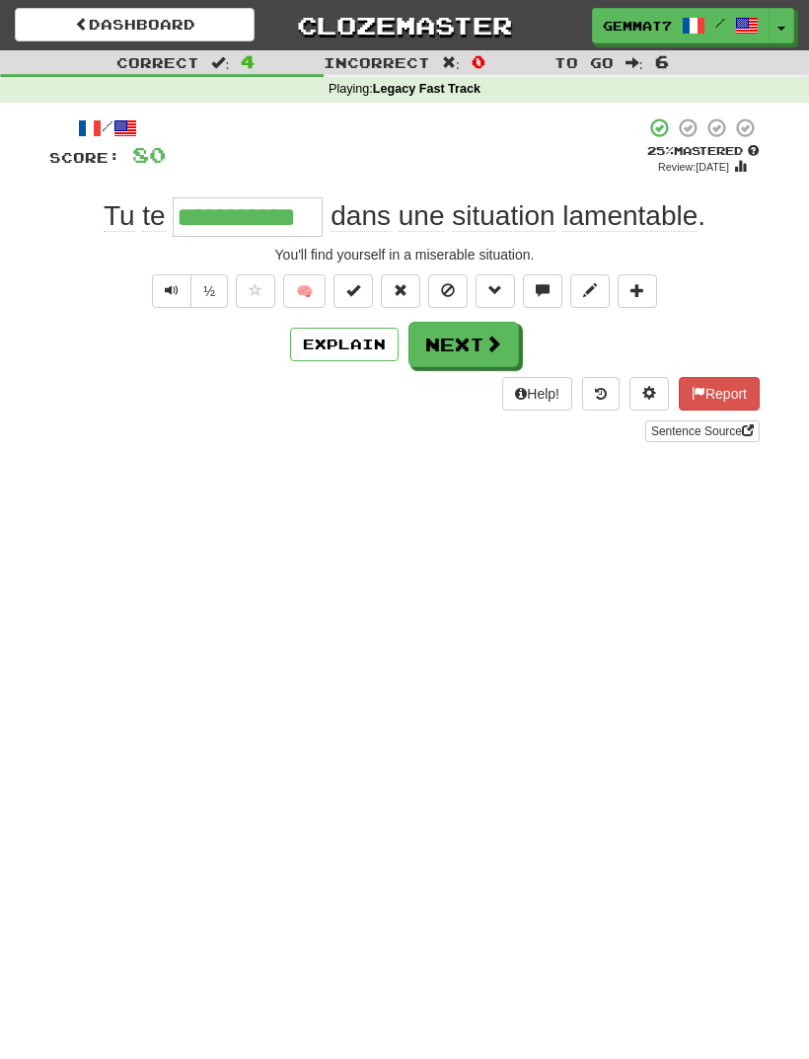
click at [449, 342] on button "Next" at bounding box center [463, 344] width 111 height 45
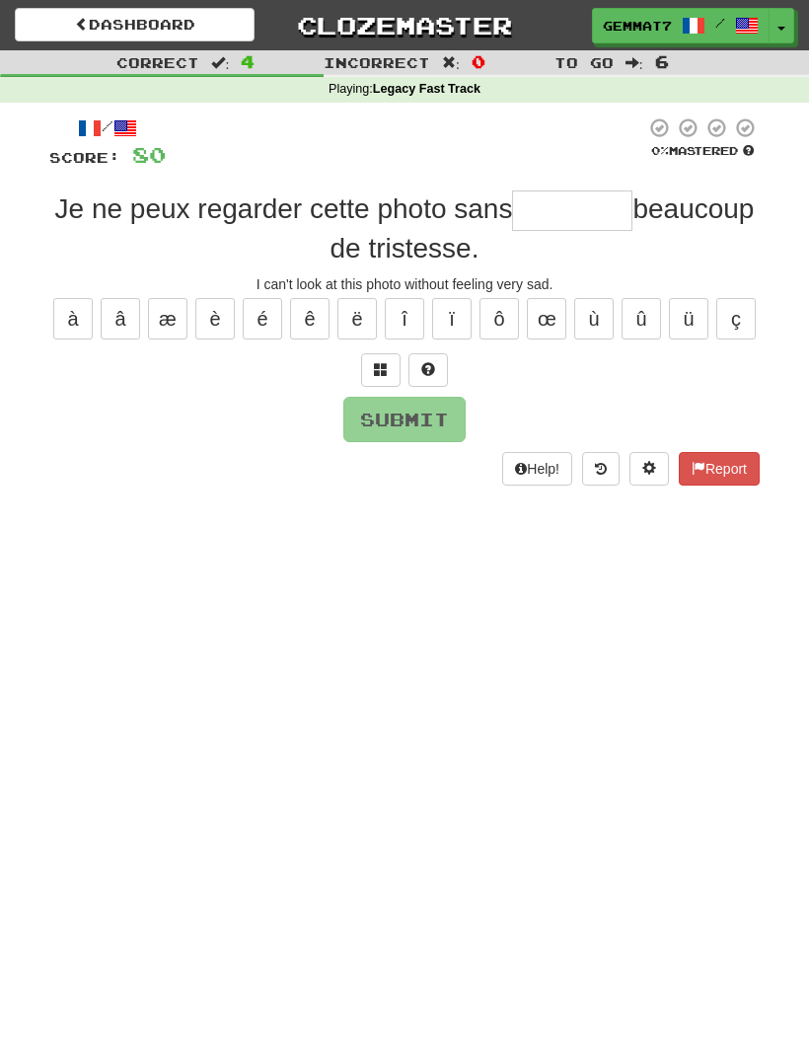
type input "*"
click at [377, 370] on span at bounding box center [381, 369] width 14 height 14
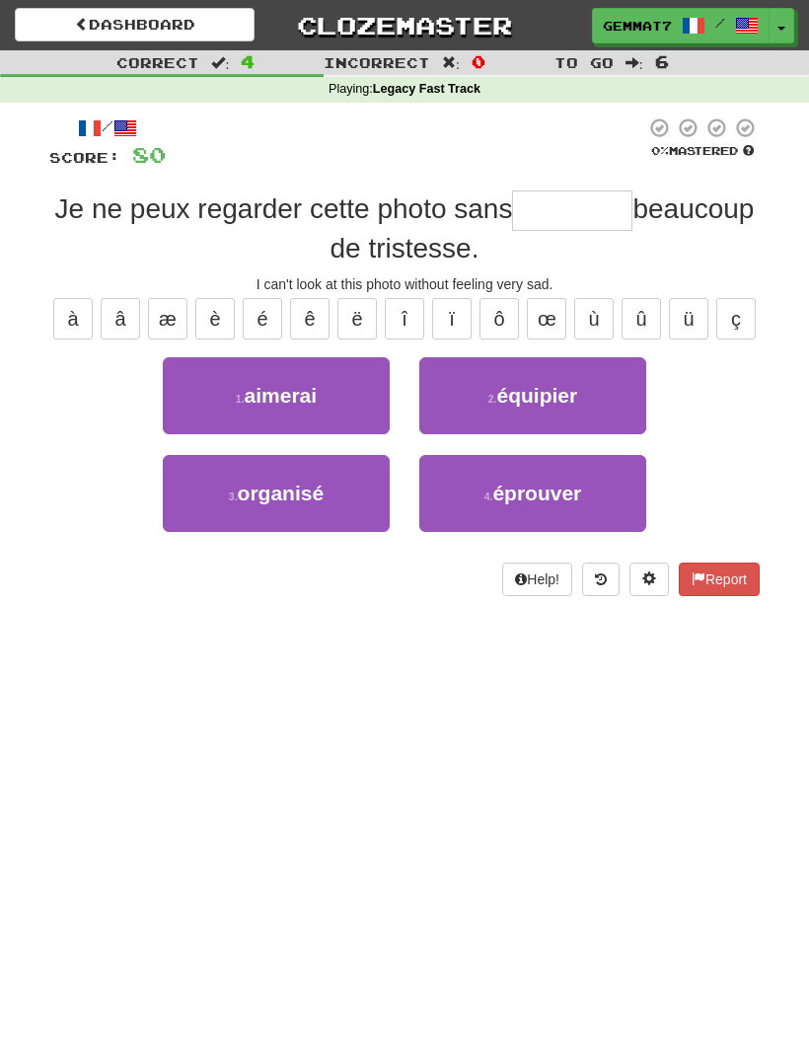
click at [603, 513] on button "4 . éprouver" at bounding box center [532, 493] width 227 height 77
type input "********"
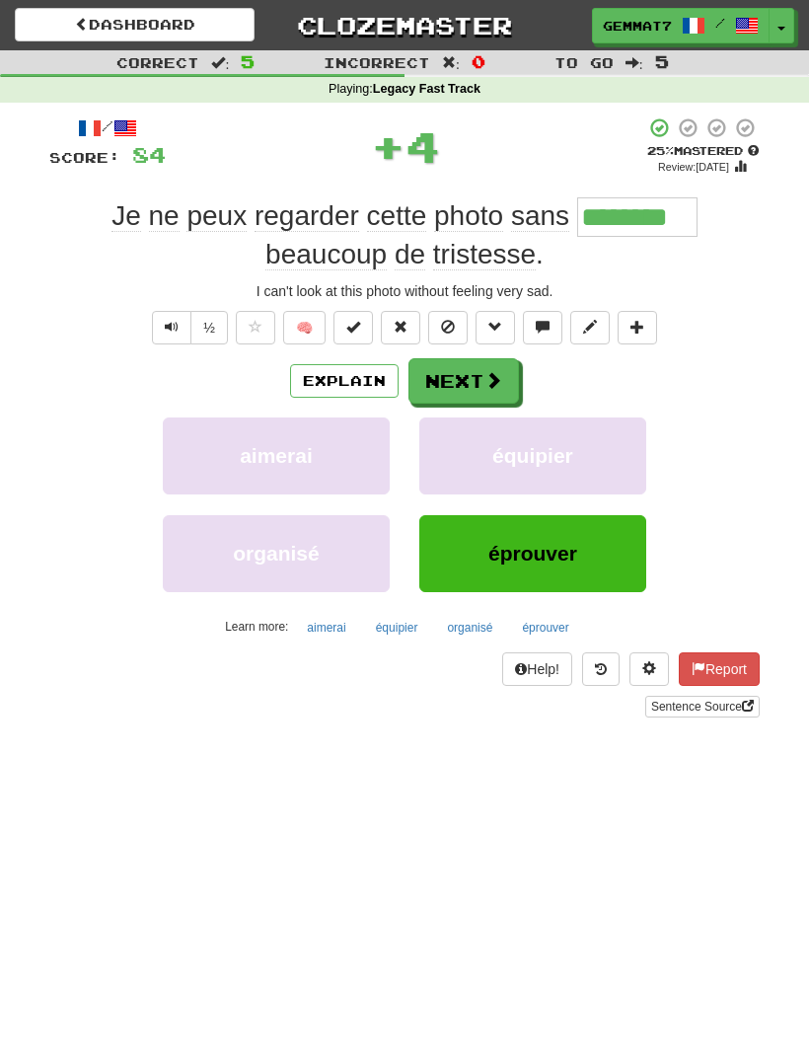
click at [543, 626] on button "éprouver" at bounding box center [545, 628] width 68 height 30
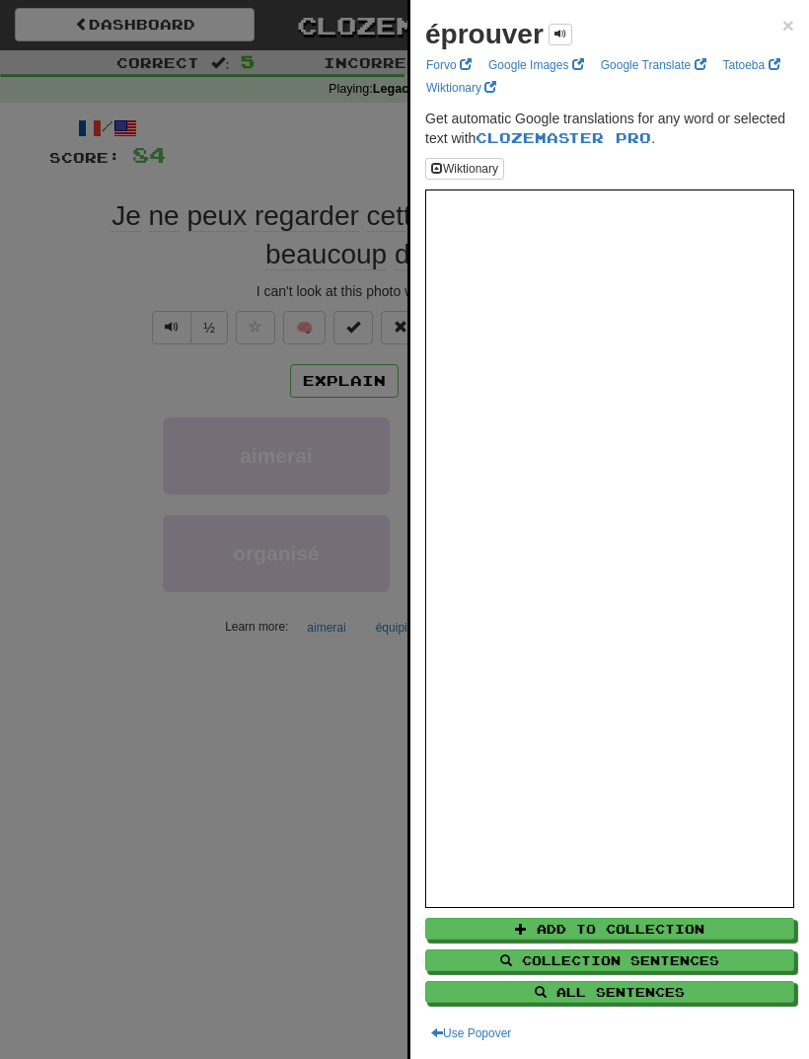
click at [56, 519] on div at bounding box center [404, 529] width 809 height 1059
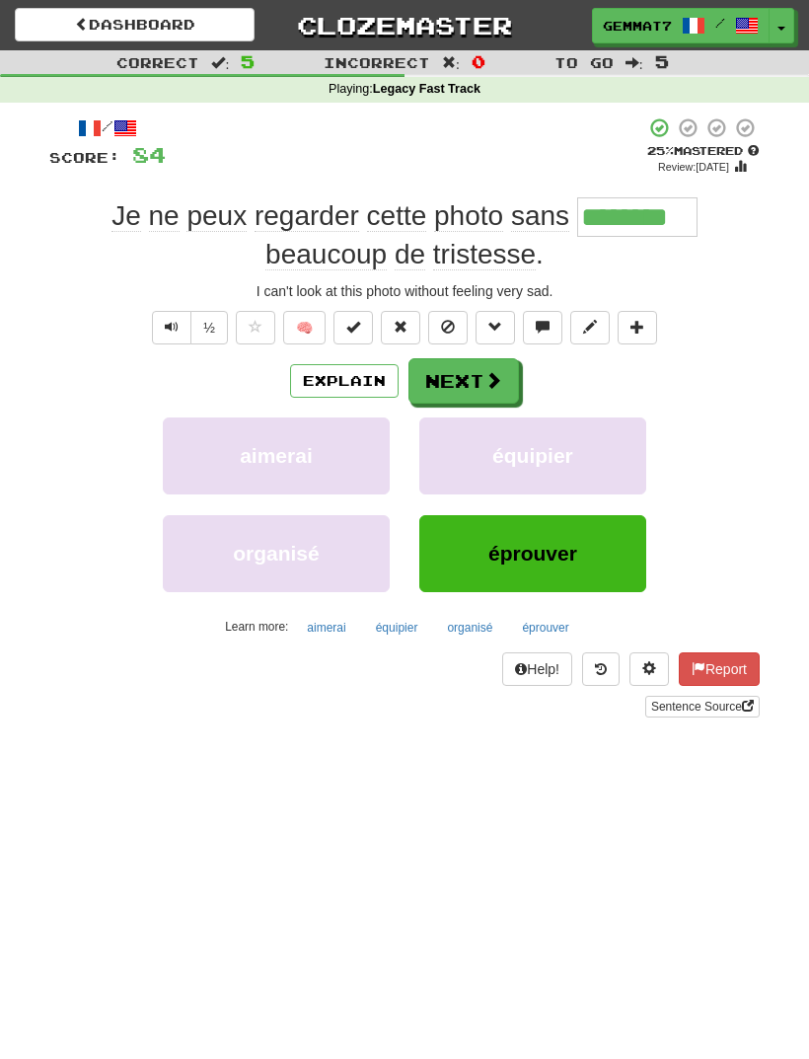
click at [469, 369] on button "Next" at bounding box center [463, 380] width 111 height 45
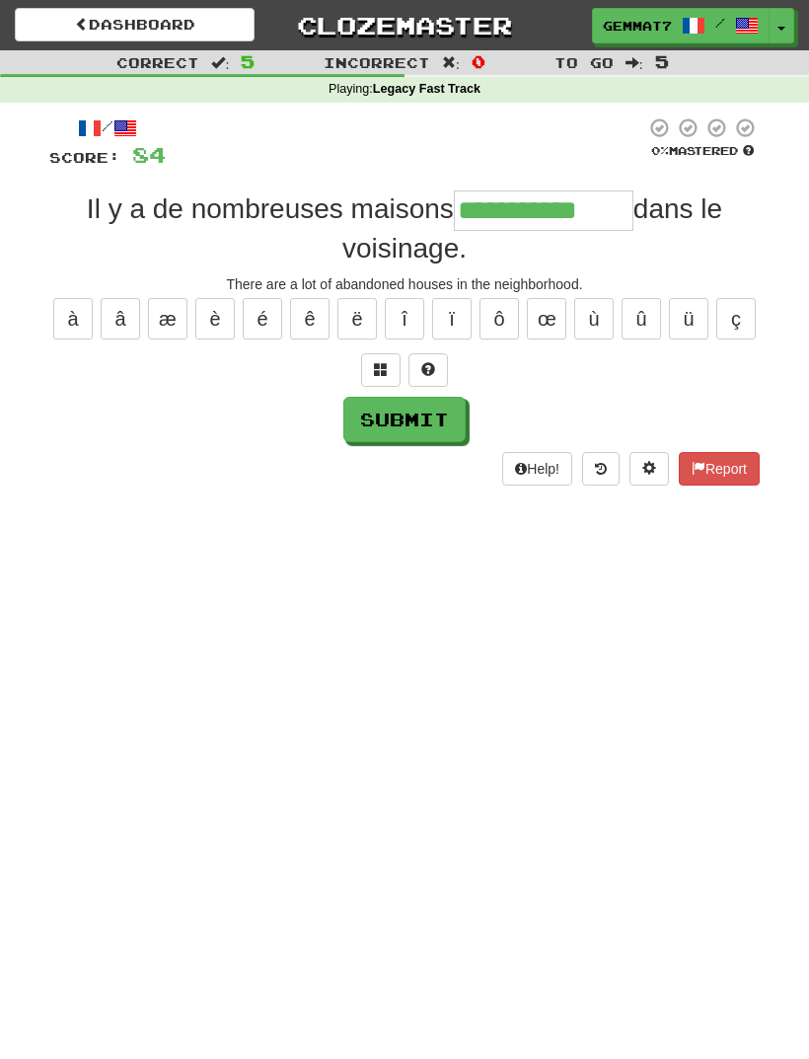
type input "**********"
click at [418, 431] on button "Submit" at bounding box center [404, 419] width 122 height 45
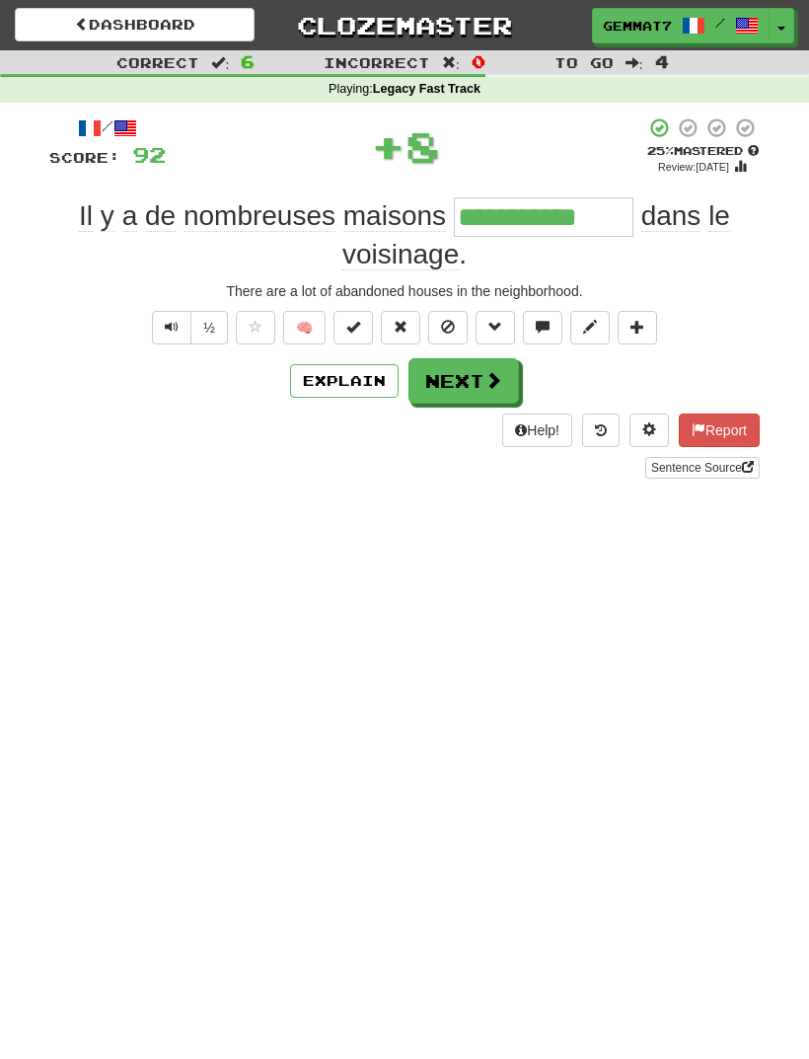
click at [450, 382] on button "Next" at bounding box center [463, 380] width 111 height 45
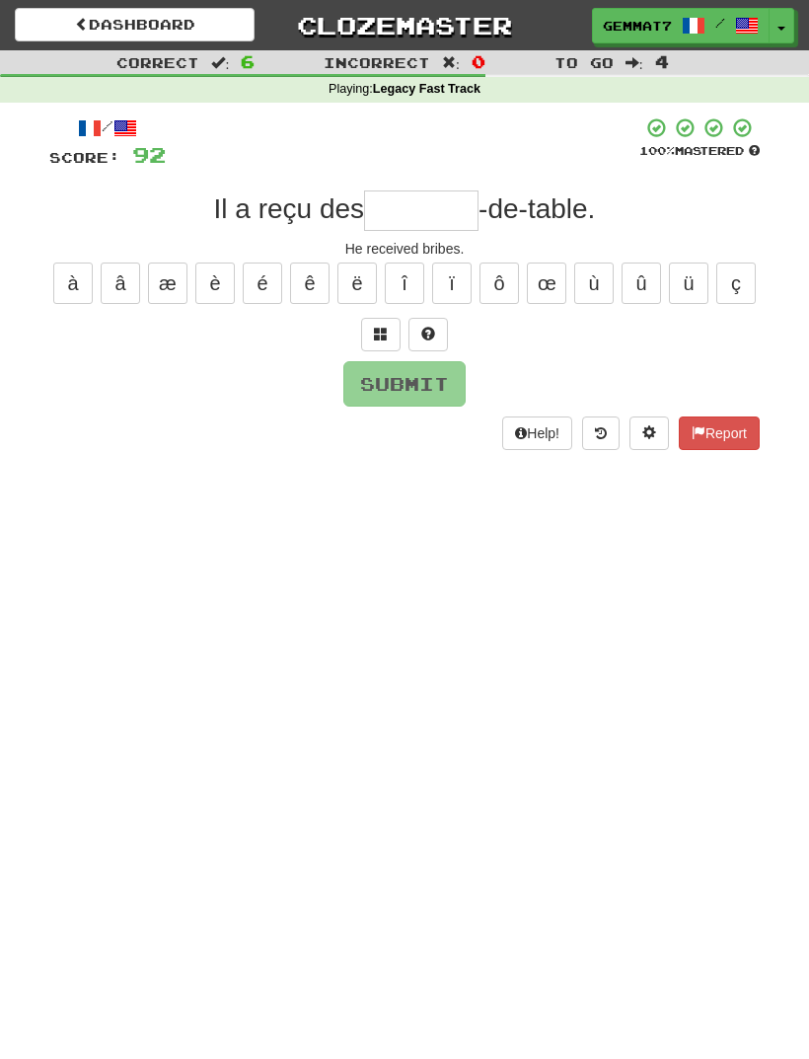
click at [363, 348] on button at bounding box center [380, 335] width 39 height 34
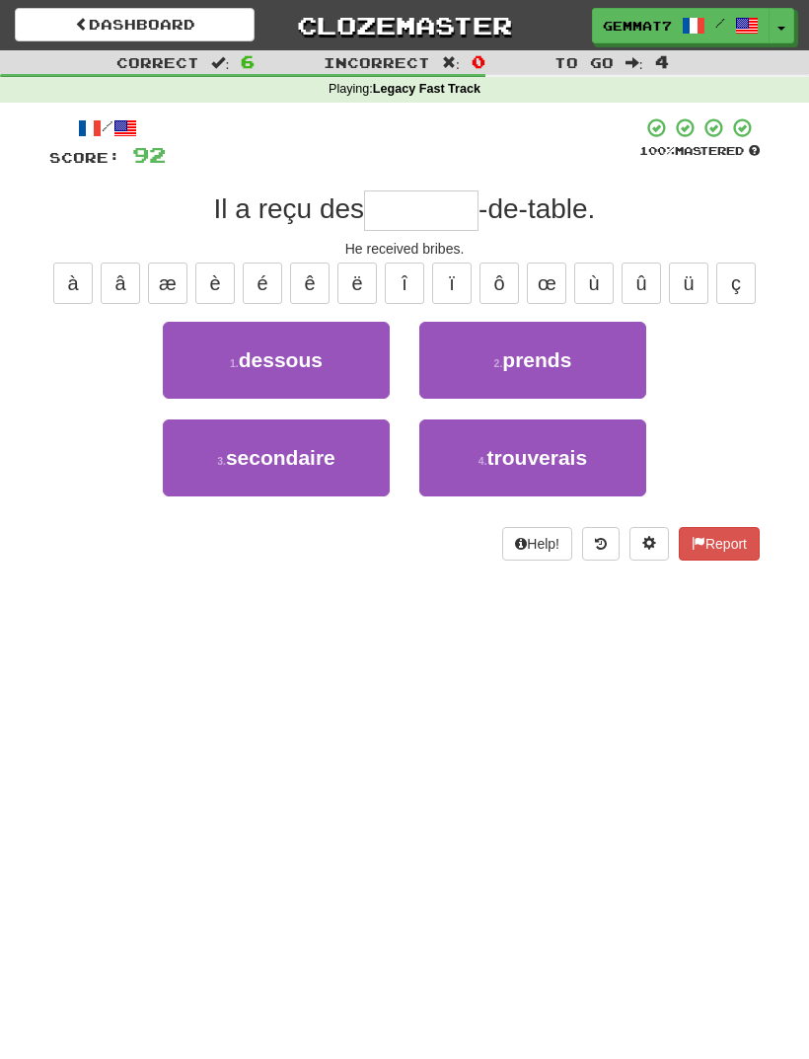
type input "*"
click at [330, 382] on button "1 . dessous" at bounding box center [276, 360] width 227 height 77
type input "*******"
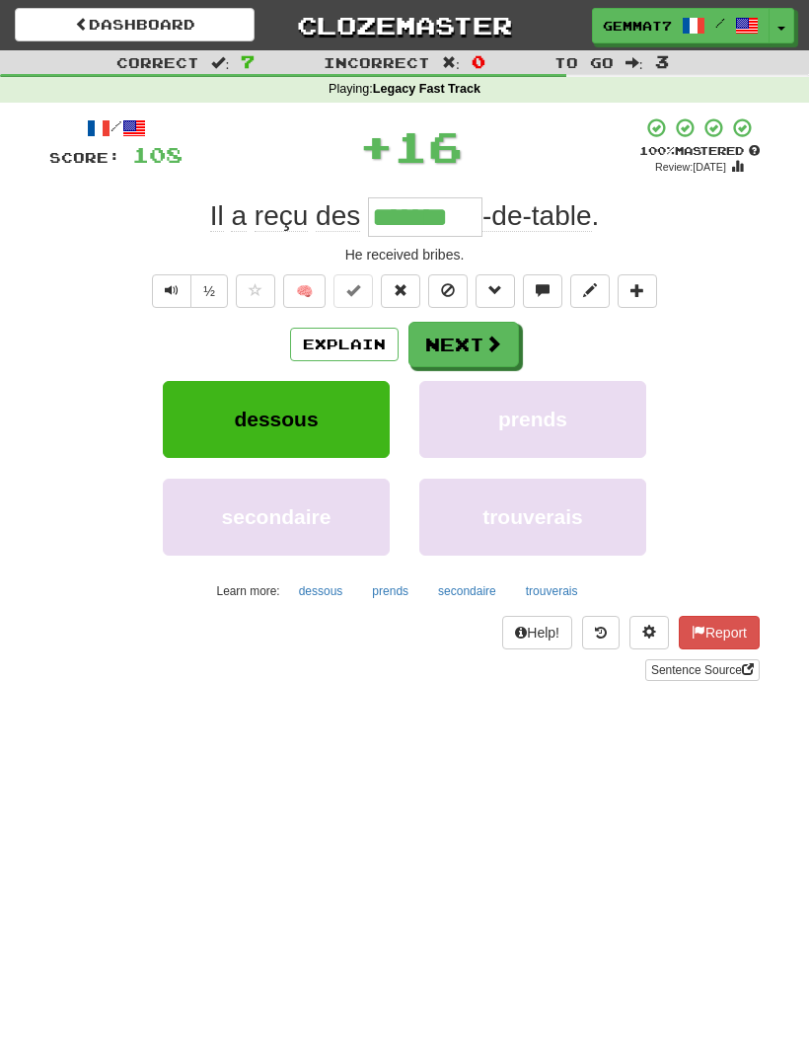
click at [452, 334] on button "Next" at bounding box center [463, 344] width 111 height 45
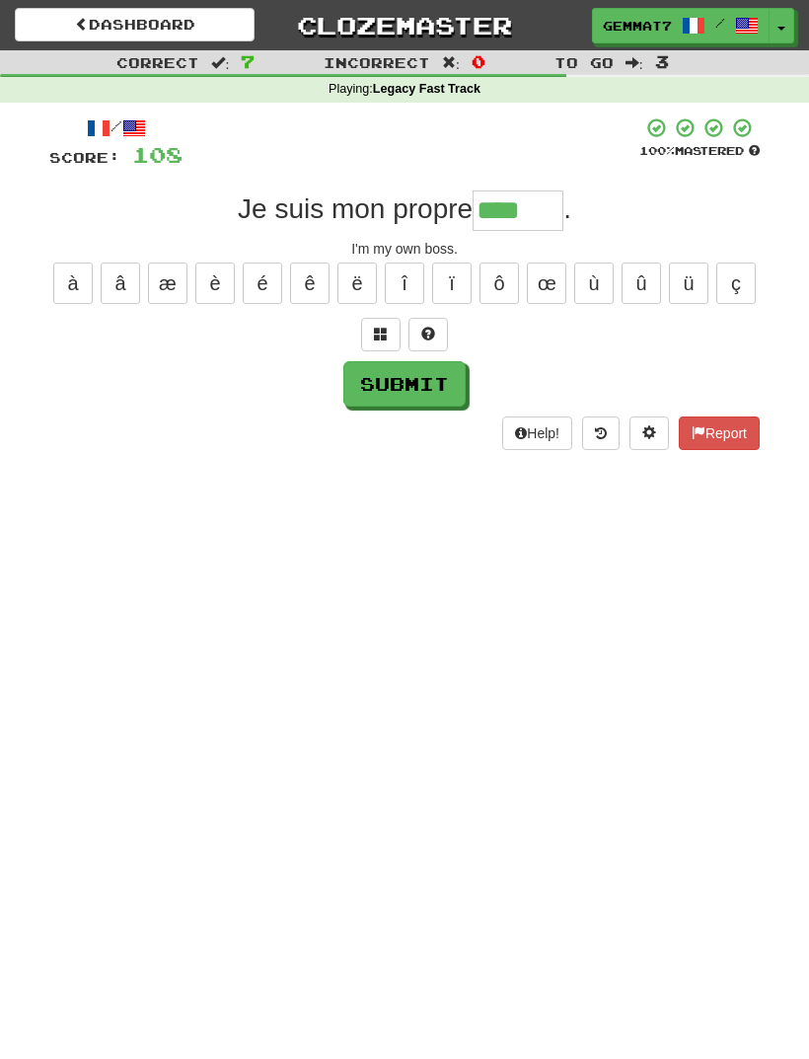
click at [421, 404] on button "Submit" at bounding box center [404, 383] width 122 height 45
type input "******"
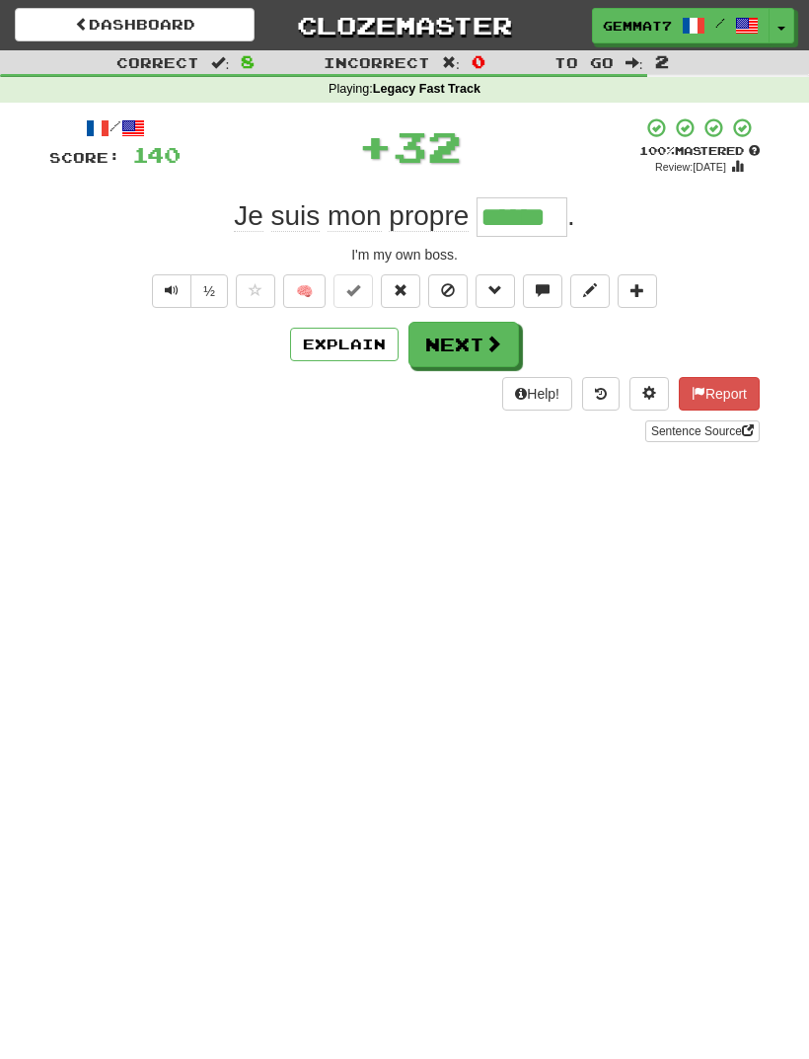
click at [437, 345] on button "Next" at bounding box center [463, 344] width 111 height 45
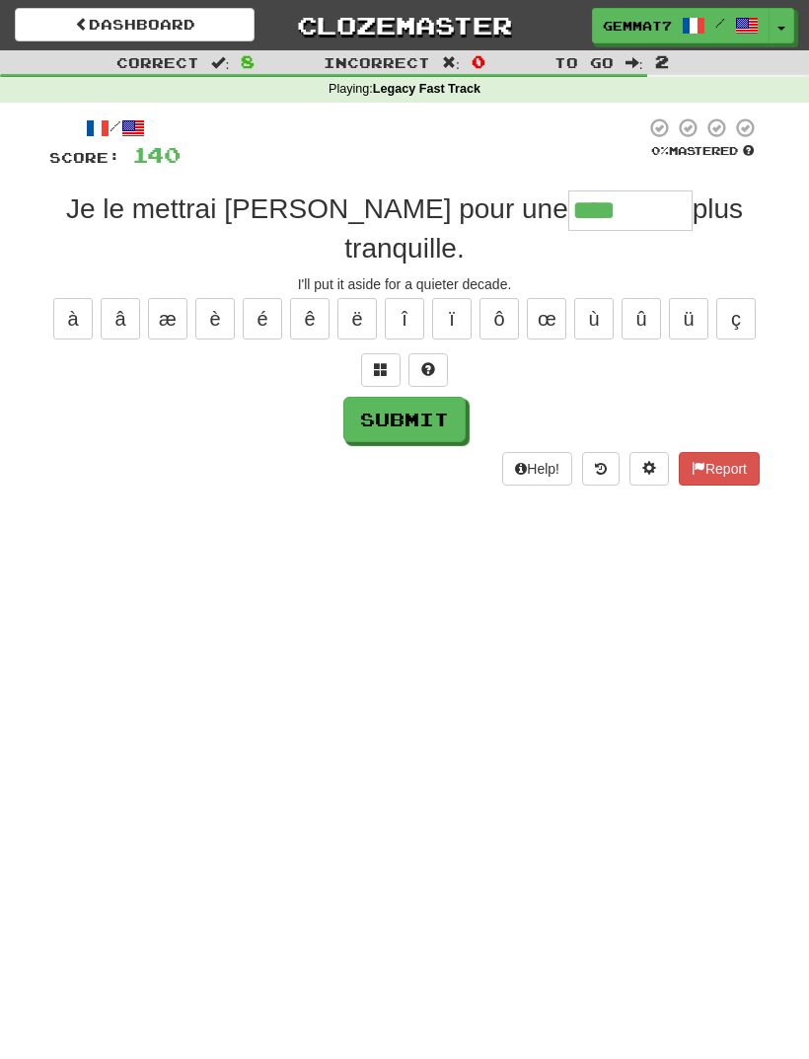
click at [372, 353] on button at bounding box center [380, 370] width 39 height 34
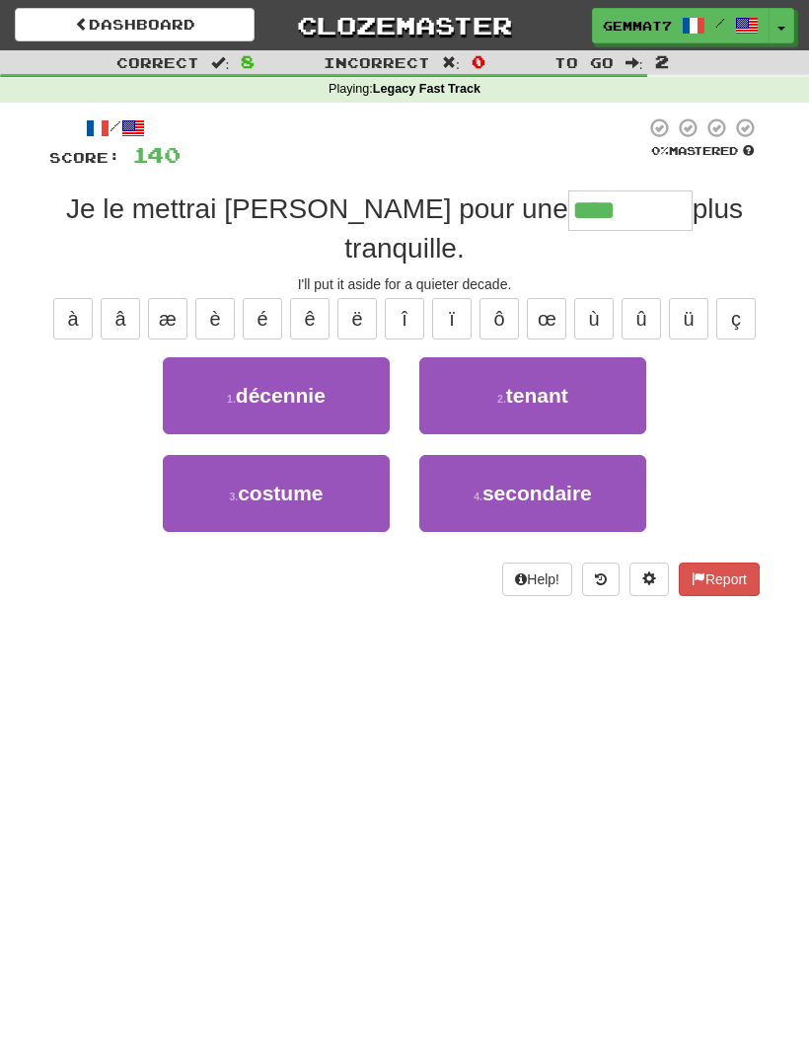
click at [347, 366] on button "1 . décennie" at bounding box center [276, 395] width 227 height 77
type input "********"
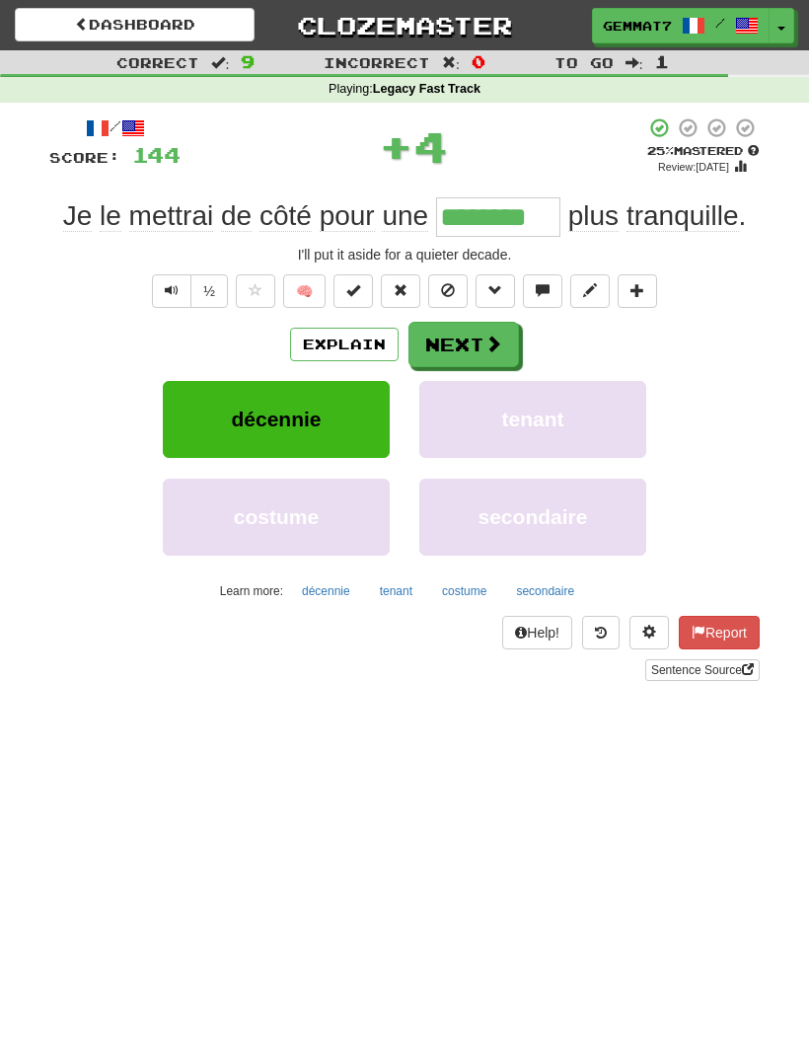
click at [323, 590] on button "décennie" at bounding box center [326, 591] width 70 height 30
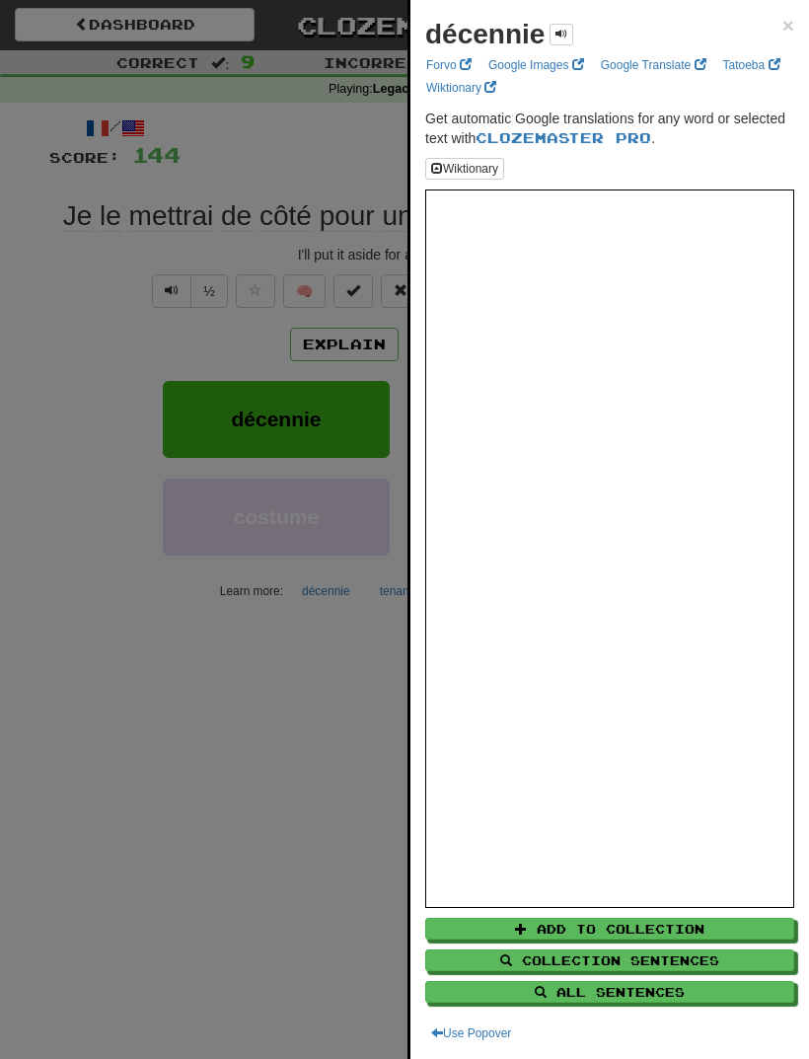
click at [174, 828] on div at bounding box center [404, 529] width 809 height 1059
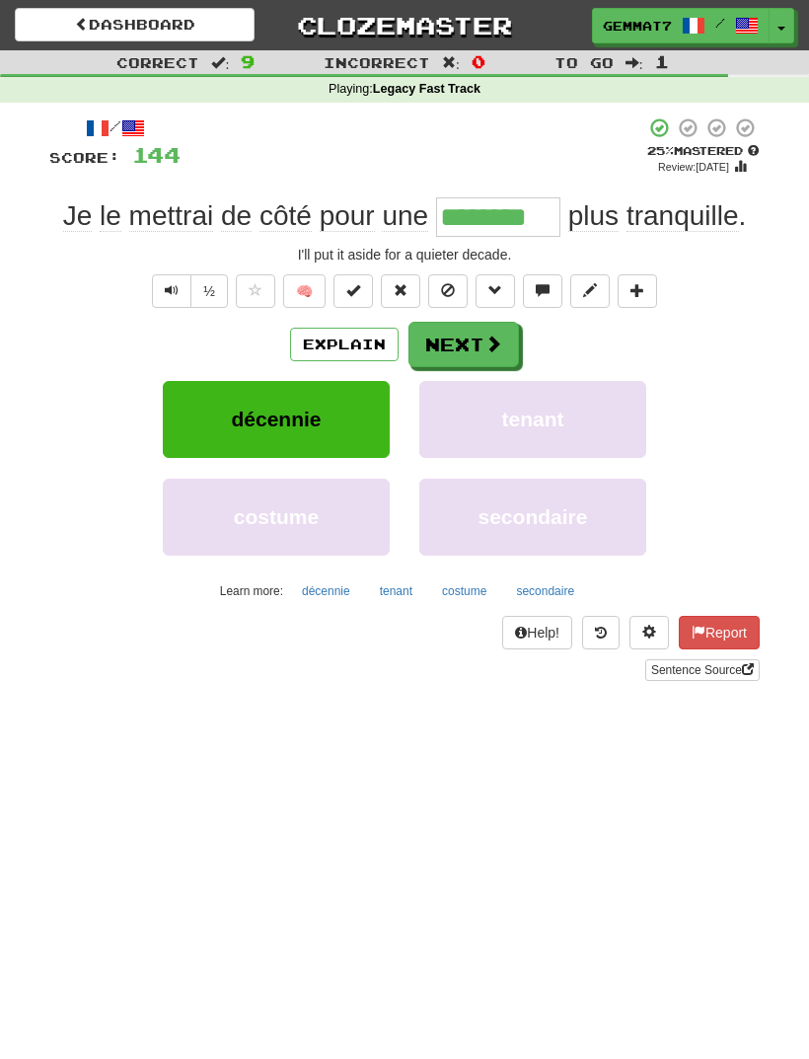
click at [486, 348] on span at bounding box center [493, 343] width 18 height 18
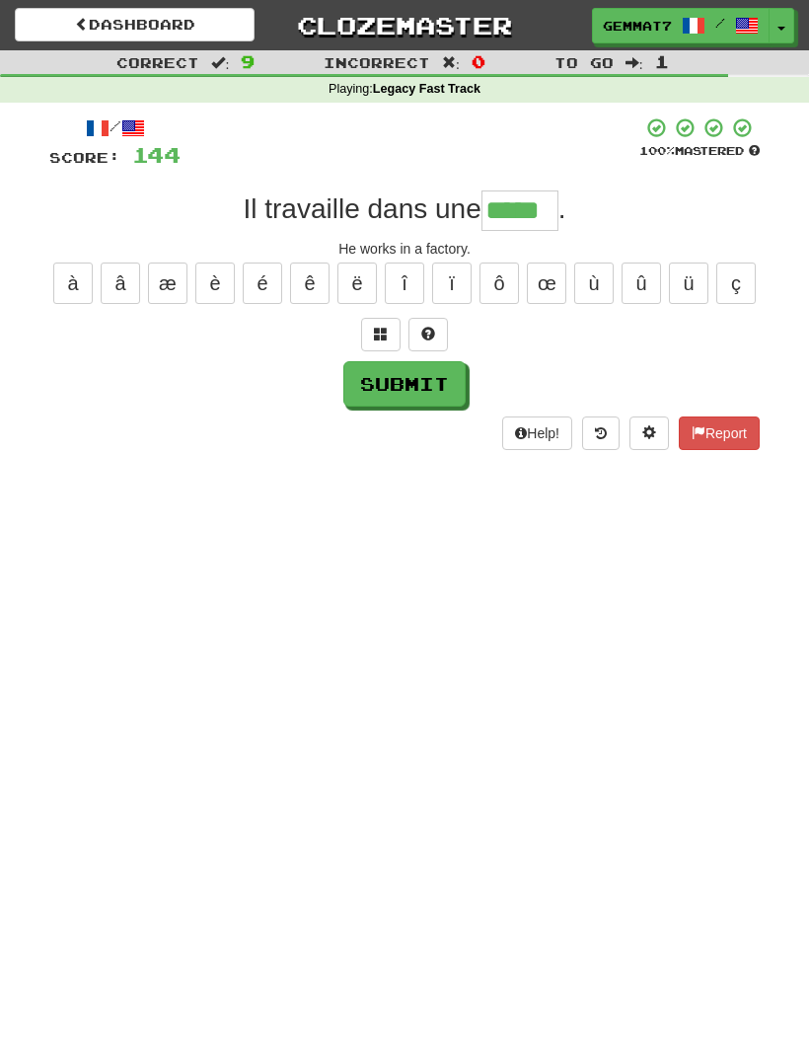
type input "*****"
click at [418, 392] on button "Submit" at bounding box center [404, 383] width 122 height 45
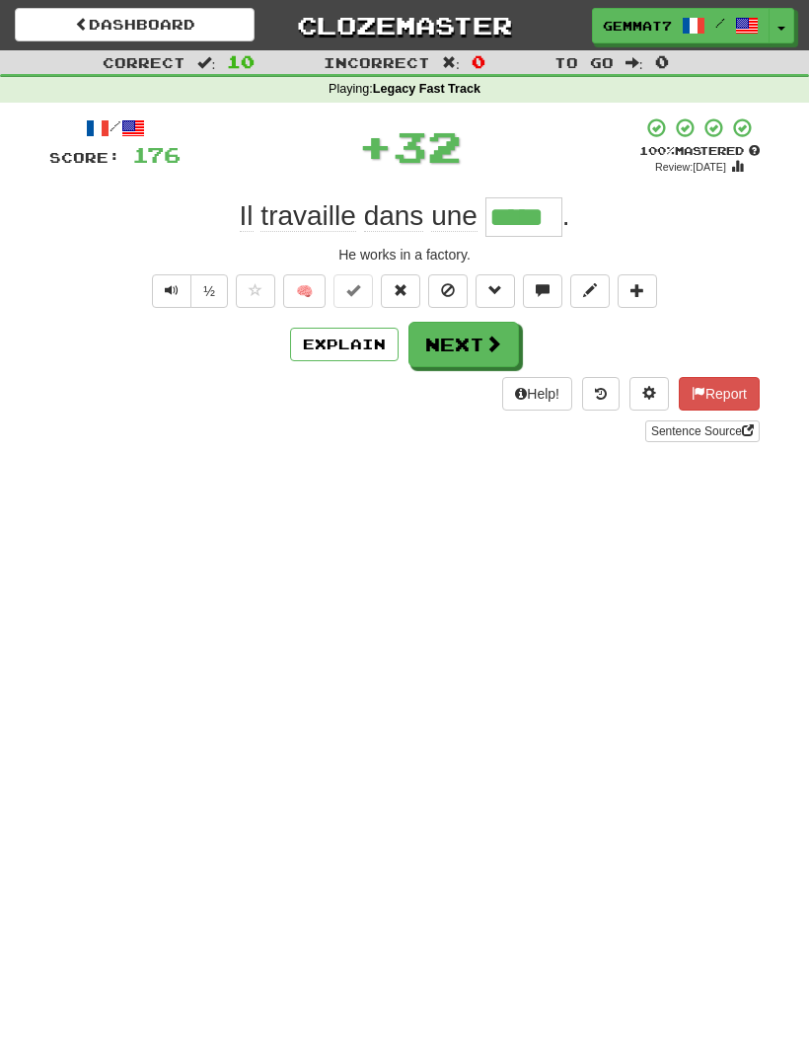
click at [461, 342] on button "Next" at bounding box center [463, 344] width 111 height 45
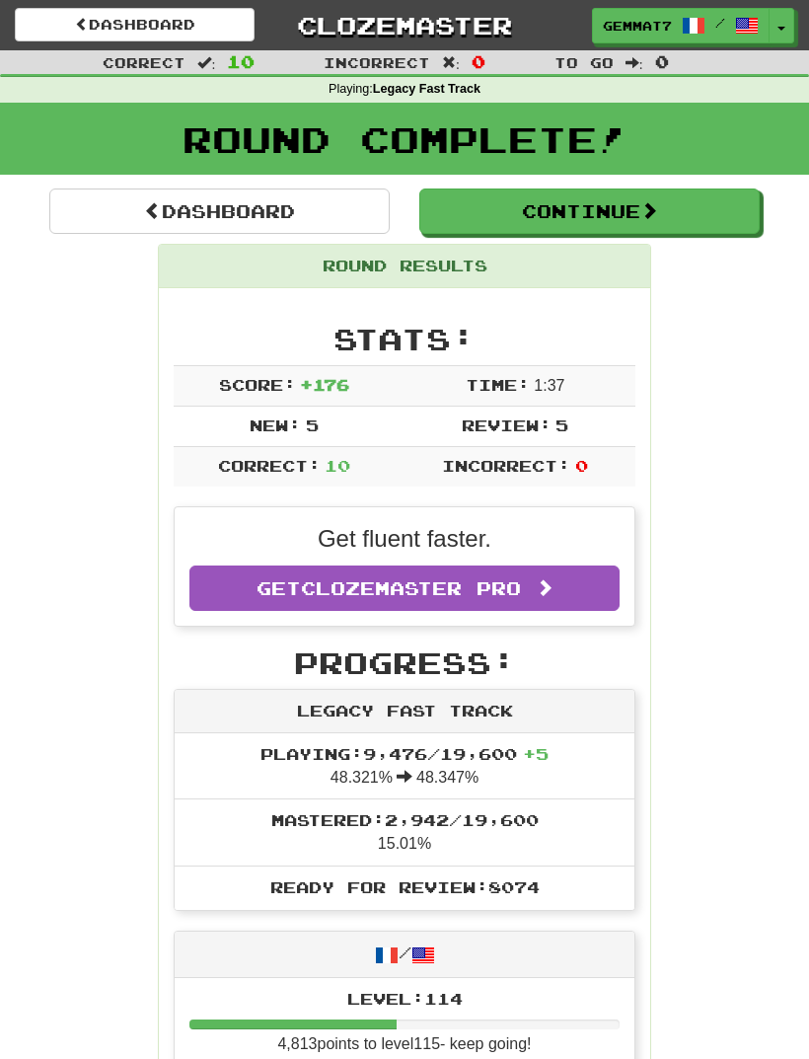
click at [592, 222] on button "Continue" at bounding box center [589, 210] width 340 height 45
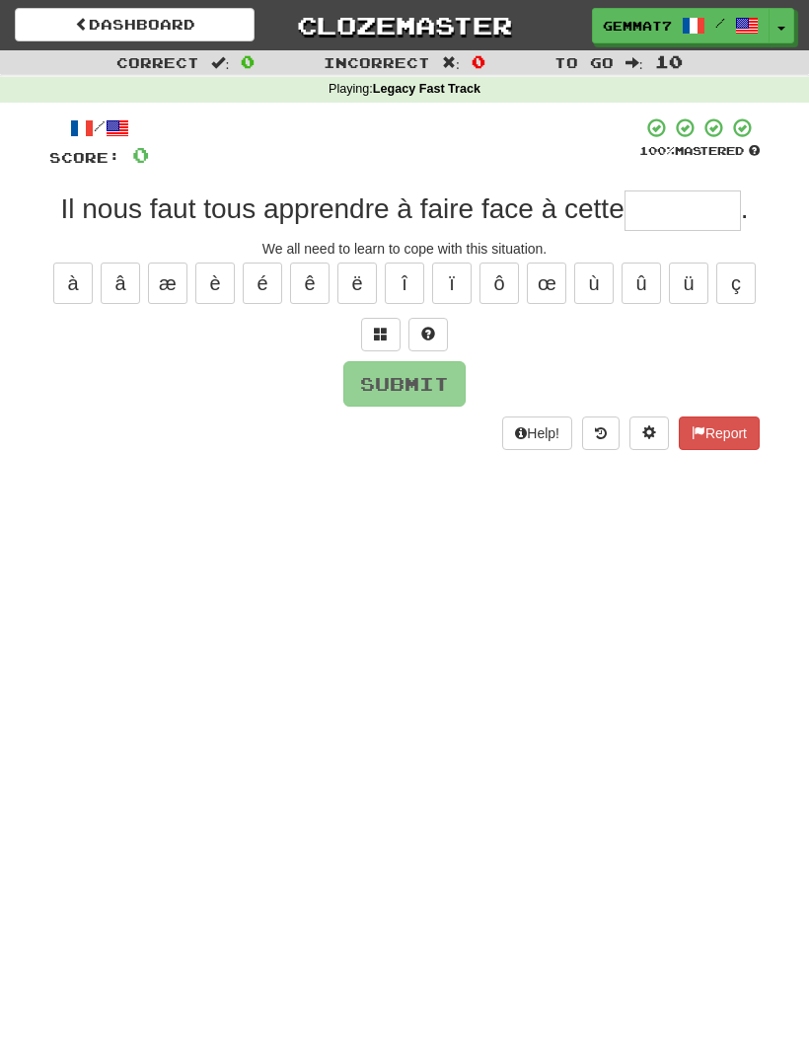
click at [674, 211] on input "text" at bounding box center [683, 209] width 116 height 39
type input "*********"
click at [431, 376] on button "Submit" at bounding box center [404, 383] width 122 height 45
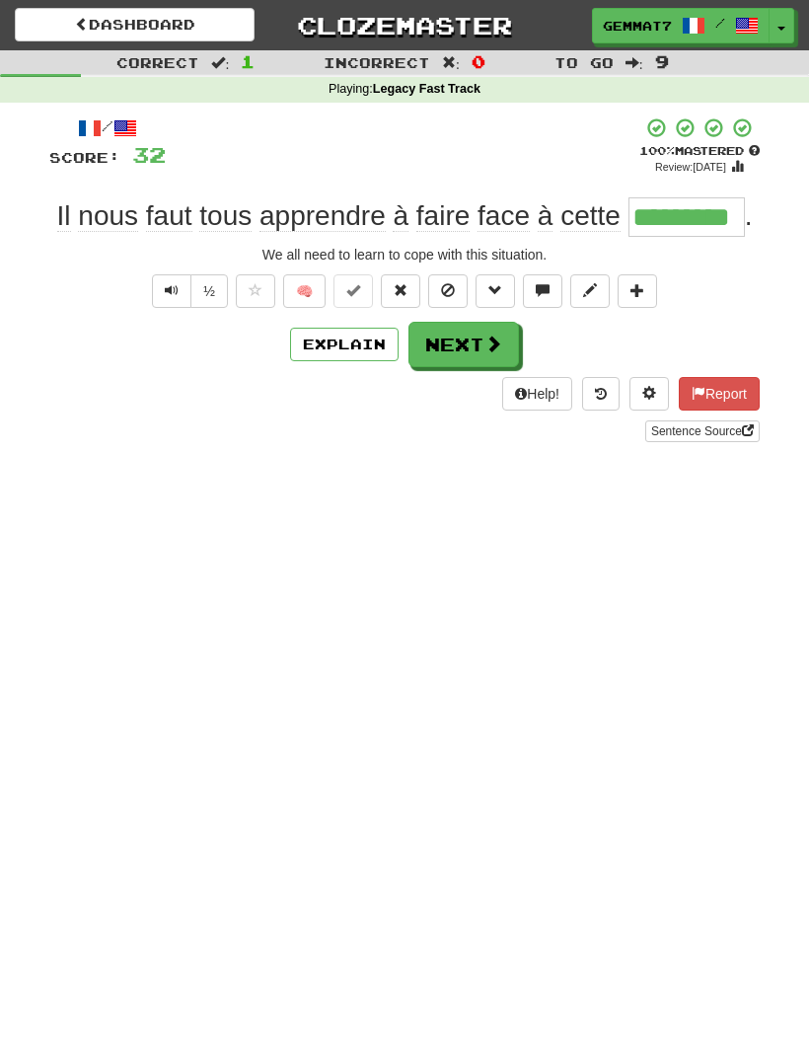
click at [461, 339] on button "Next" at bounding box center [463, 344] width 111 height 45
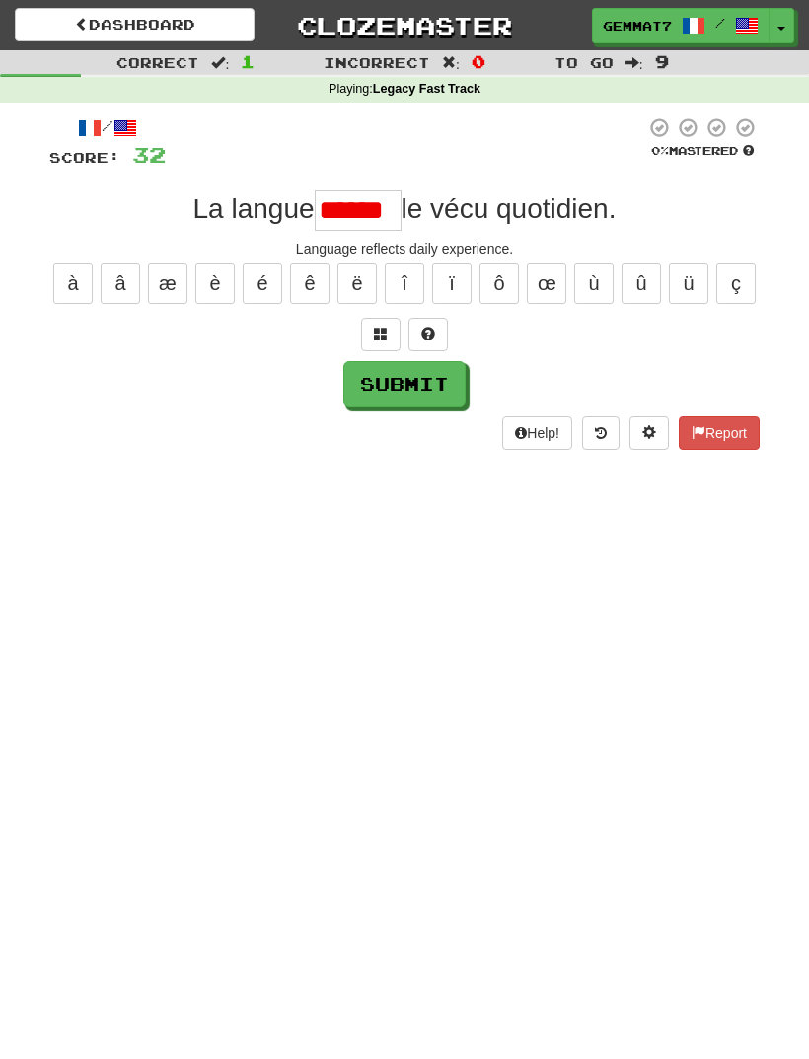
type input "*******"
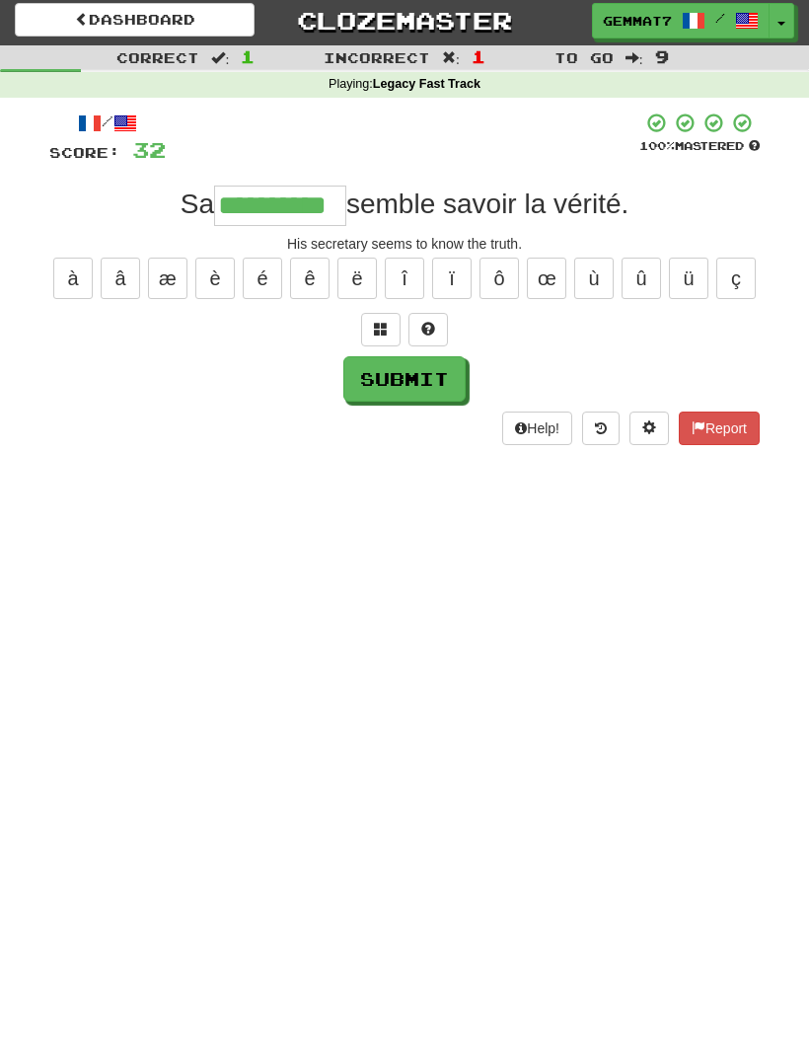
type input "**********"
click at [433, 416] on div "Help! Report" at bounding box center [404, 433] width 710 height 34
click at [420, 382] on button "Submit" at bounding box center [404, 379] width 122 height 45
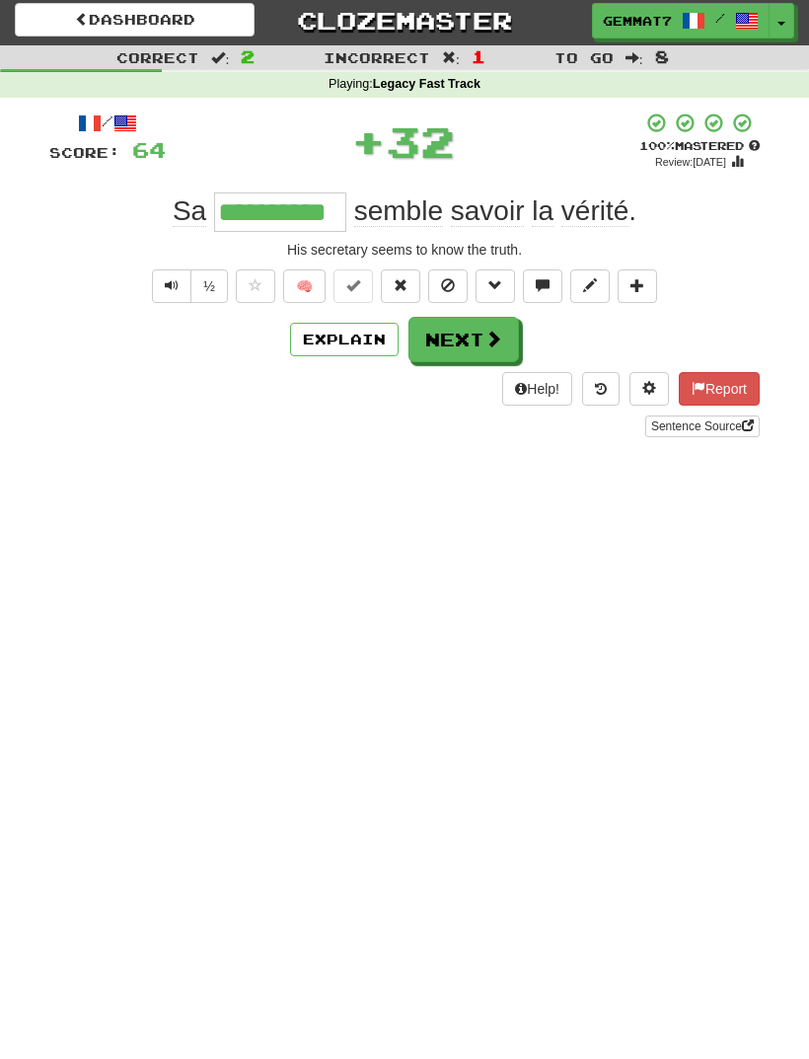
scroll to position [5, 0]
click at [464, 340] on button "Next" at bounding box center [463, 339] width 111 height 45
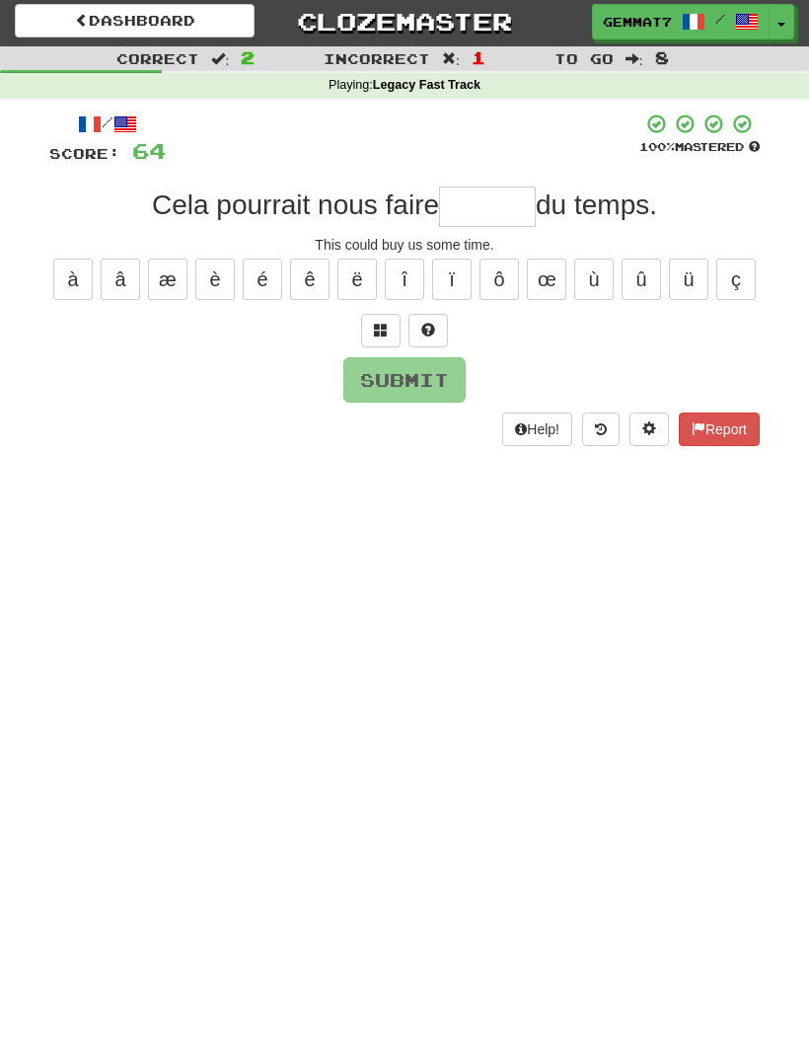
type input "*"
type input "******"
click at [434, 388] on button "Submit" at bounding box center [404, 379] width 122 height 45
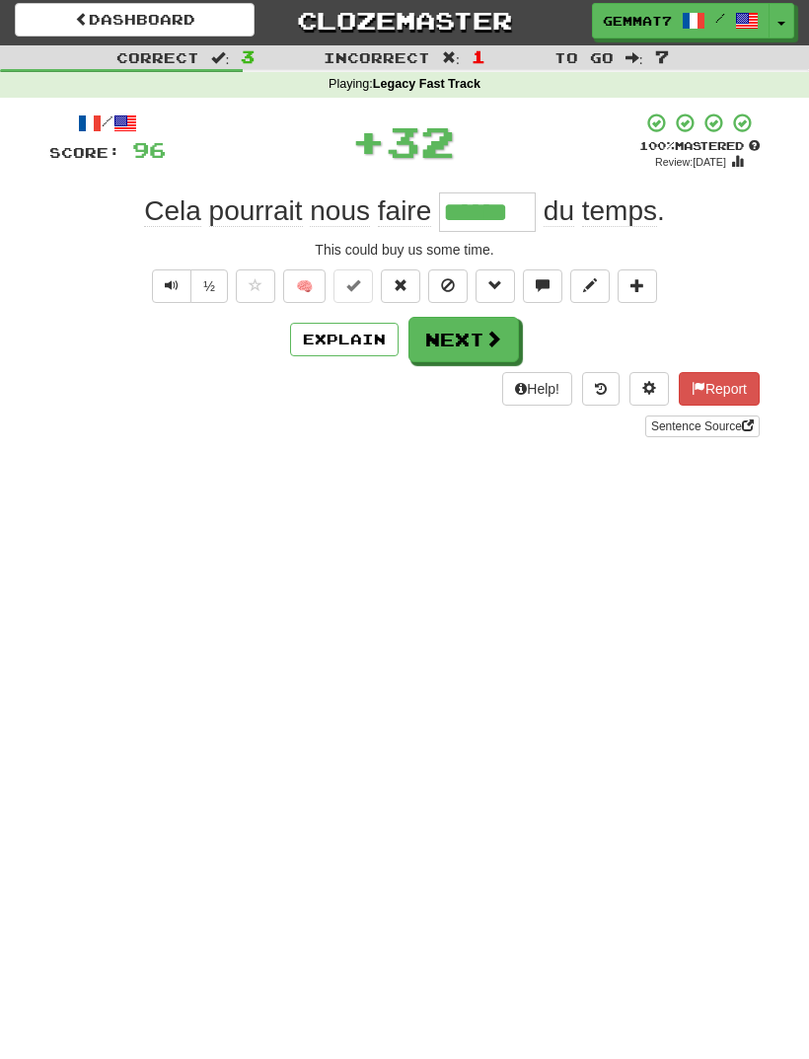
click at [463, 358] on button "Next" at bounding box center [463, 339] width 111 height 45
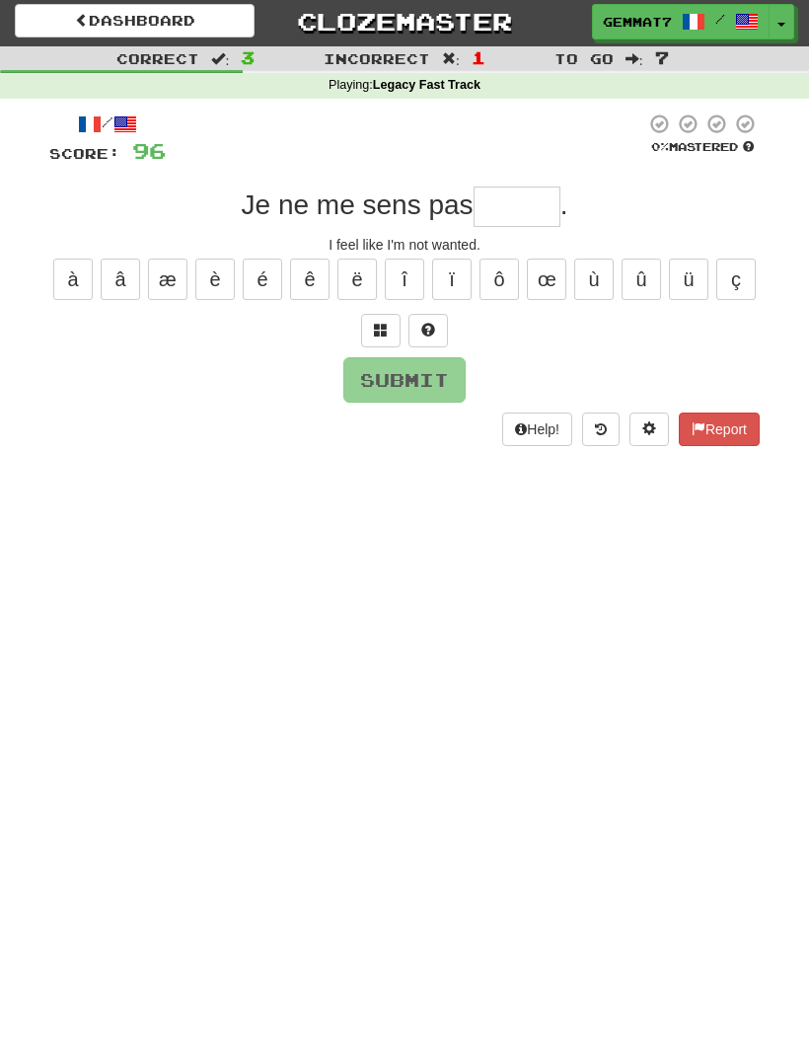
click at [394, 319] on button at bounding box center [380, 331] width 39 height 34
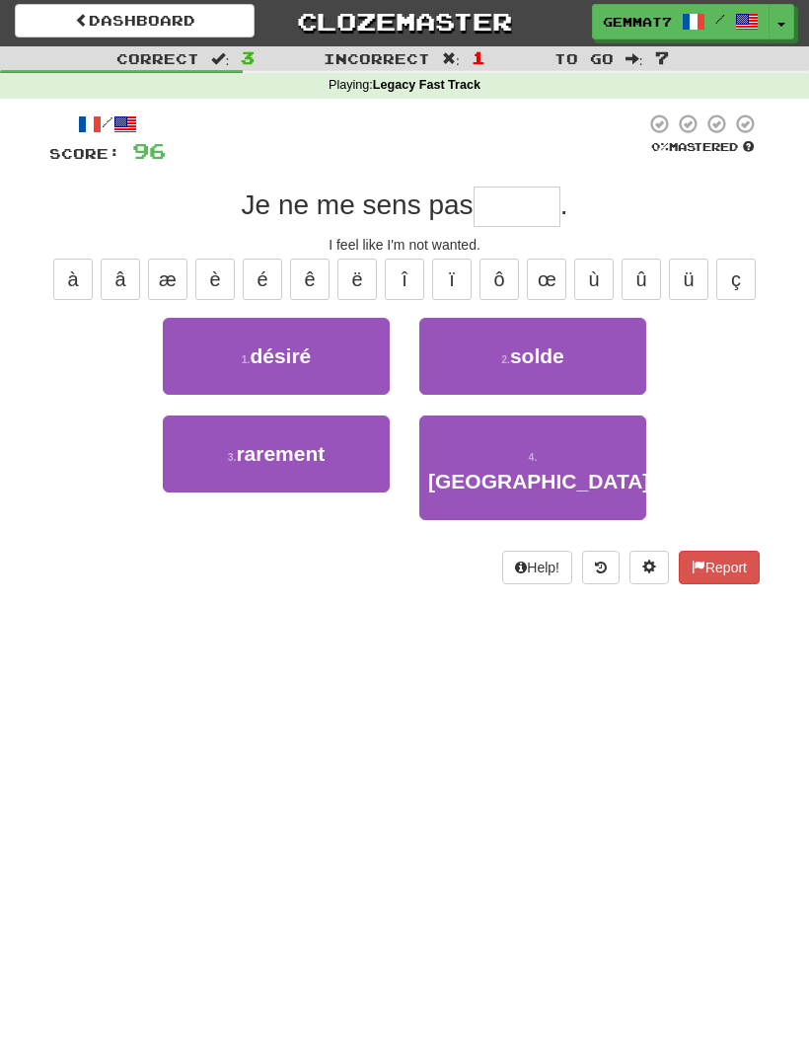
click at [215, 347] on button "1 . désiré" at bounding box center [276, 356] width 227 height 77
type input "******"
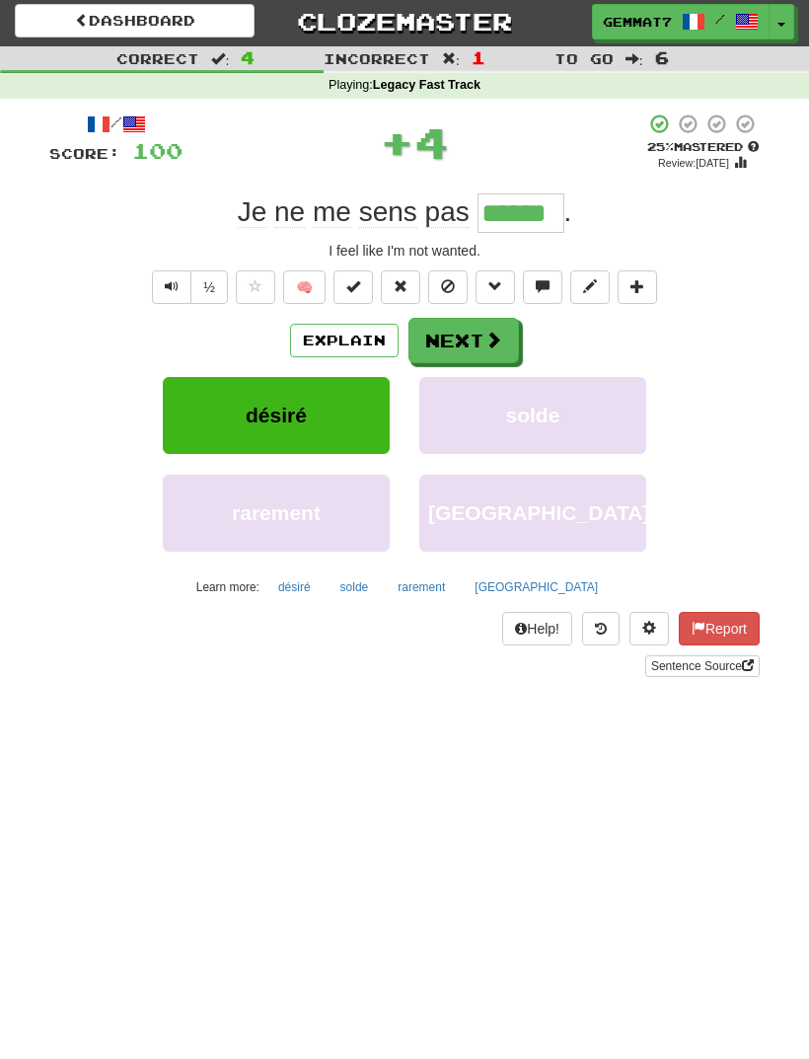
scroll to position [5, 0]
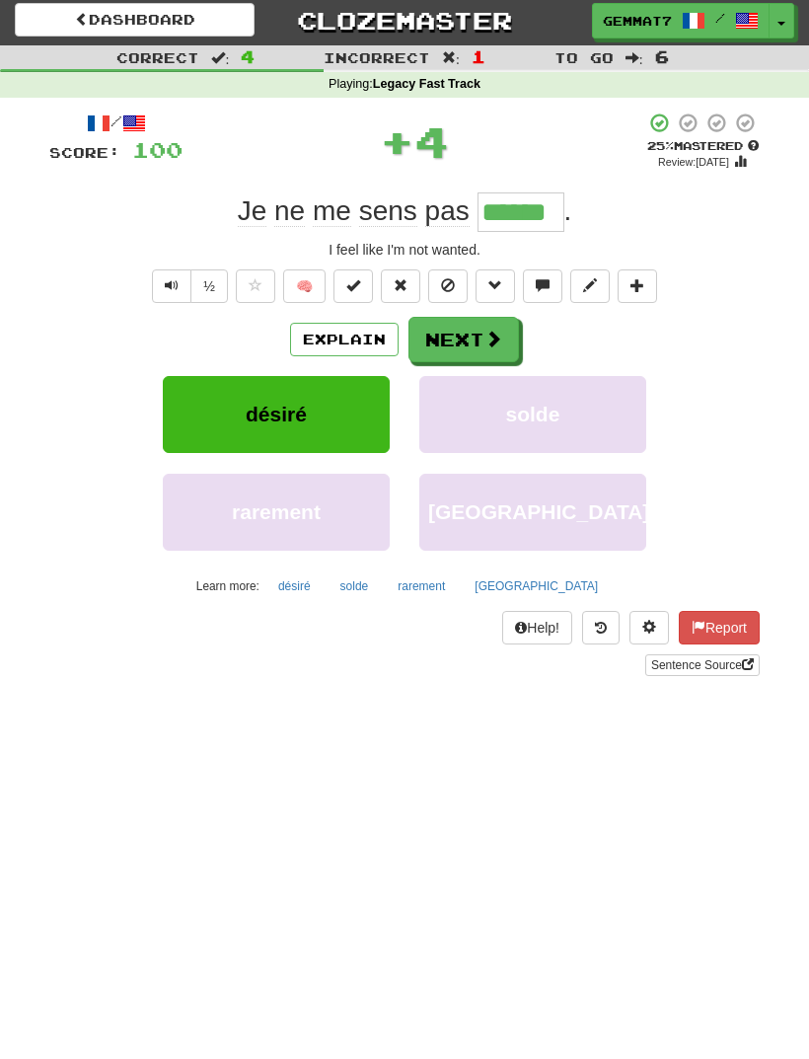
click at [491, 343] on span at bounding box center [493, 339] width 18 height 18
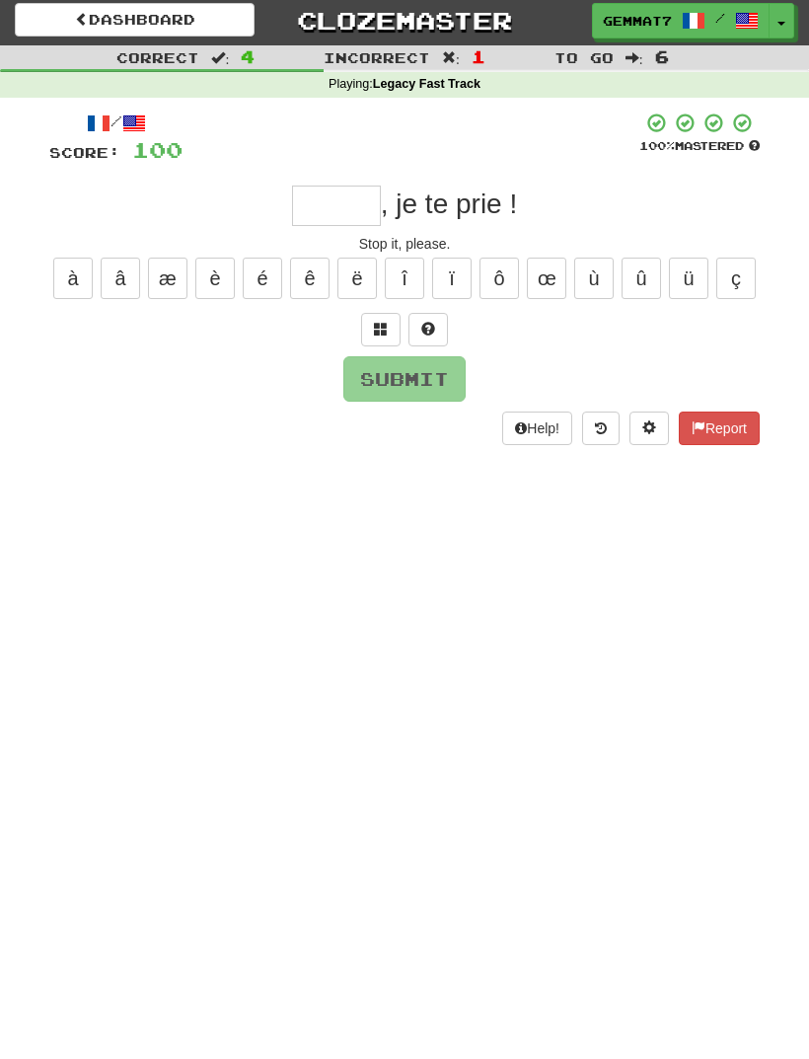
scroll to position [4, 0]
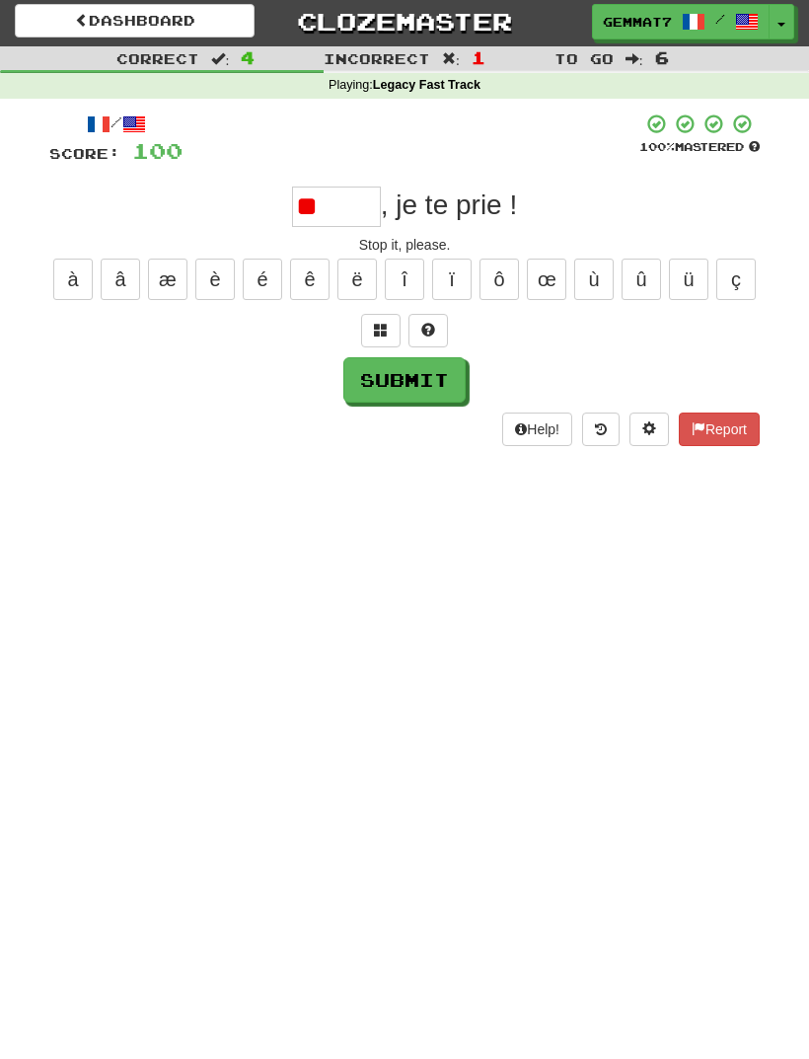
type input "*"
click at [380, 323] on span at bounding box center [381, 330] width 14 height 14
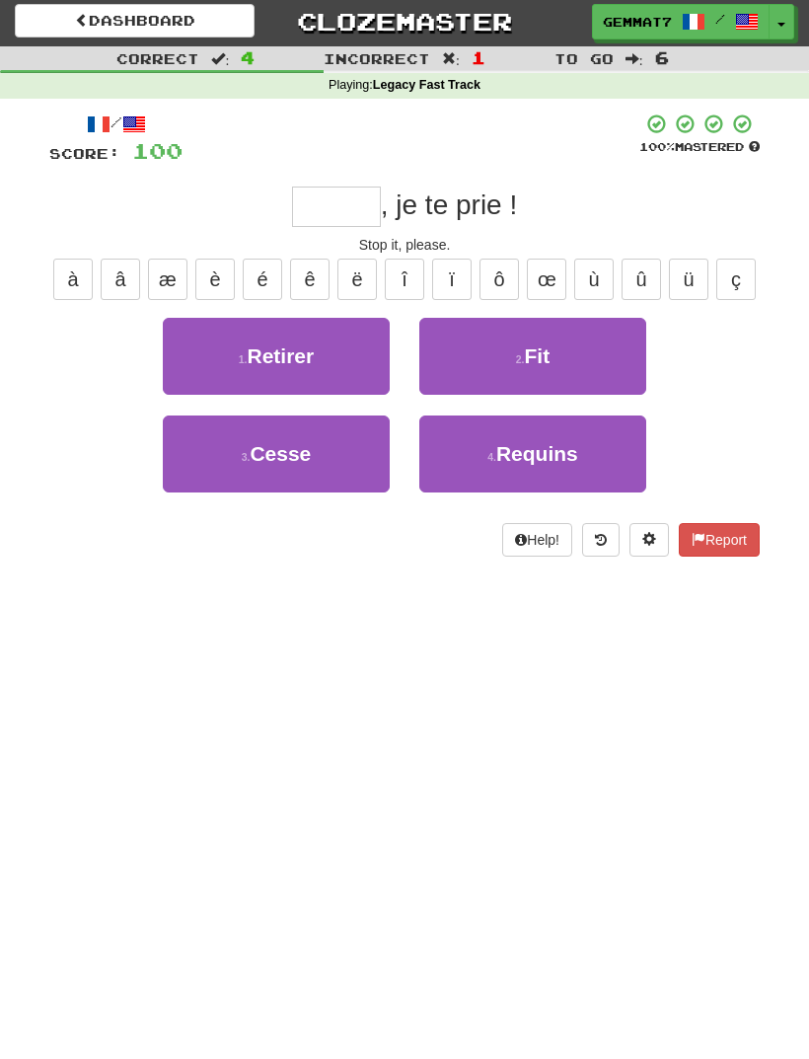
click at [253, 450] on span "Cesse" at bounding box center [280, 453] width 61 height 23
type input "*****"
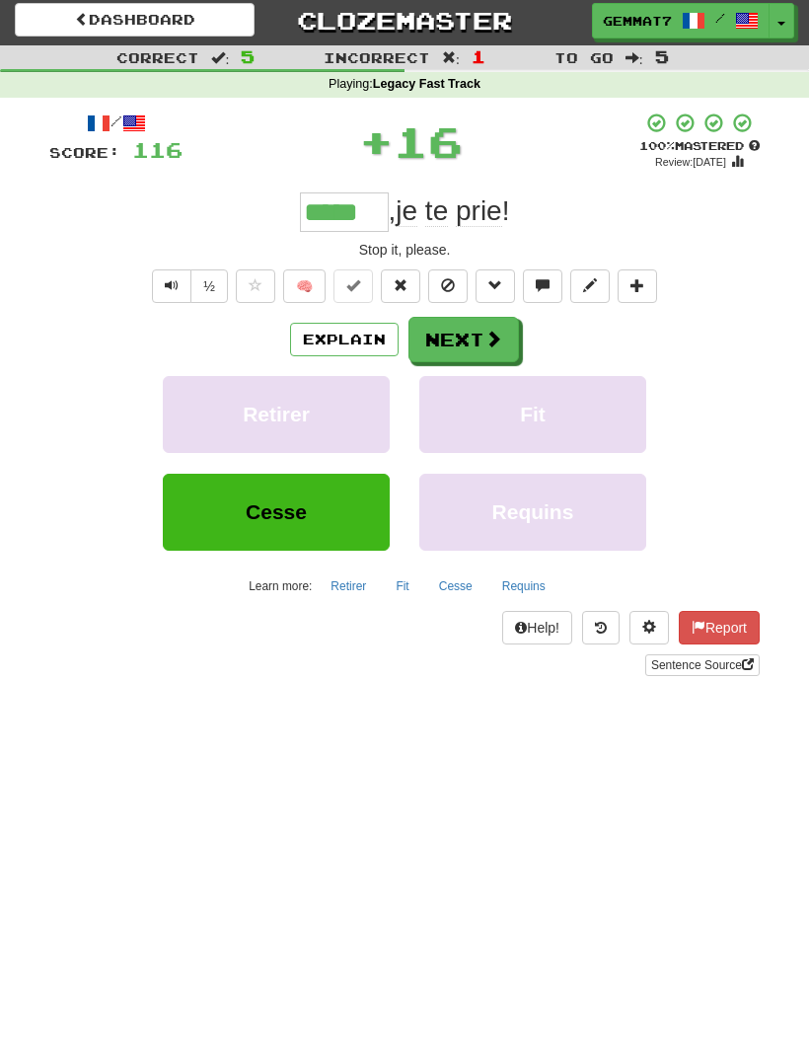
click at [462, 583] on button "Cesse" at bounding box center [455, 586] width 55 height 30
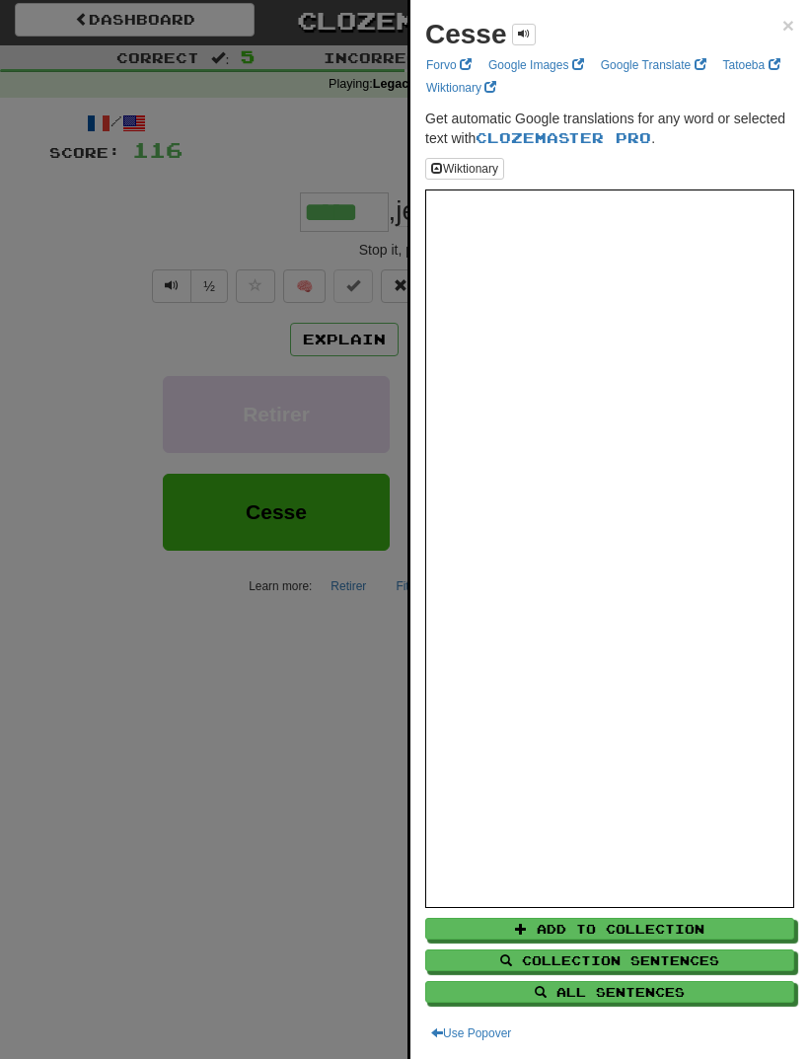
click at [83, 784] on div at bounding box center [404, 529] width 809 height 1059
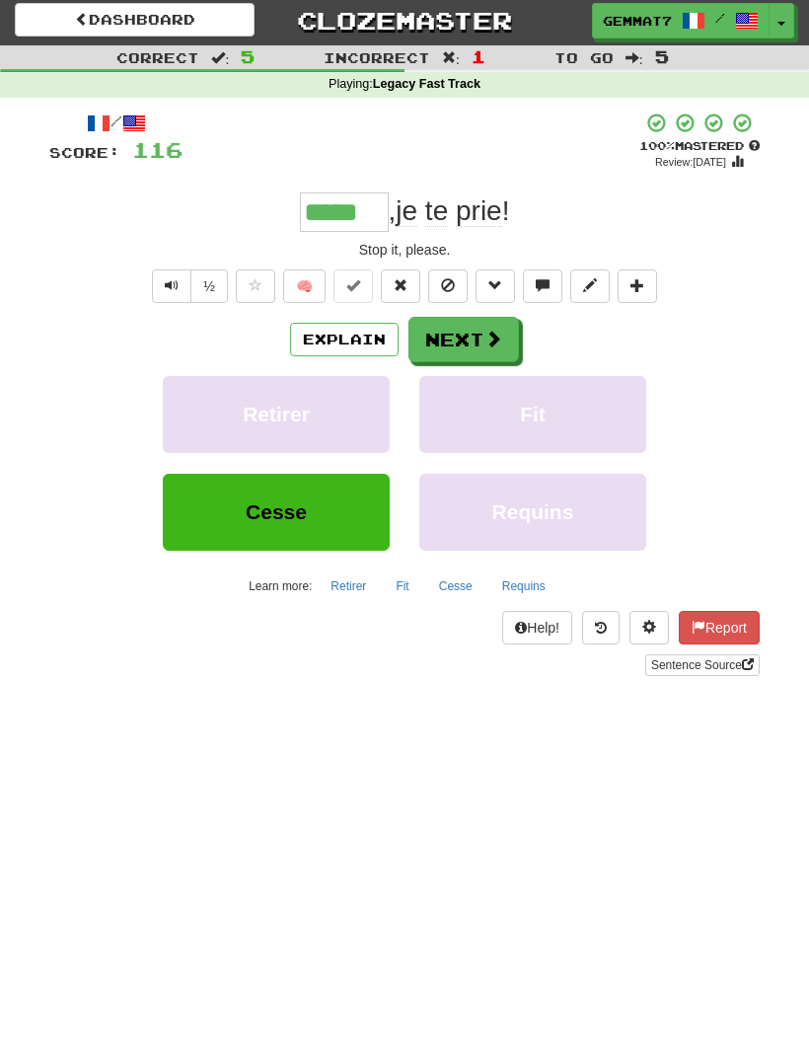
click at [488, 338] on span at bounding box center [493, 339] width 18 height 18
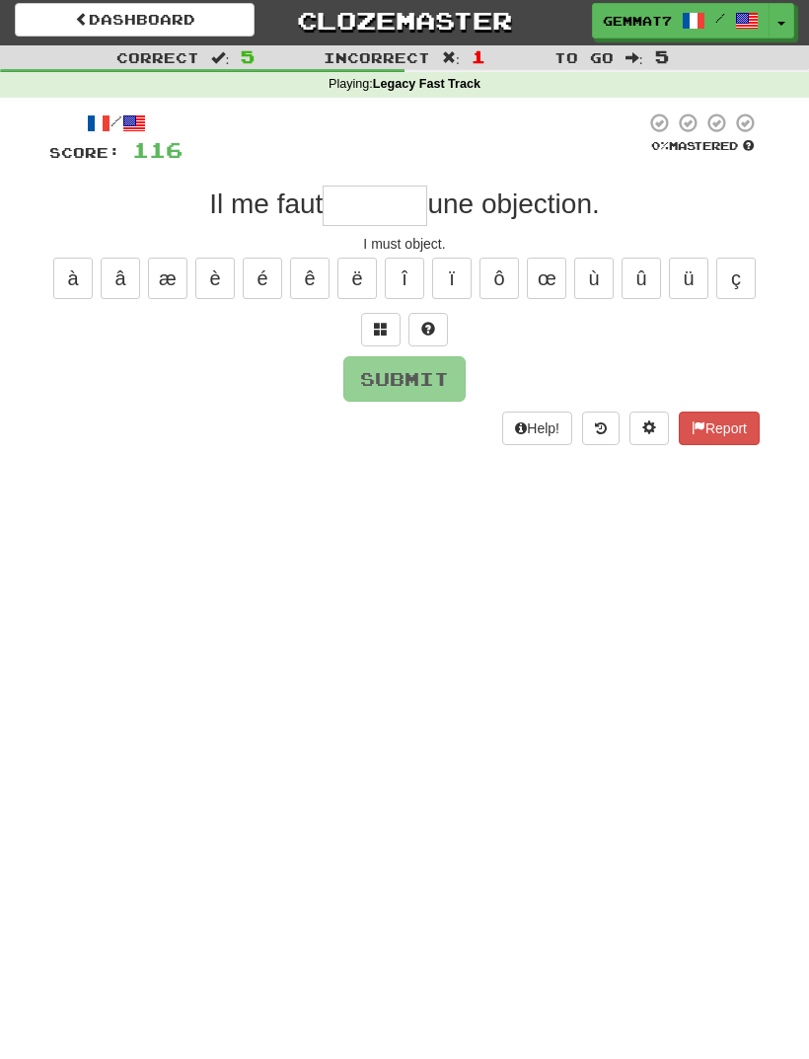
click at [378, 322] on span at bounding box center [381, 329] width 14 height 14
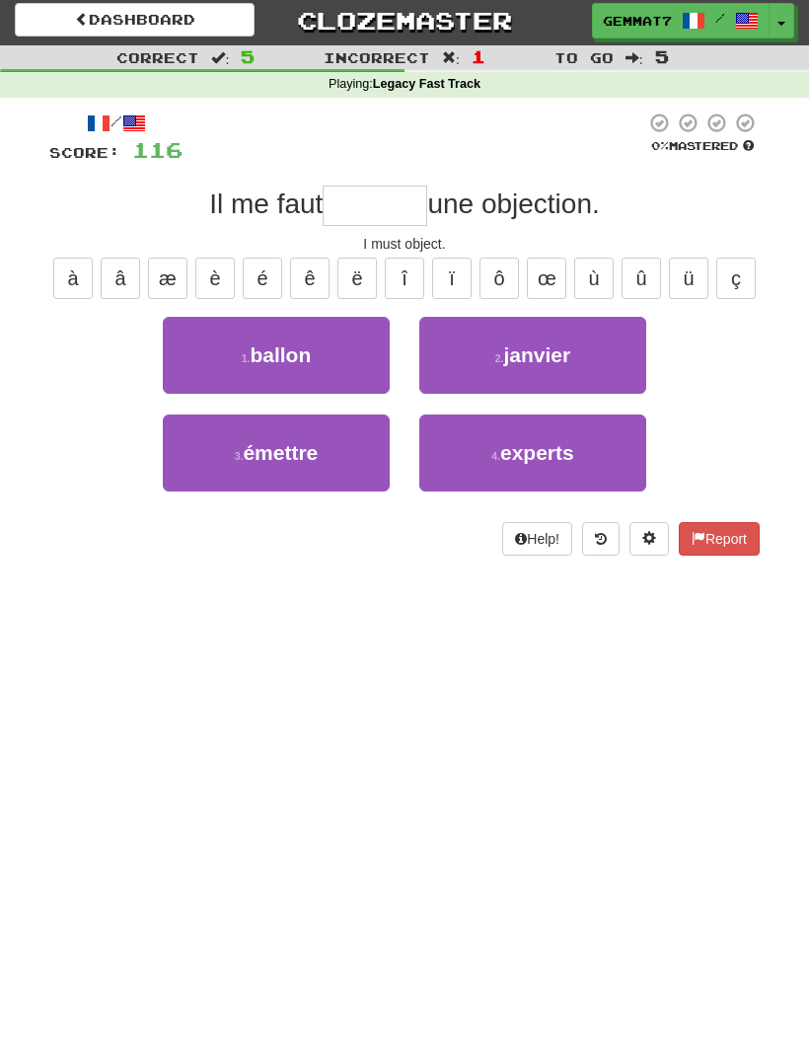
type input "*"
click at [217, 452] on button "3 . émettre" at bounding box center [276, 452] width 227 height 77
type input "*******"
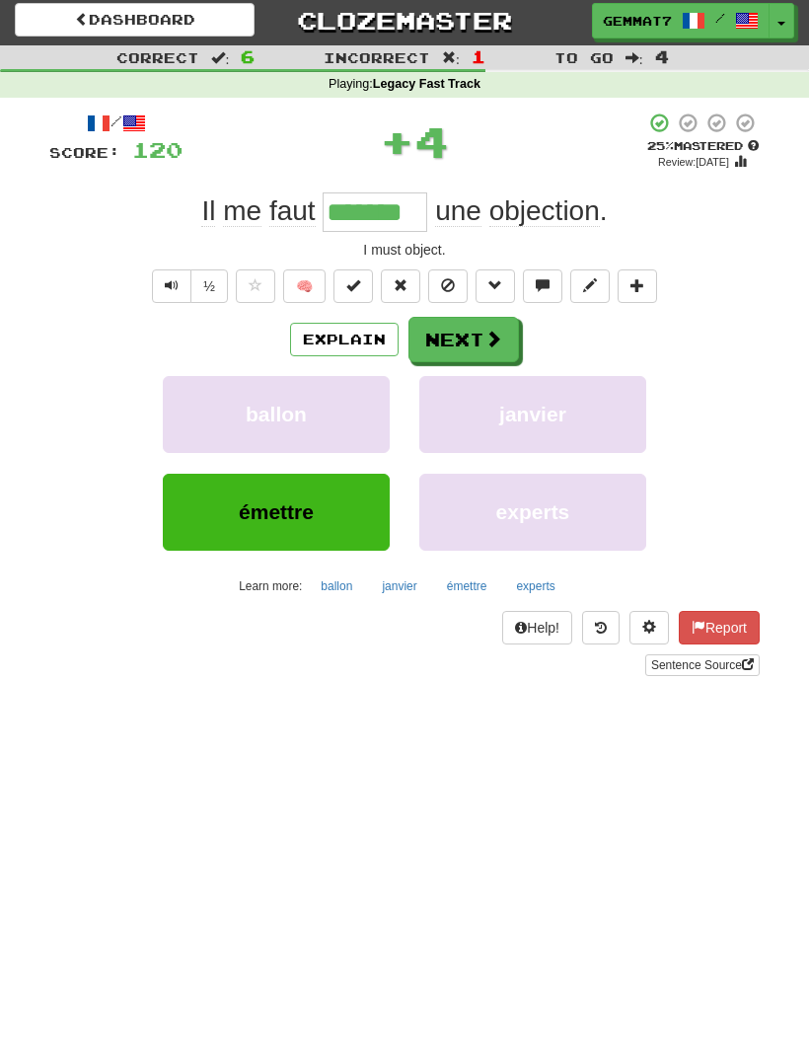
click at [465, 581] on button "émettre" at bounding box center [467, 586] width 62 height 30
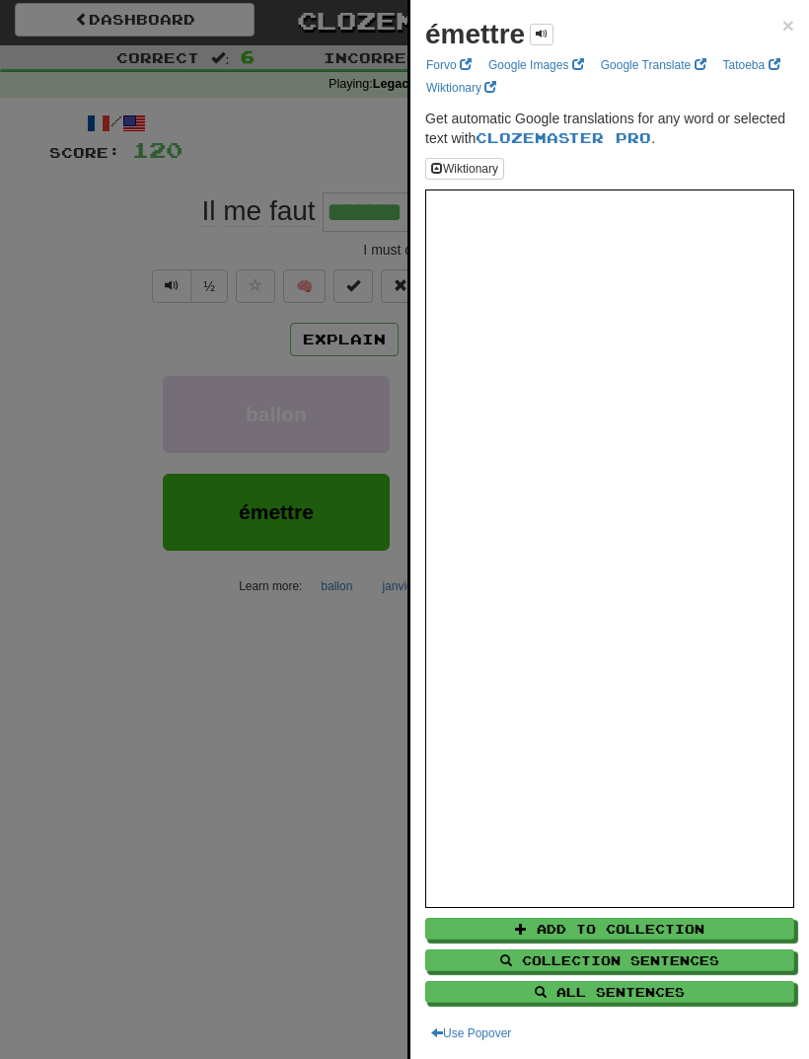
click at [163, 795] on div at bounding box center [404, 529] width 809 height 1059
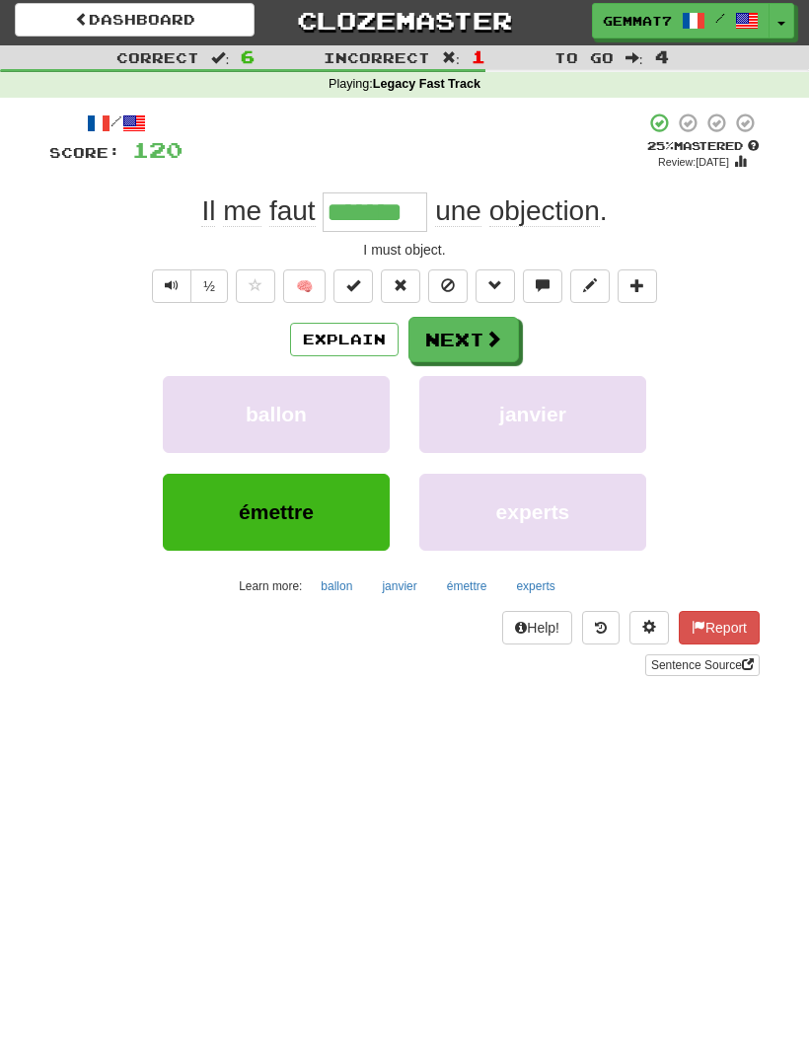
click at [477, 339] on button "Next" at bounding box center [463, 339] width 111 height 45
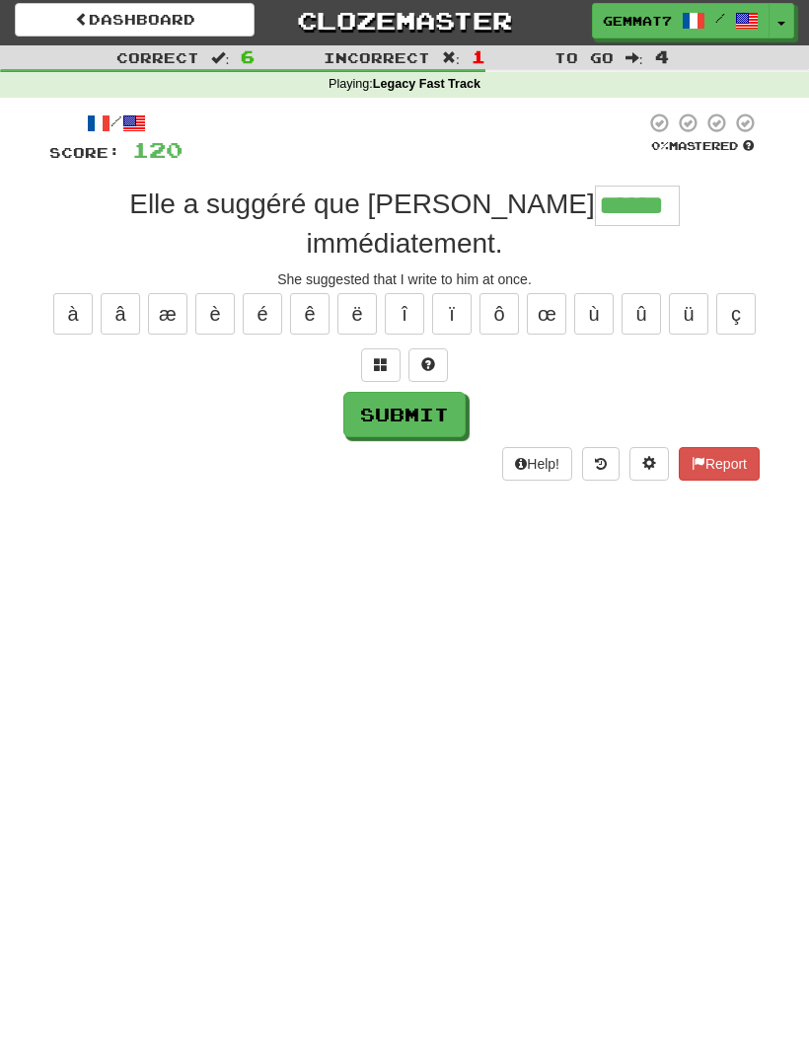
type input "******"
click at [407, 392] on button "Submit" at bounding box center [404, 414] width 122 height 45
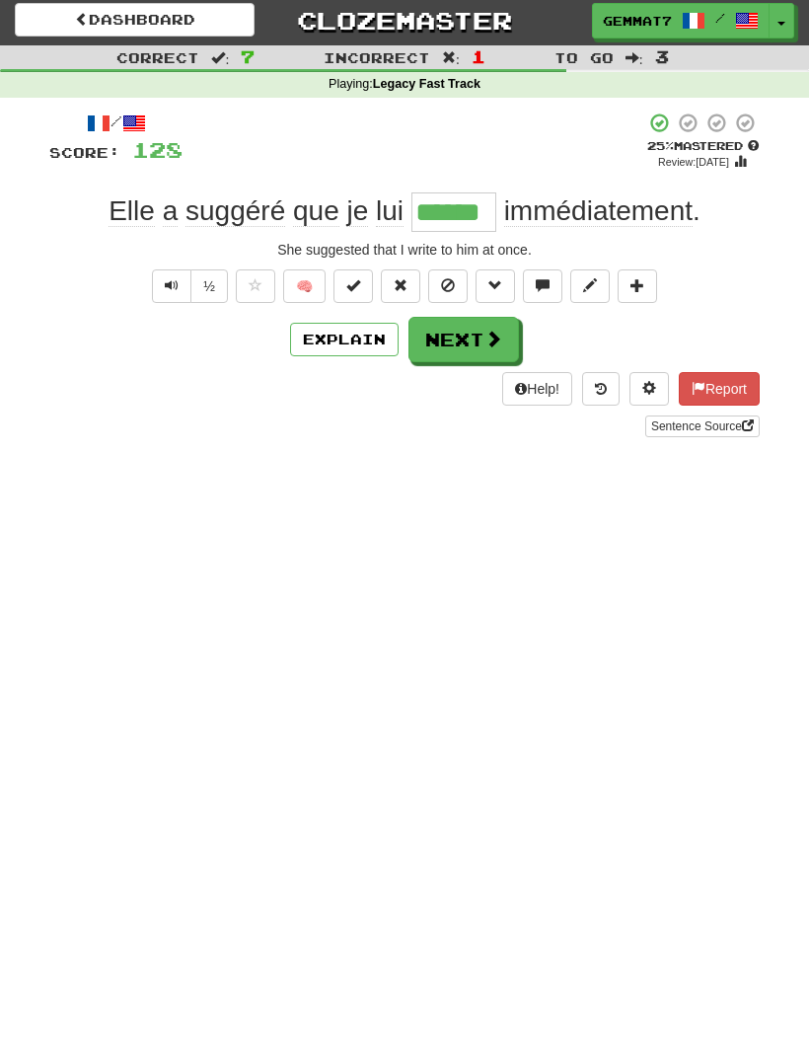
click at [464, 341] on button "Next" at bounding box center [463, 339] width 111 height 45
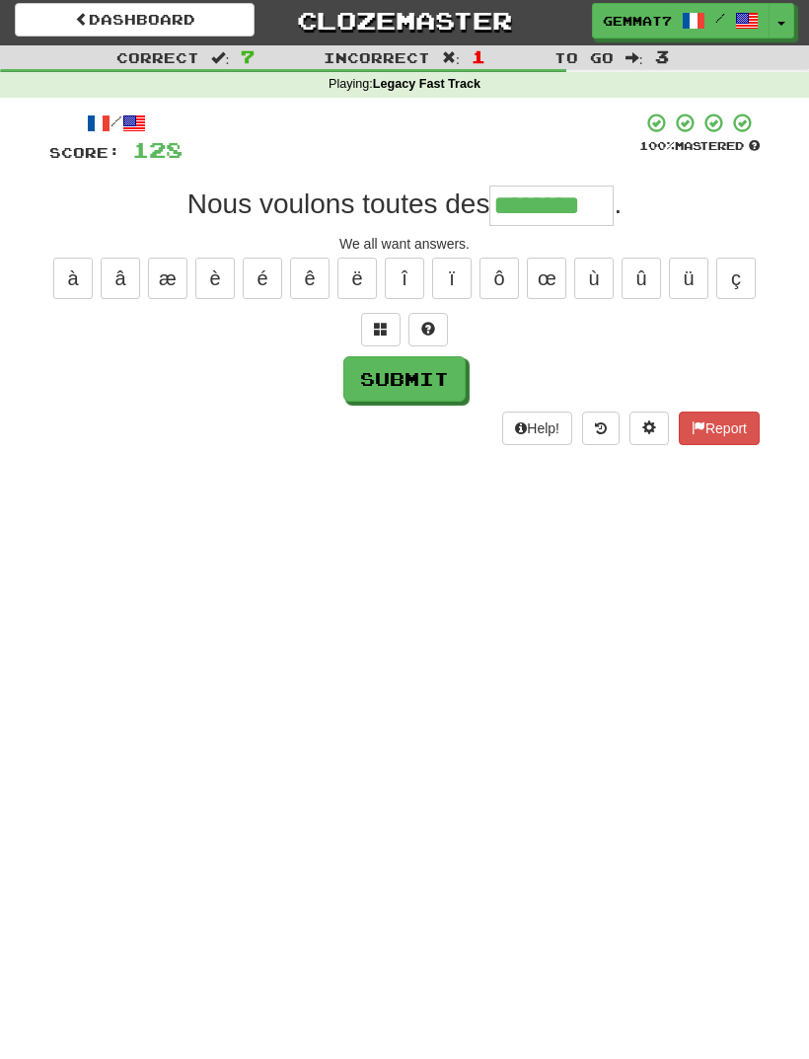
type input "********"
click at [425, 389] on button "Submit" at bounding box center [404, 378] width 122 height 45
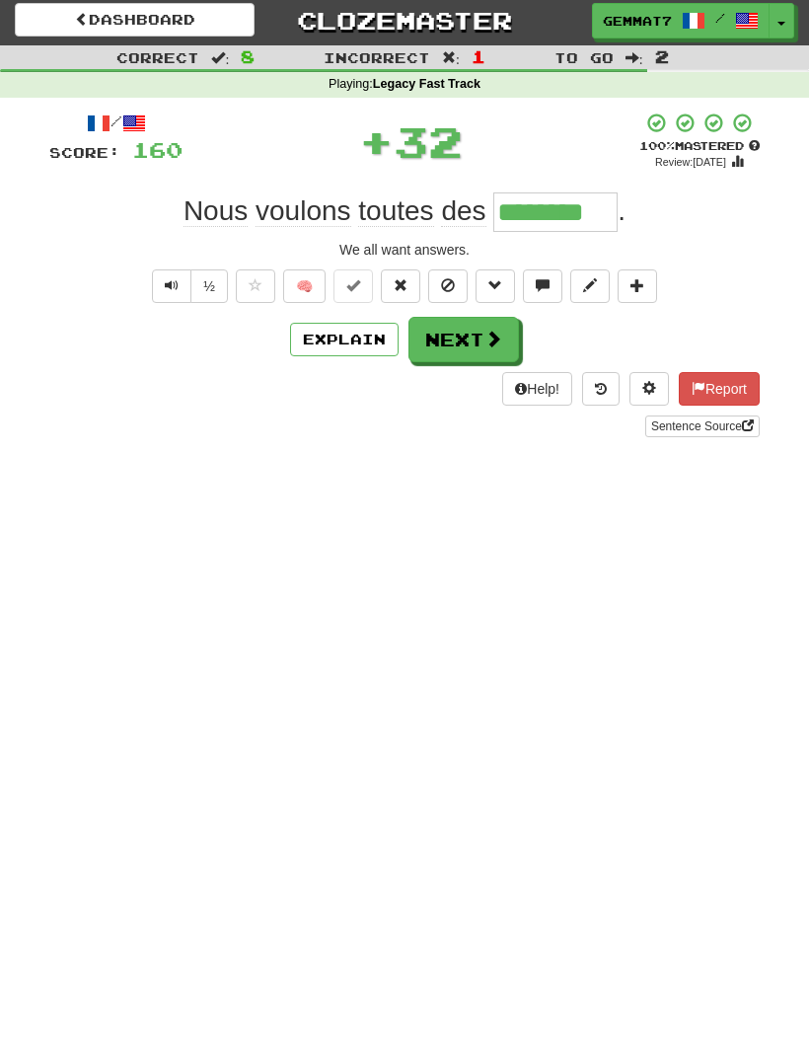
click at [462, 338] on button "Next" at bounding box center [463, 339] width 111 height 45
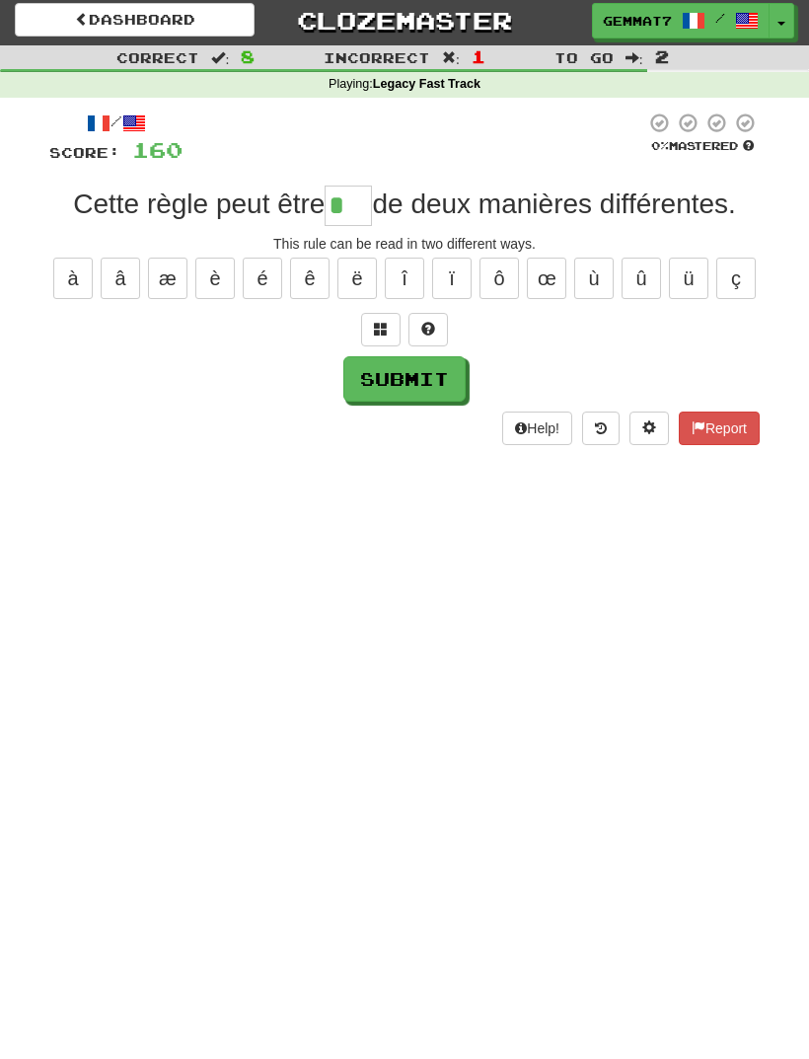
click at [365, 327] on button at bounding box center [380, 330] width 39 height 34
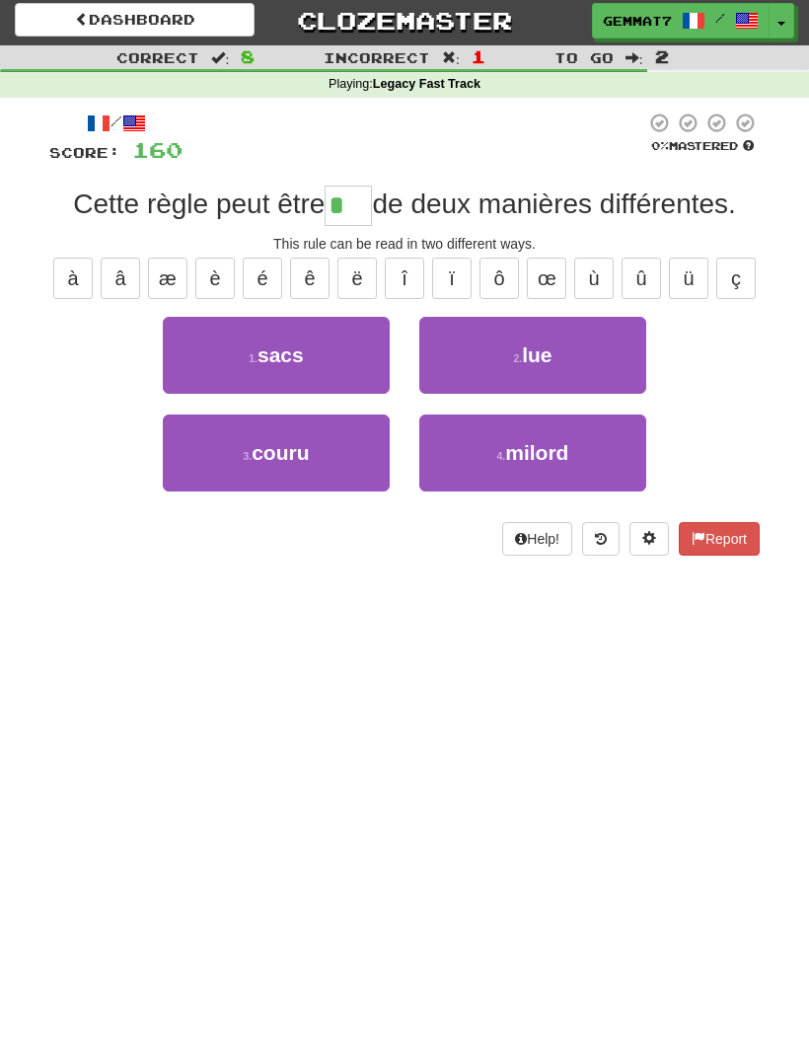
click at [479, 358] on button "2 . lue" at bounding box center [532, 355] width 227 height 77
type input "***"
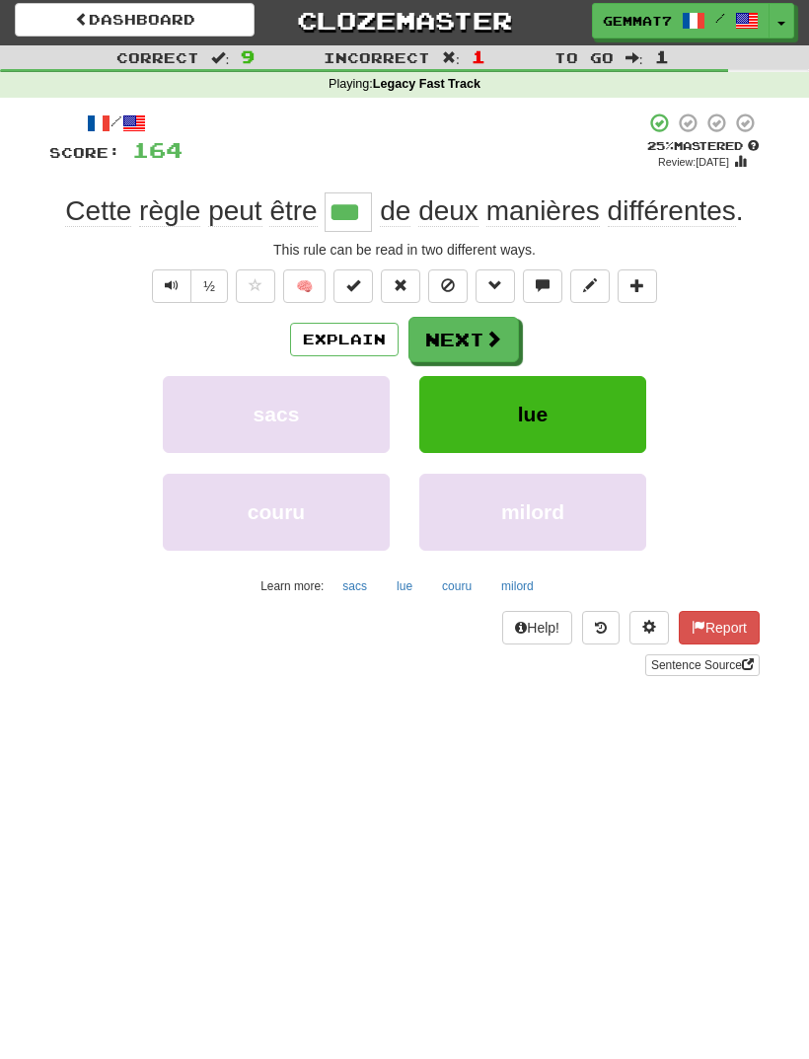
click at [506, 342] on button "Next" at bounding box center [463, 339] width 111 height 45
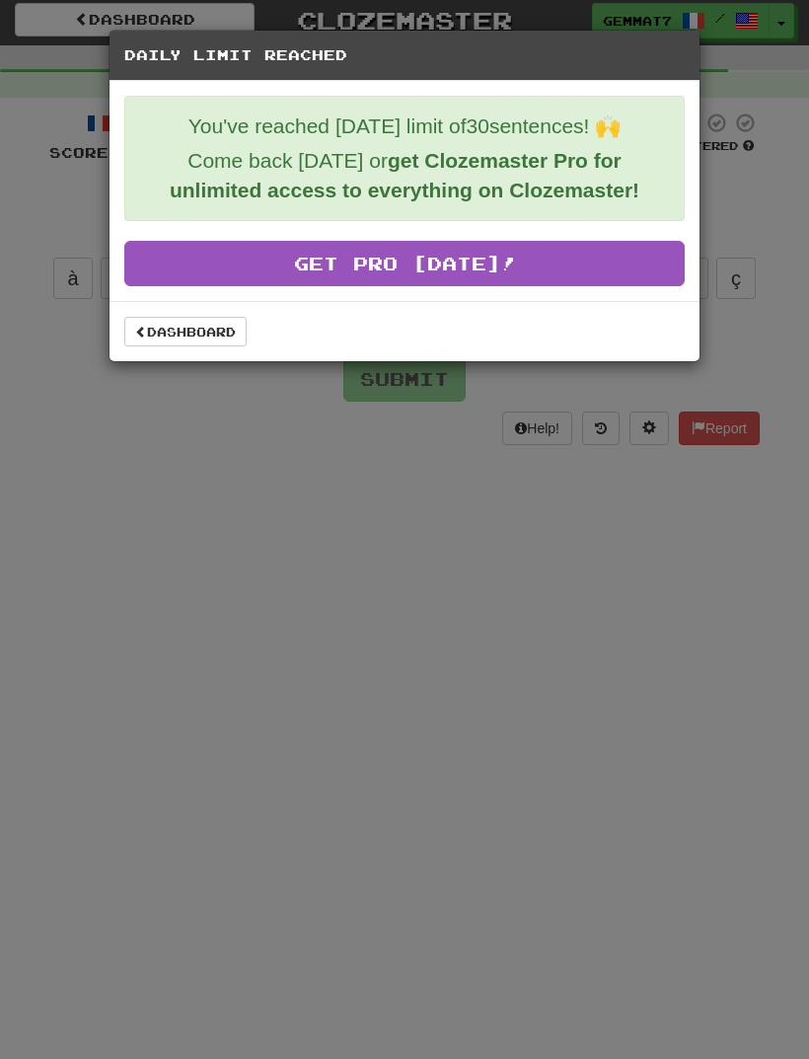
click at [196, 315] on div "Dashboard" at bounding box center [405, 331] width 590 height 60
click at [182, 341] on link "Dashboard" at bounding box center [185, 332] width 122 height 30
